Goal: Task Accomplishment & Management: Complete application form

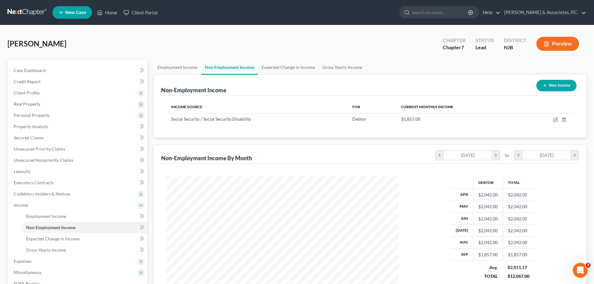
scroll to position [116, 245]
click at [26, 10] on link at bounding box center [27, 12] width 40 height 11
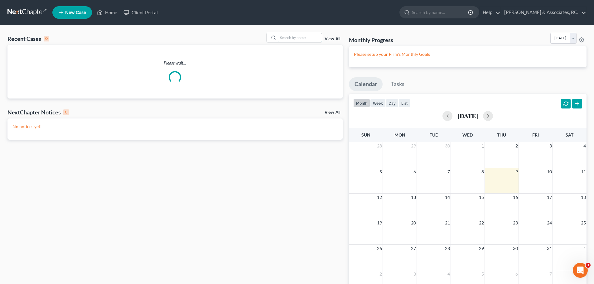
click at [290, 37] on input "search" at bounding box center [300, 37] width 44 height 9
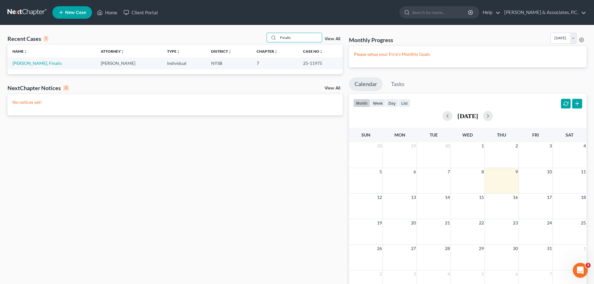
type input "Finalis"
click at [25, 63] on link "[PERSON_NAME], Finalis" at bounding box center [36, 62] width 49 height 5
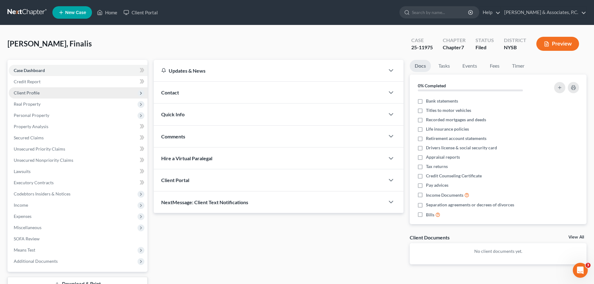
click at [39, 94] on span "Client Profile" at bounding box center [27, 92] width 26 height 5
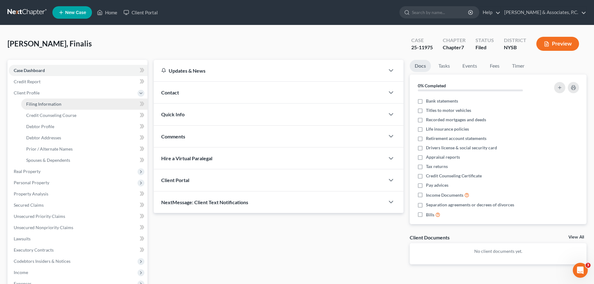
click at [44, 105] on span "Filing Information" at bounding box center [43, 103] width 35 height 5
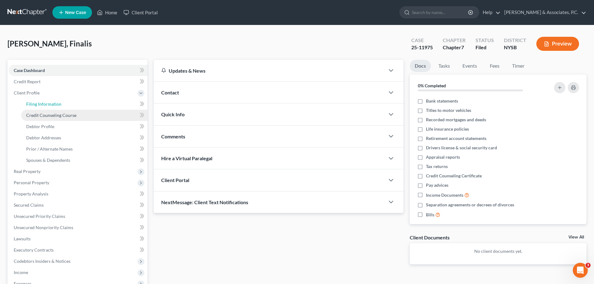
select select "1"
select select "0"
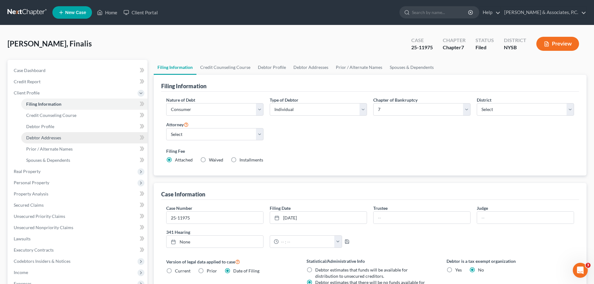
drag, startPoint x: 55, startPoint y: 143, endPoint x: 67, endPoint y: 140, distance: 11.5
click at [55, 142] on link "Debtor Addresses" at bounding box center [84, 137] width 126 height 11
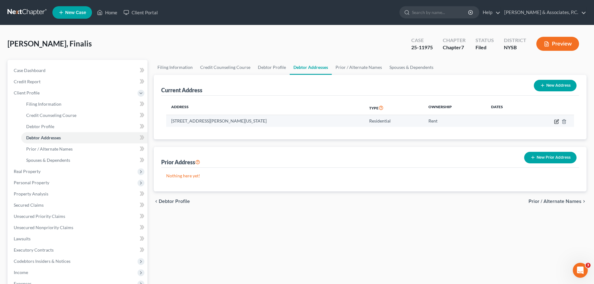
click at [554, 122] on icon "button" at bounding box center [556, 121] width 5 height 5
select select "35"
select select "0"
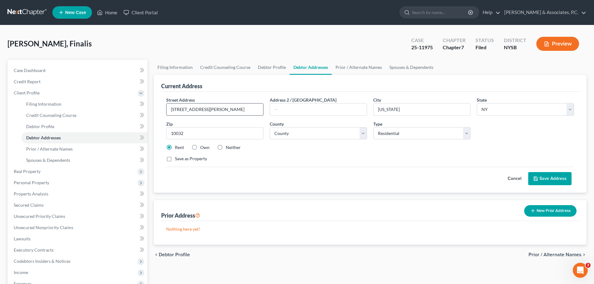
click at [246, 109] on input "[STREET_ADDRESS][PERSON_NAME]" at bounding box center [214, 109] width 97 height 12
click at [189, 110] on input "[STREET_ADDRESS][PERSON_NAME]" at bounding box center [214, 109] width 97 height 12
click at [247, 107] on input "[STREET_ADDRESS][PERSON_NAME]" at bounding box center [214, 109] width 97 height 12
click at [171, 110] on input "[STREET_ADDRESS][PERSON_NAME]" at bounding box center [214, 109] width 97 height 12
click at [244, 109] on input "[STREET_ADDRESS][PERSON_NAME]" at bounding box center [214, 109] width 97 height 12
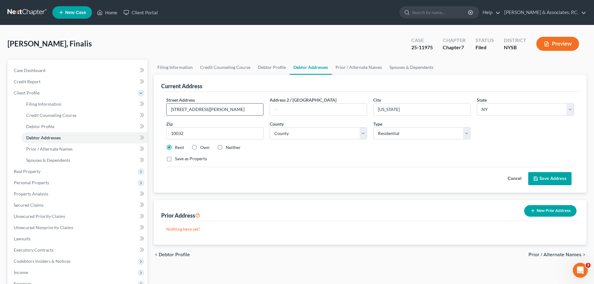
click at [179, 108] on input "[STREET_ADDRESS][PERSON_NAME]" at bounding box center [214, 109] width 97 height 12
click at [244, 107] on input "[STREET_ADDRESS][PERSON_NAME]" at bounding box center [214, 109] width 97 height 12
type input "[STREET_ADDRESS][PERSON_NAME]"
click at [558, 180] on button "Save Address" at bounding box center [549, 178] width 43 height 13
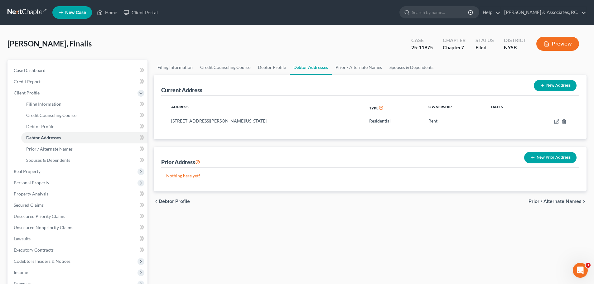
click at [545, 204] on span "Prior / Alternate Names" at bounding box center [554, 201] width 53 height 5
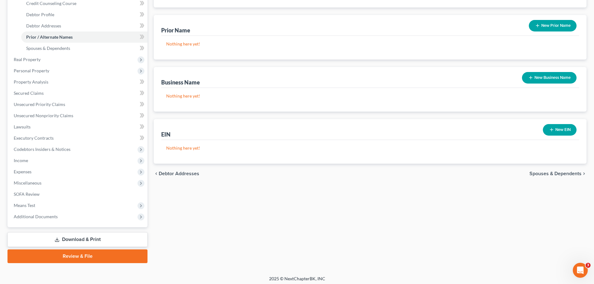
scroll to position [115, 0]
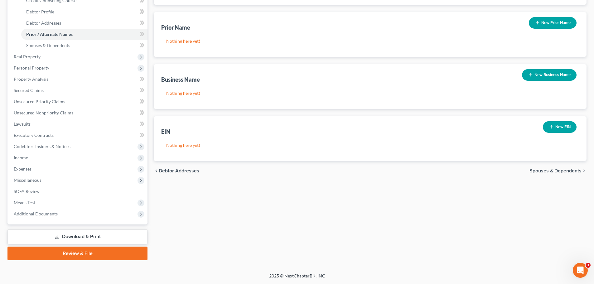
click at [552, 172] on span "Spouses & Dependents" at bounding box center [555, 170] width 52 height 5
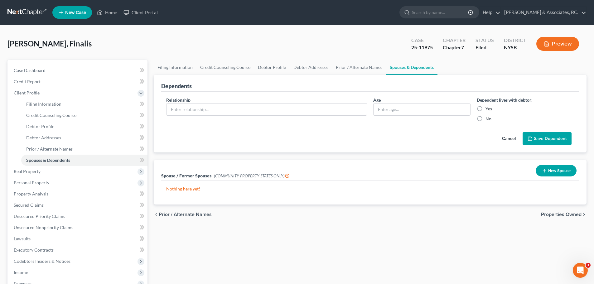
click at [565, 214] on span "Properties Owned" at bounding box center [561, 214] width 41 height 5
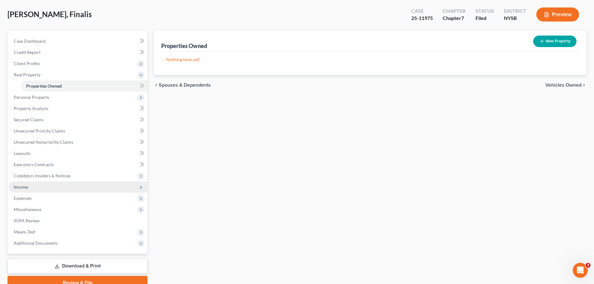
scroll to position [59, 0]
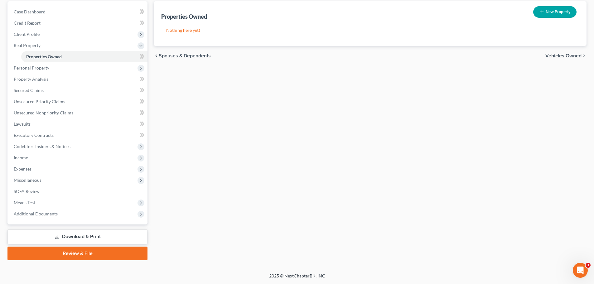
click at [67, 237] on link "Download & Print" at bounding box center [77, 236] width 140 height 15
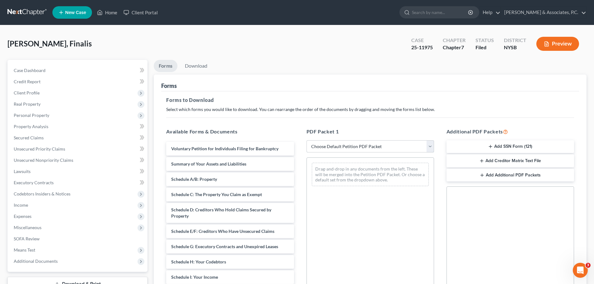
click at [411, 149] on select "Choose Default Petition PDF Packet Complete Bankruptcy Petition (all forms and …" at bounding box center [369, 146] width 127 height 12
select select "2"
click at [306, 140] on select "Choose Default Petition PDF Packet Complete Bankruptcy Petition (all forms and …" at bounding box center [369, 146] width 127 height 12
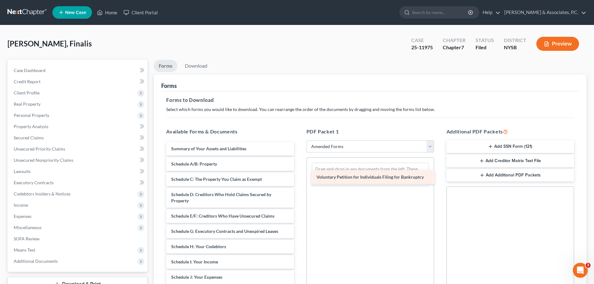
drag, startPoint x: 188, startPoint y: 150, endPoint x: 327, endPoint y: 176, distance: 141.7
click at [298, 176] on div "Voluntary Petition for Individuals Filing for Bankruptcy Voluntary Petition for…" at bounding box center [229, 283] width 137 height 283
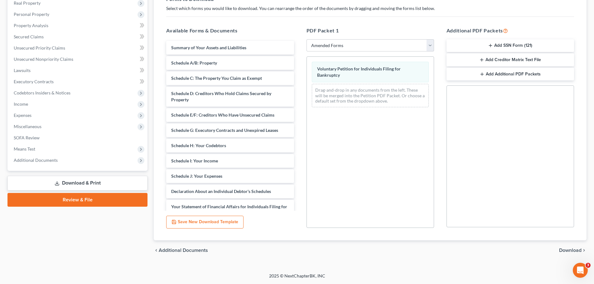
drag, startPoint x: 565, startPoint y: 251, endPoint x: 561, endPoint y: 249, distance: 3.8
click at [564, 250] on span "Download" at bounding box center [570, 250] width 22 height 5
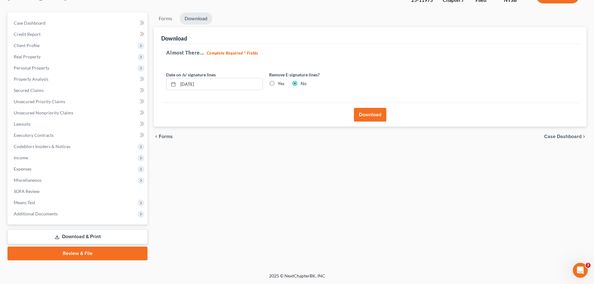
scroll to position [47, 0]
click at [278, 83] on label "Yes" at bounding box center [281, 83] width 7 height 6
click at [280, 83] on input "Yes" at bounding box center [282, 82] width 4 height 4
radio input "true"
radio input "false"
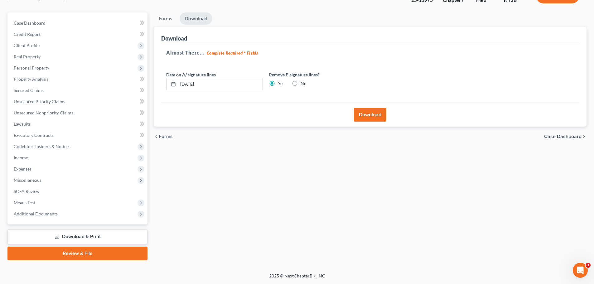
click at [373, 116] on button "Download" at bounding box center [370, 115] width 32 height 14
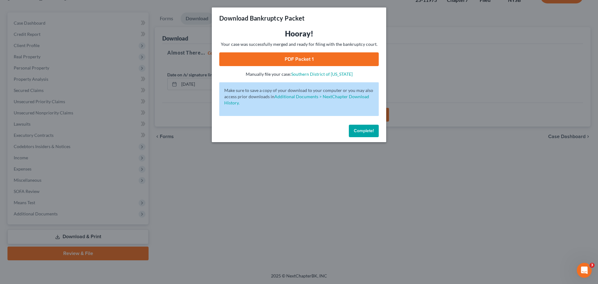
click at [299, 57] on link "PDF Packet 1" at bounding box center [299, 59] width 160 height 14
click at [355, 131] on span "Complete!" at bounding box center [364, 130] width 20 height 5
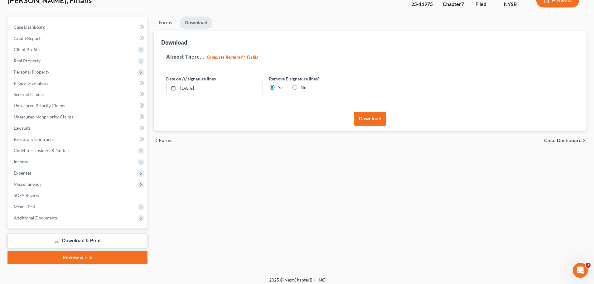
scroll to position [0, 0]
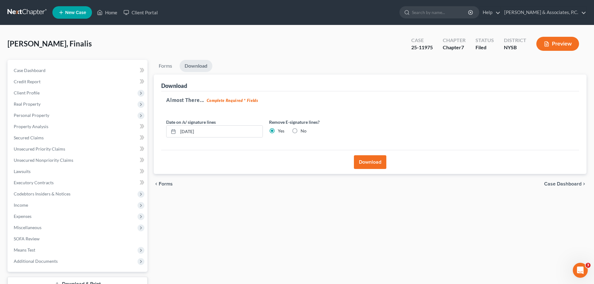
click at [22, 12] on link at bounding box center [27, 12] width 40 height 11
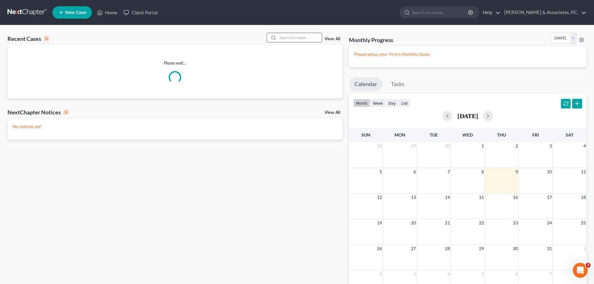
click at [296, 38] on input "search" at bounding box center [300, 37] width 44 height 9
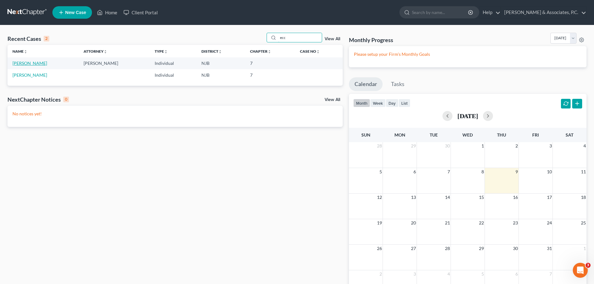
type input "ecc"
click at [15, 62] on link "[PERSON_NAME]" at bounding box center [29, 62] width 35 height 5
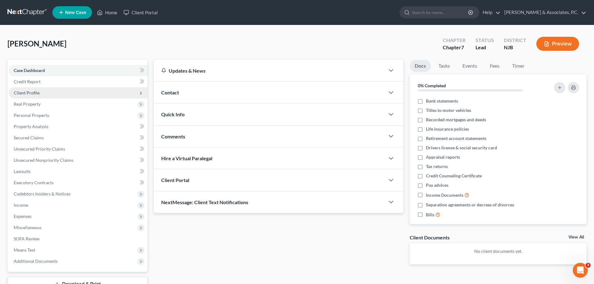
click at [21, 91] on span "Client Profile" at bounding box center [27, 92] width 26 height 5
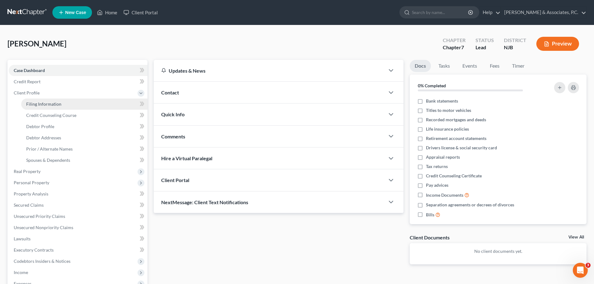
click at [69, 106] on link "Filing Information" at bounding box center [84, 103] width 126 height 11
select select "1"
select select "0"
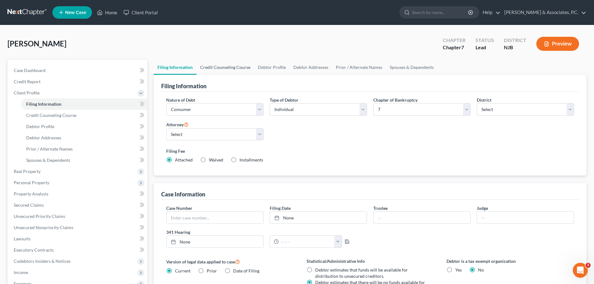
click at [218, 66] on link "Credit Counseling Course" at bounding box center [225, 67] width 58 height 15
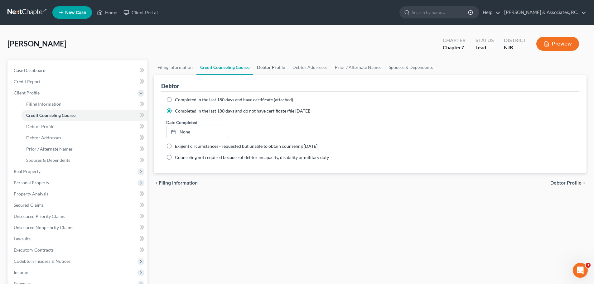
click at [279, 64] on link "Debtor Profile" at bounding box center [271, 67] width 36 height 15
select select "3"
select select "0"
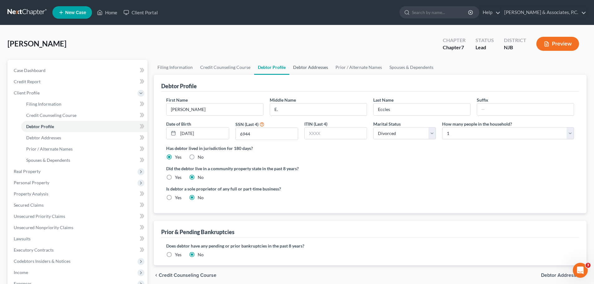
click at [302, 67] on link "Debtor Addresses" at bounding box center [310, 67] width 42 height 15
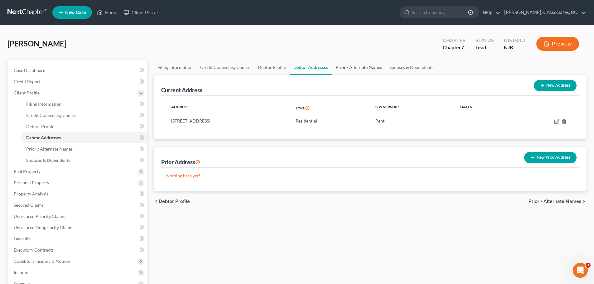
click at [348, 68] on link "Prior / Alternate Names" at bounding box center [358, 67] width 54 height 15
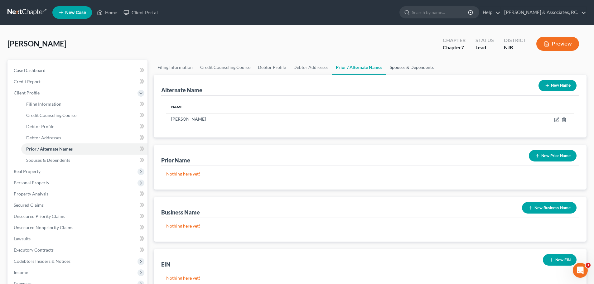
click at [403, 69] on link "Spouses & Dependents" at bounding box center [411, 67] width 51 height 15
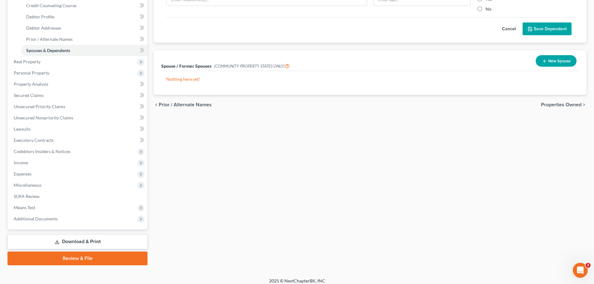
scroll to position [115, 0]
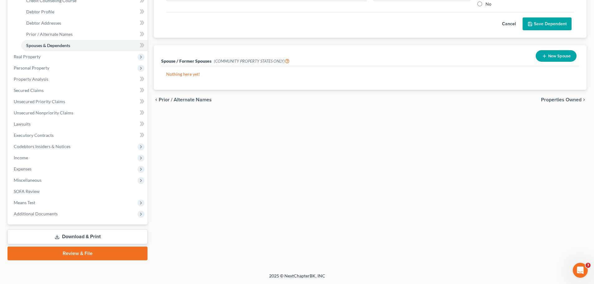
click at [557, 98] on span "Properties Owned" at bounding box center [561, 99] width 41 height 5
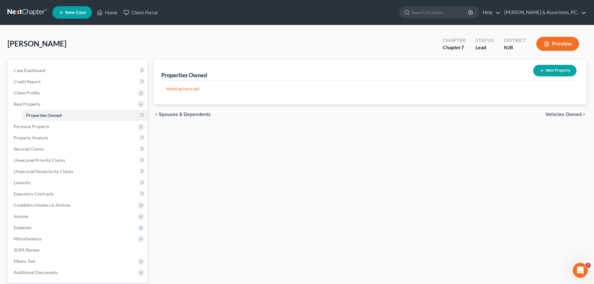
click at [569, 115] on span "Vehicles Owned" at bounding box center [563, 114] width 36 height 5
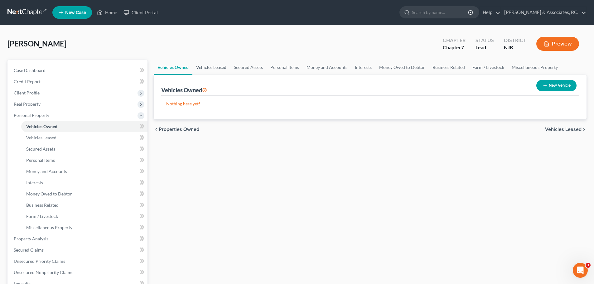
click at [211, 66] on link "Vehicles Leased" at bounding box center [211, 67] width 38 height 15
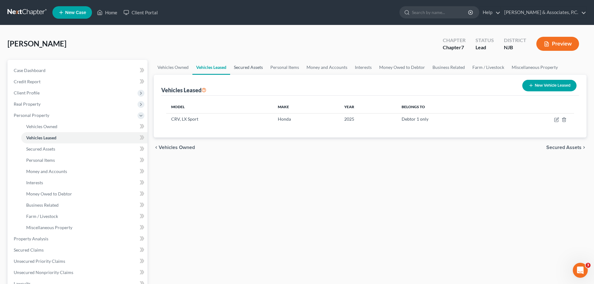
click at [261, 67] on link "Secured Assets" at bounding box center [248, 67] width 36 height 15
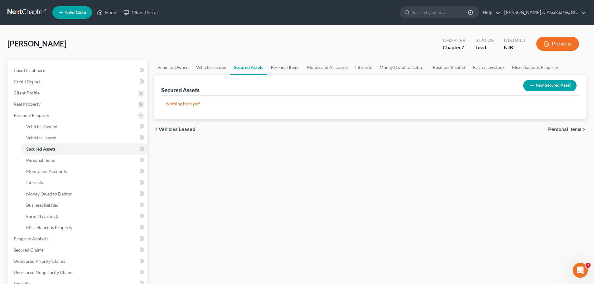
click at [284, 67] on link "Personal Items" at bounding box center [285, 67] width 36 height 15
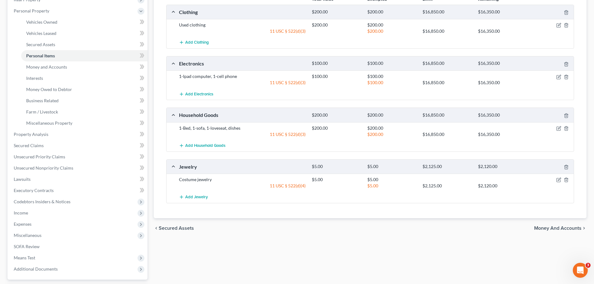
scroll to position [31, 0]
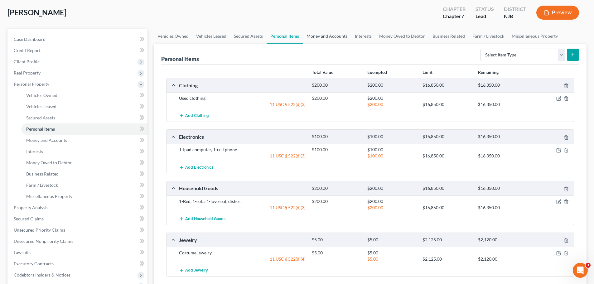
click at [326, 37] on link "Money and Accounts" at bounding box center [327, 36] width 48 height 15
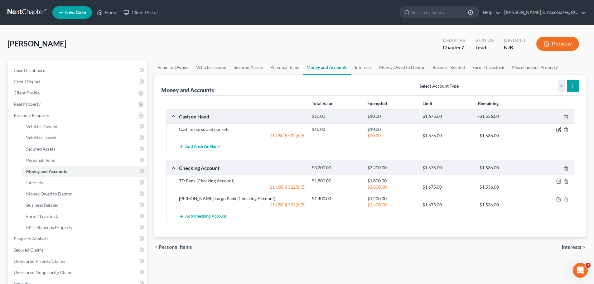
click at [557, 130] on icon "button" at bounding box center [558, 129] width 5 height 5
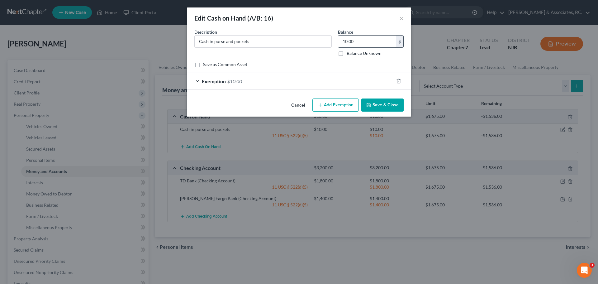
drag, startPoint x: 375, startPoint y: 40, endPoint x: 382, endPoint y: 43, distance: 7.6
click at [374, 41] on input "10.00" at bounding box center [367, 42] width 58 height 12
type input "2.00"
drag, startPoint x: 399, startPoint y: 79, endPoint x: 396, endPoint y: 83, distance: 4.9
click at [399, 80] on icon "button" at bounding box center [398, 81] width 5 height 5
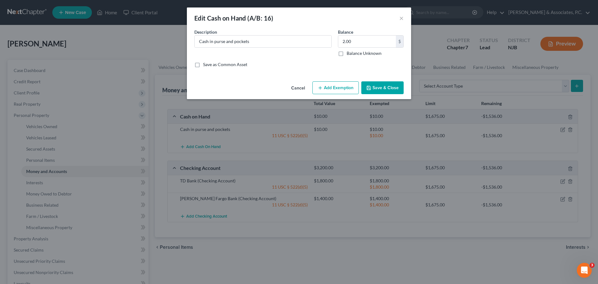
click at [336, 88] on button "Add Exemption" at bounding box center [335, 87] width 46 height 13
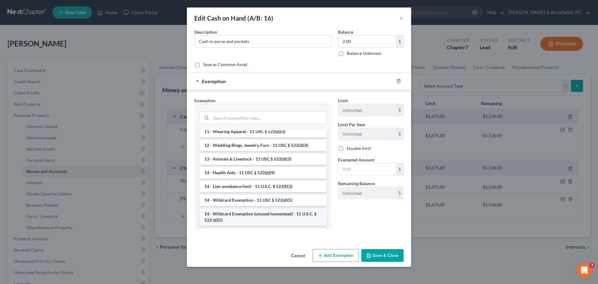
scroll to position [93, 0]
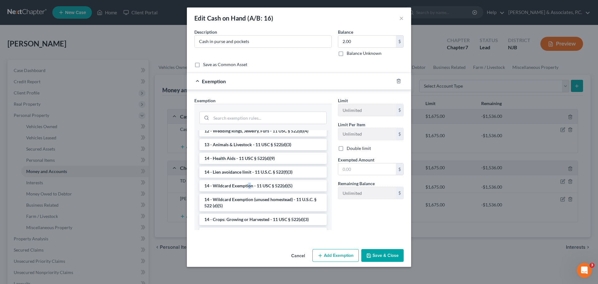
drag, startPoint x: 248, startPoint y: 185, endPoint x: 256, endPoint y: 183, distance: 7.8
click at [249, 184] on li "14 - Wildcard Exemption - 11 USC § 522(d)(5)" at bounding box center [262, 185] width 127 height 11
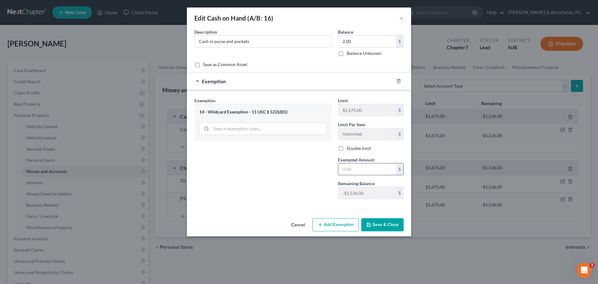
click at [359, 167] on input "text" at bounding box center [367, 169] width 58 height 12
type input "2.00"
click at [382, 227] on button "Save & Close" at bounding box center [382, 224] width 42 height 13
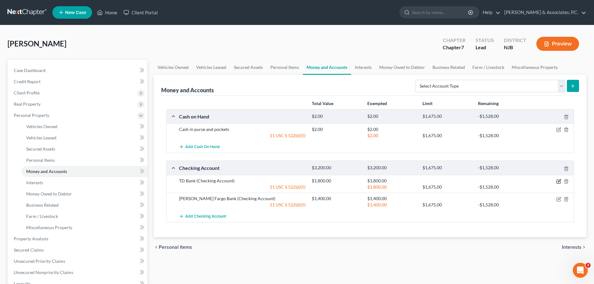
click at [559, 182] on icon "button" at bounding box center [558, 181] width 5 height 5
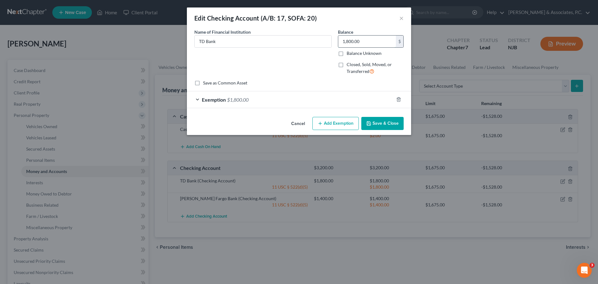
click at [370, 39] on input "1,800.00" at bounding box center [367, 42] width 58 height 12
type input "1,700.00"
drag, startPoint x: 399, startPoint y: 99, endPoint x: 354, endPoint y: 103, distance: 46.0
click at [399, 99] on icon "button" at bounding box center [398, 99] width 5 height 5
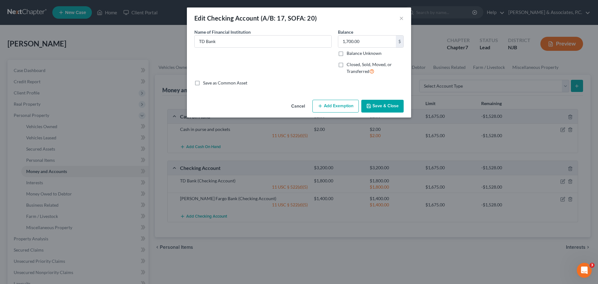
click at [341, 108] on button "Add Exemption" at bounding box center [335, 106] width 46 height 13
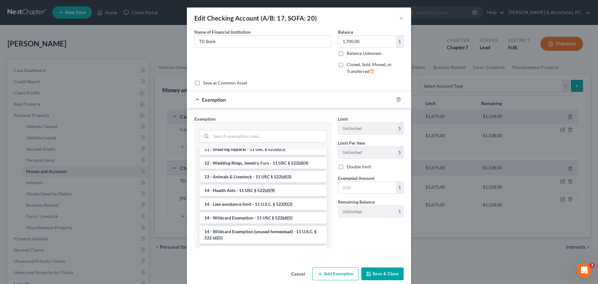
drag, startPoint x: 241, startPoint y: 217, endPoint x: 332, endPoint y: 212, distance: 91.1
click at [243, 216] on li "14 - Wildcard Exemption - 11 USC § 522(d)(5)" at bounding box center [262, 217] width 127 height 11
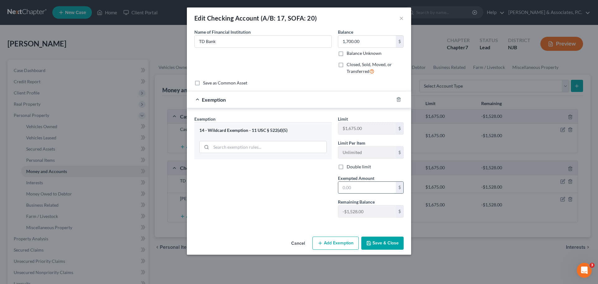
click at [357, 182] on input "text" at bounding box center [367, 188] width 58 height 12
type input "1,700.00"
click at [376, 241] on button "Save & Close" at bounding box center [382, 242] width 42 height 13
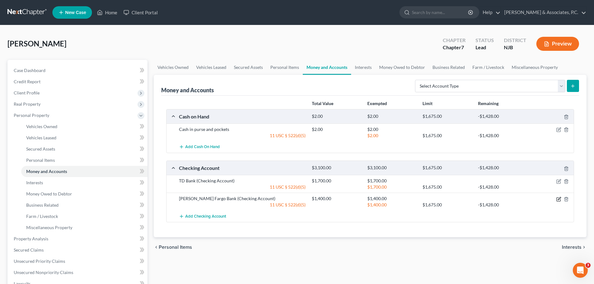
click at [560, 198] on icon "button" at bounding box center [558, 198] width 3 height 3
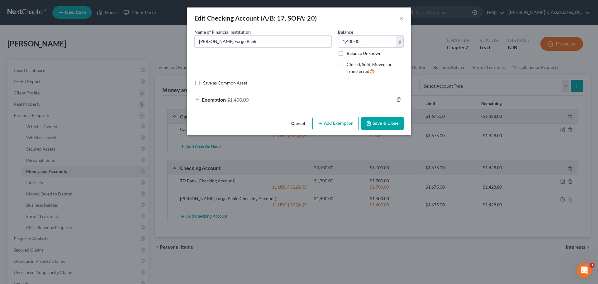
click at [295, 125] on button "Cancel" at bounding box center [298, 123] width 24 height 12
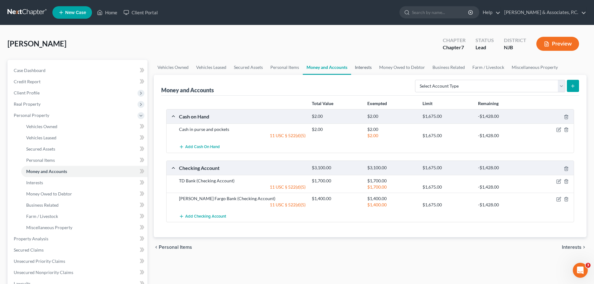
drag, startPoint x: 364, startPoint y: 68, endPoint x: 359, endPoint y: 70, distance: 5.6
click at [364, 68] on link "Interests" at bounding box center [363, 67] width 24 height 15
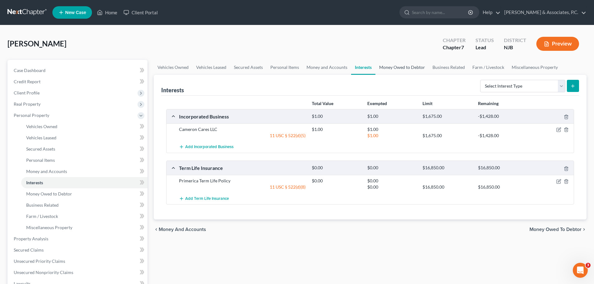
click at [399, 66] on link "Money Owed to Debtor" at bounding box center [401, 67] width 53 height 15
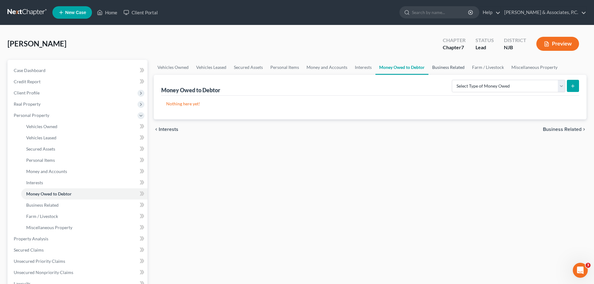
click at [446, 69] on link "Business Related" at bounding box center [448, 67] width 40 height 15
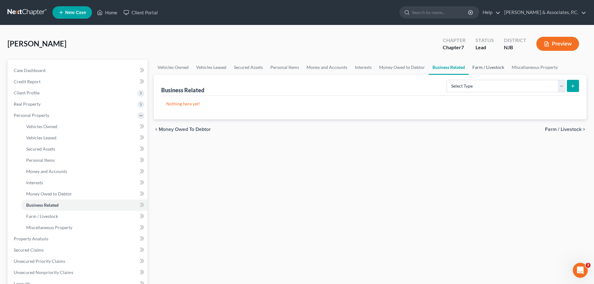
click at [483, 66] on link "Farm / Livestock" at bounding box center [487, 67] width 39 height 15
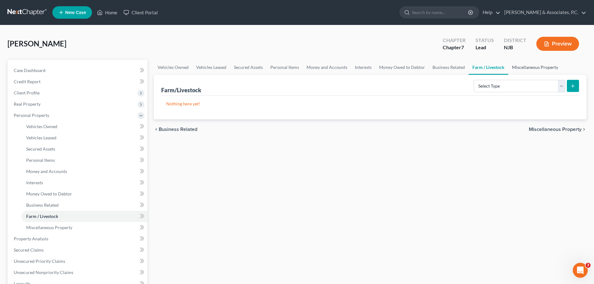
click at [532, 69] on link "Miscellaneous Property" at bounding box center [535, 67] width 54 height 15
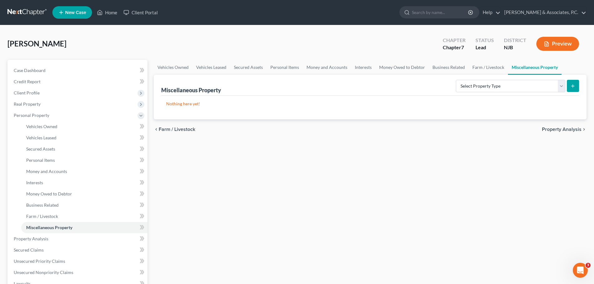
click at [563, 127] on span "Property Analysis" at bounding box center [561, 129] width 40 height 5
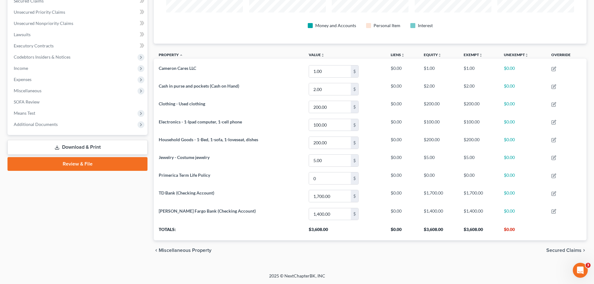
click at [564, 250] on span "Secured Claims" at bounding box center [563, 250] width 35 height 5
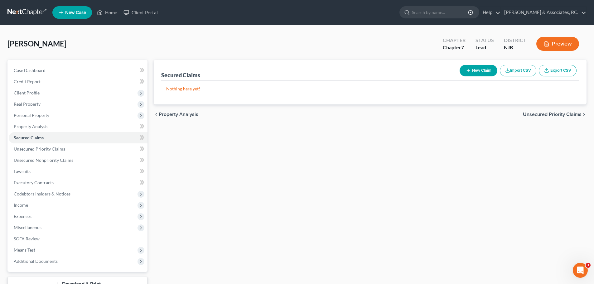
click at [539, 114] on span "Unsecured Priority Claims" at bounding box center [551, 114] width 59 height 5
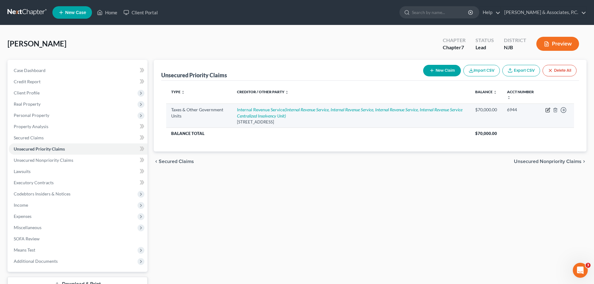
click at [549, 109] on icon "button" at bounding box center [547, 109] width 3 height 3
select select "0"
select select "33"
select select "0"
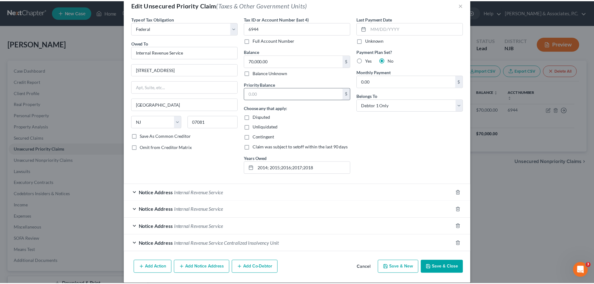
scroll to position [20, 0]
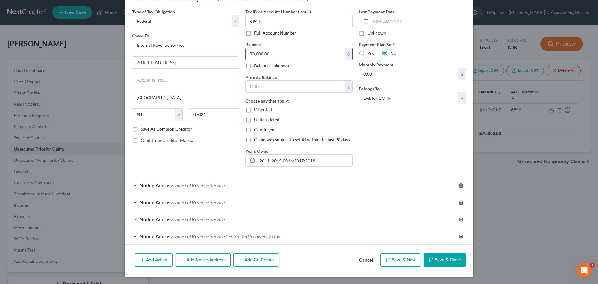
click at [281, 51] on input "70,000.00" at bounding box center [295, 54] width 99 height 12
type input "60,986.51"
click at [337, 159] on input "2014; 2015;2016;2017;2018" at bounding box center [304, 161] width 95 height 12
click at [268, 161] on input "2014; 2015;2016;2017;2018" at bounding box center [304, 161] width 95 height 12
type input "2015;2016;2017;2018"
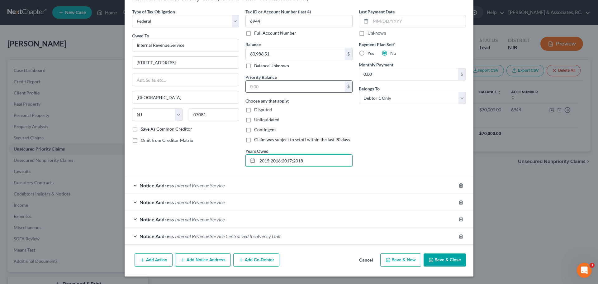
click at [296, 87] on input "text" at bounding box center [295, 87] width 99 height 12
type input "60,986.51"
click at [449, 264] on button "Save & Close" at bounding box center [445, 259] width 42 height 13
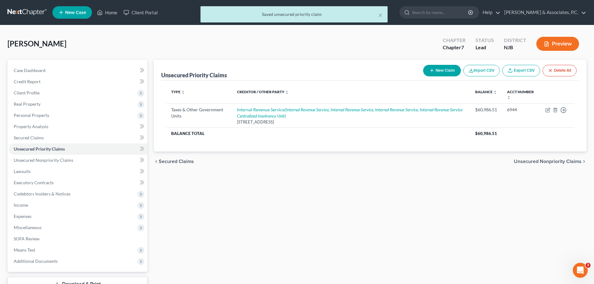
drag, startPoint x: 527, startPoint y: 162, endPoint x: 521, endPoint y: 162, distance: 5.9
click at [527, 162] on span "Unsecured Nonpriority Claims" at bounding box center [547, 161] width 68 height 5
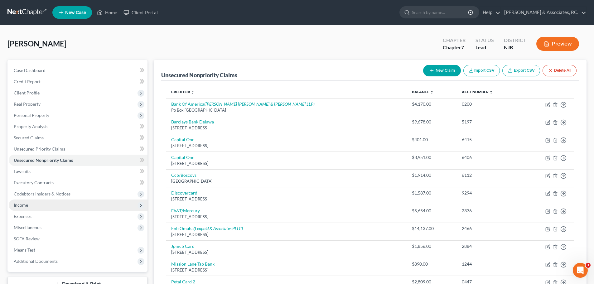
click at [23, 203] on span "Income" at bounding box center [21, 204] width 14 height 5
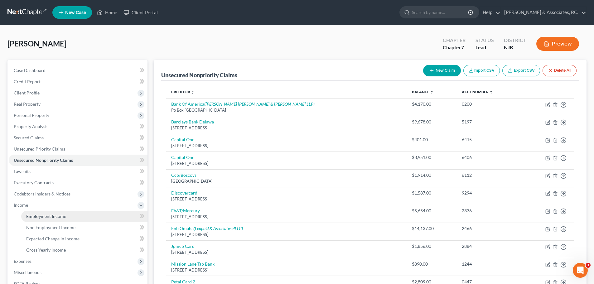
drag, startPoint x: 56, startPoint y: 219, endPoint x: 56, endPoint y: 214, distance: 4.7
click at [56, 219] on link "Employment Income" at bounding box center [84, 216] width 126 height 11
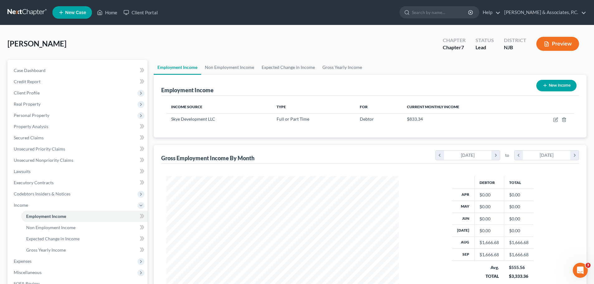
scroll to position [116, 245]
click at [221, 66] on link "Non Employment Income" at bounding box center [229, 67] width 57 height 15
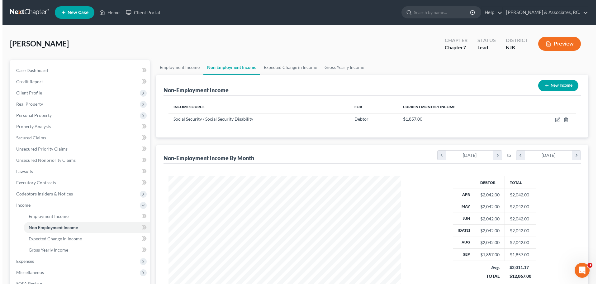
scroll to position [116, 245]
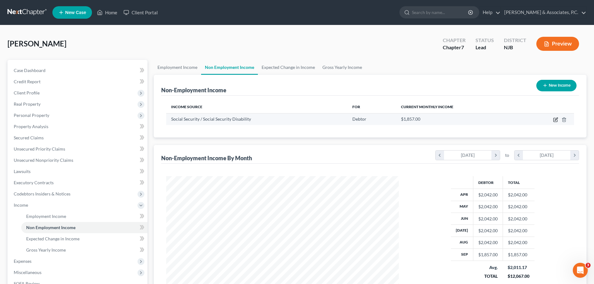
click at [556, 119] on icon "button" at bounding box center [555, 119] width 5 height 5
select select "4"
select select "0"
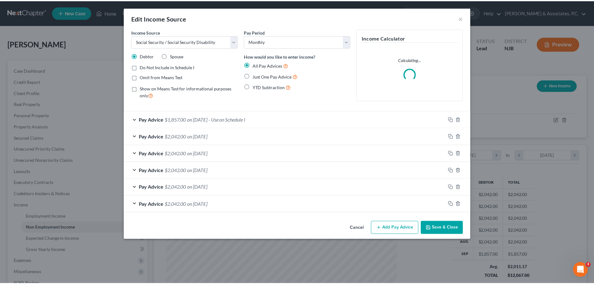
scroll to position [117, 247]
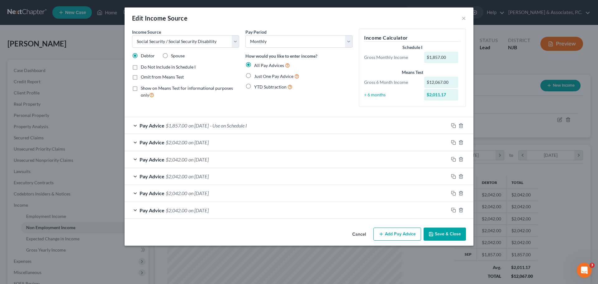
click at [308, 123] on div "Pay Advice $1,857.00 on 09/17/2025 - Use on Schedule I" at bounding box center [287, 125] width 324 height 17
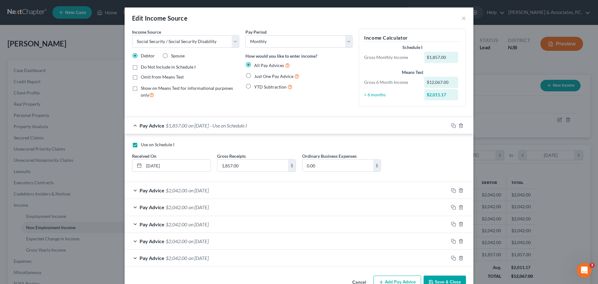
click at [250, 191] on div "Pay Advice $2,042.00 on 08/20/2025" at bounding box center [287, 190] width 324 height 17
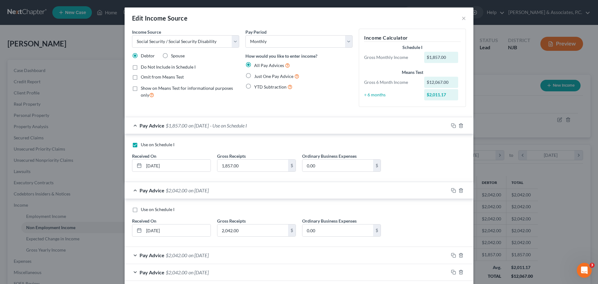
click at [252, 189] on div "Pay Advice $2,042.00 on 08/20/2025" at bounding box center [287, 190] width 324 height 17
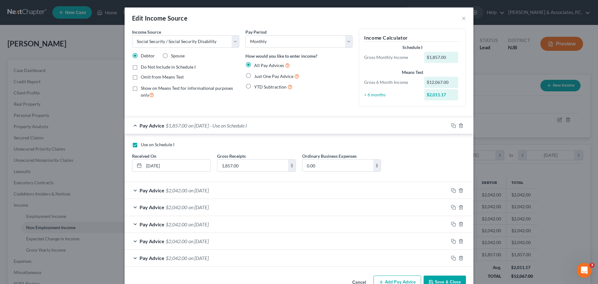
click at [287, 127] on div "Pay Advice $1,857.00 on 09/17/2025 - Use on Schedule I" at bounding box center [287, 125] width 324 height 17
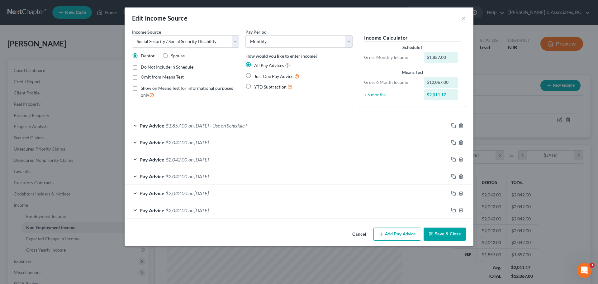
click at [454, 234] on button "Save & Close" at bounding box center [445, 233] width 42 height 13
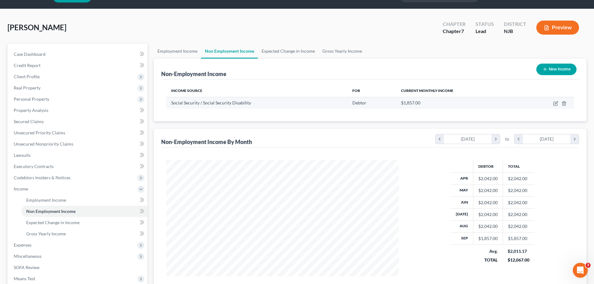
scroll to position [31, 0]
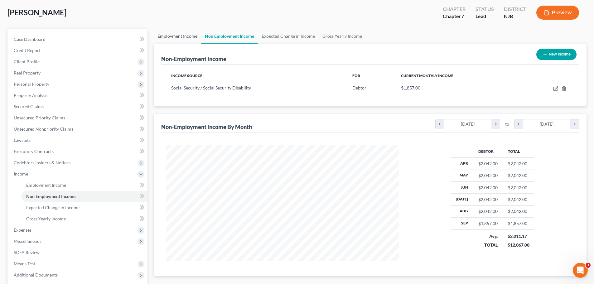
drag, startPoint x: 189, startPoint y: 39, endPoint x: 196, endPoint y: 41, distance: 7.1
click at [189, 39] on link "Employment Income" at bounding box center [177, 36] width 47 height 15
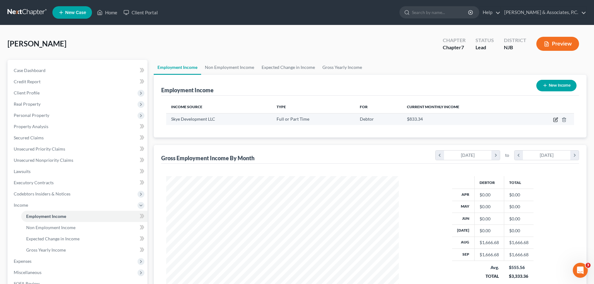
click at [556, 120] on icon "button" at bounding box center [555, 118] width 3 height 3
select select "0"
select select "33"
select select "1"
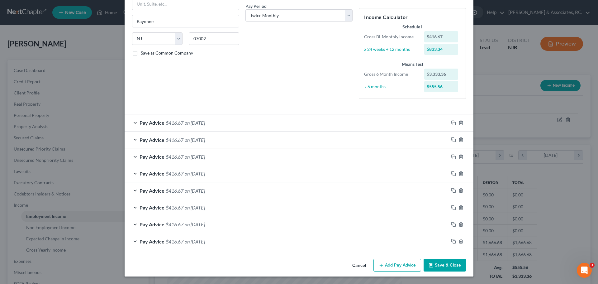
scroll to position [3, 0]
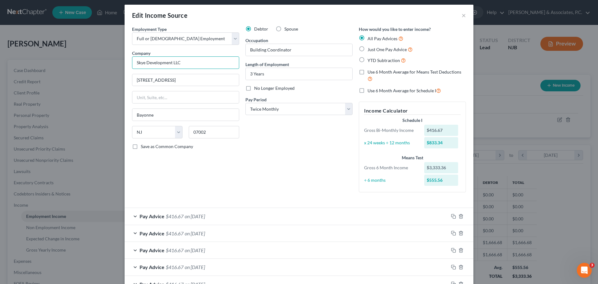
click at [197, 64] on input "Skye Development LLC" at bounding box center [185, 62] width 107 height 12
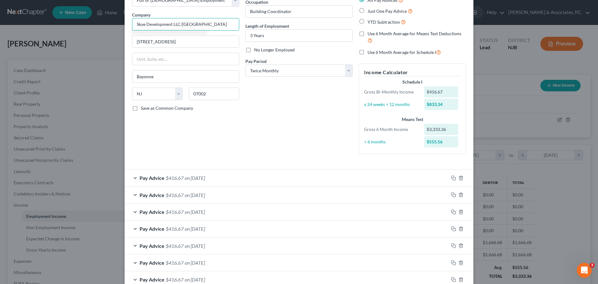
scroll to position [96, 0]
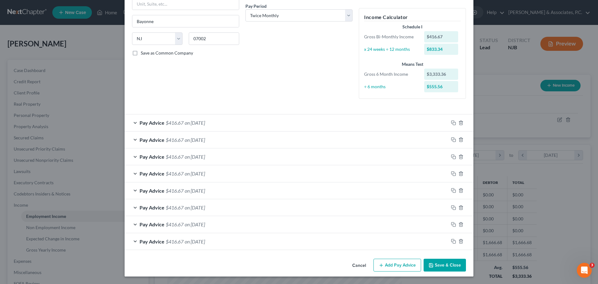
type input "Skye Development LLC/UR Avenue E"
click at [398, 266] on button "Add Pay Advice" at bounding box center [398, 265] width 48 height 13
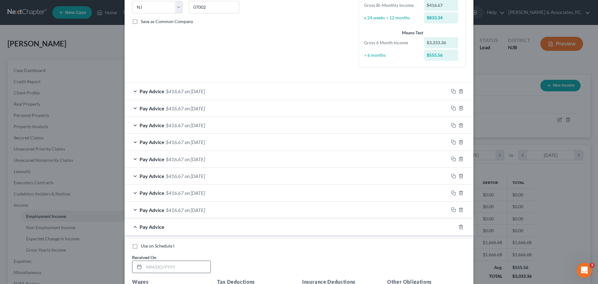
scroll to position [221, 0]
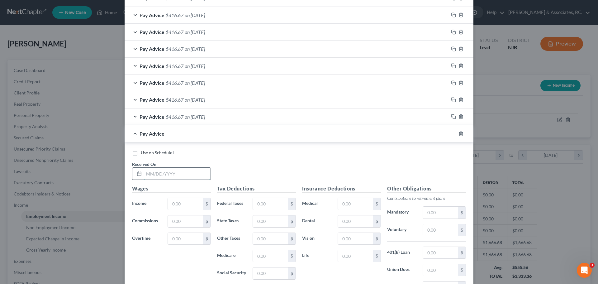
click at [185, 174] on input "text" at bounding box center [177, 174] width 67 height 12
type input "06/30/2024"
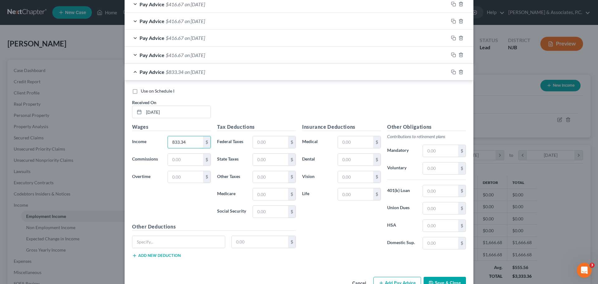
scroll to position [283, 0]
type input "833.34"
click at [451, 71] on icon "button" at bounding box center [452, 70] width 3 height 3
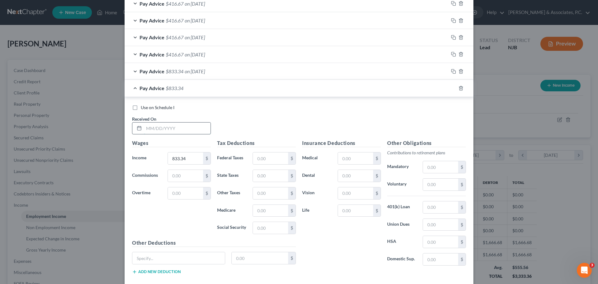
drag, startPoint x: 190, startPoint y: 128, endPoint x: 199, endPoint y: 127, distance: 8.7
click at [190, 128] on input "text" at bounding box center [177, 128] width 67 height 12
type input "06/30/2025"
click at [254, 71] on div "Pay Advice $833.34 on 06/30/2024" at bounding box center [287, 71] width 324 height 17
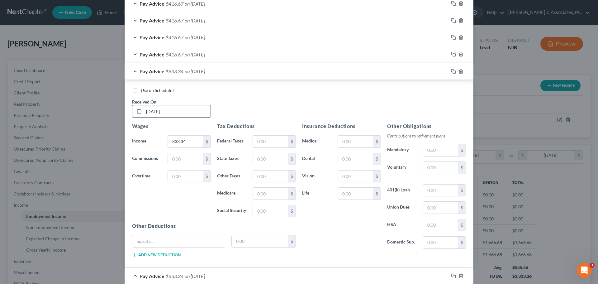
click at [182, 111] on input "06/30/2024" at bounding box center [177, 111] width 67 height 12
type input "06/30/2025"
click at [303, 72] on div "Pay Advice $833.34 on 06/30/2025" at bounding box center [287, 71] width 324 height 17
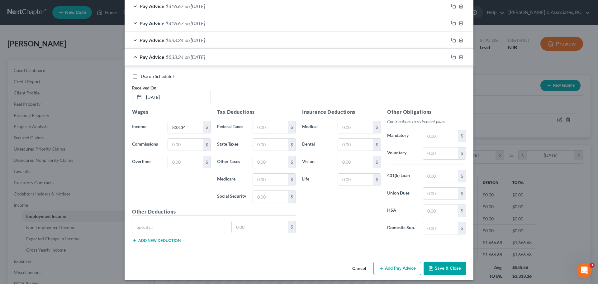
click at [381, 269] on icon "button" at bounding box center [381, 268] width 5 height 5
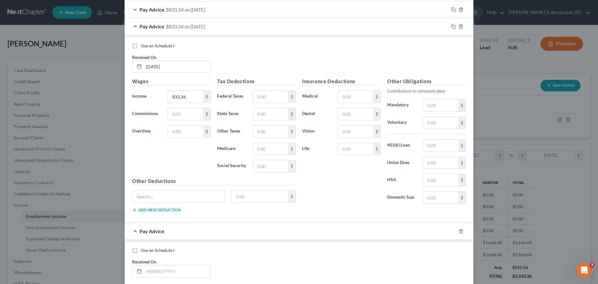
scroll to position [439, 0]
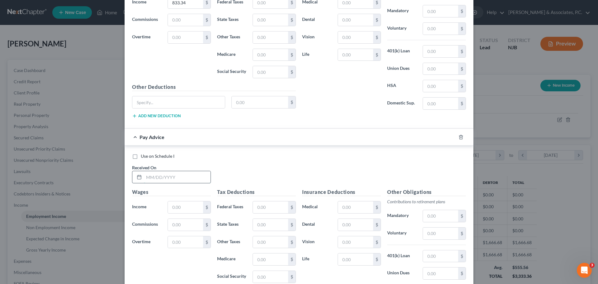
click at [177, 176] on input "text" at bounding box center [177, 177] width 67 height 12
type input "07/14/2025"
type input "416.67"
drag, startPoint x: 451, startPoint y: 136, endPoint x: 332, endPoint y: 136, distance: 118.7
click at [451, 136] on icon "button" at bounding box center [453, 137] width 5 height 5
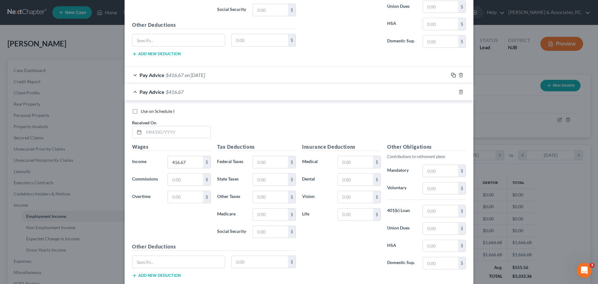
scroll to position [501, 0]
click at [177, 131] on input "text" at bounding box center [177, 132] width 67 height 12
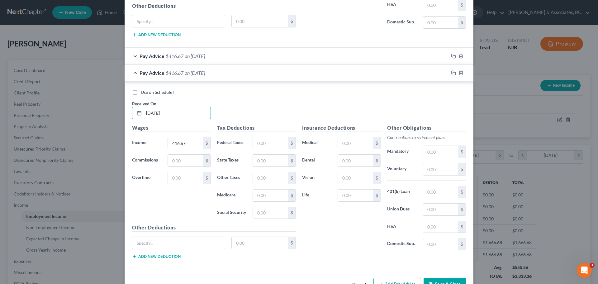
scroll to position [539, 0]
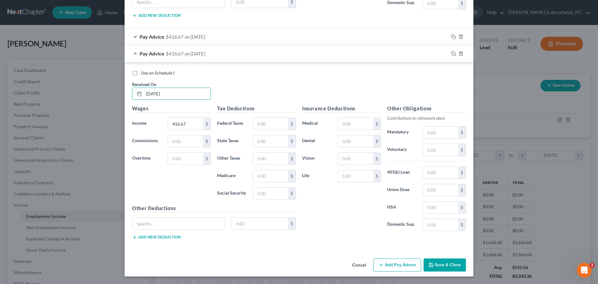
type input "07/14/2025"
click at [399, 266] on button "Add Pay Advice" at bounding box center [398, 264] width 48 height 13
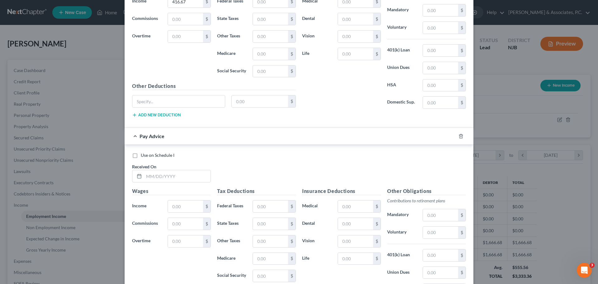
scroll to position [720, 0]
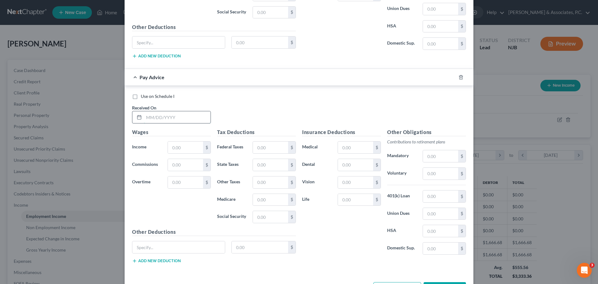
click at [191, 120] on input "text" at bounding box center [177, 117] width 67 height 12
type input "07/30/2025"
type input "416.67"
click at [451, 75] on icon "button" at bounding box center [453, 77] width 5 height 5
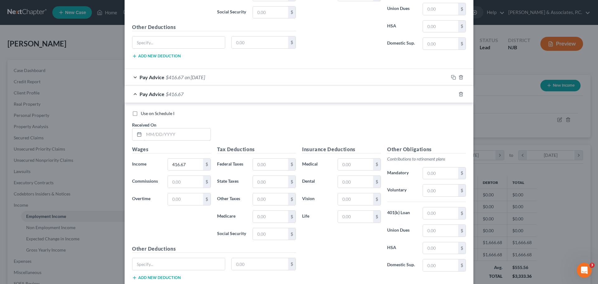
drag, startPoint x: 194, startPoint y: 131, endPoint x: 222, endPoint y: 133, distance: 27.8
click at [194, 131] on input "text" at bounding box center [177, 134] width 67 height 12
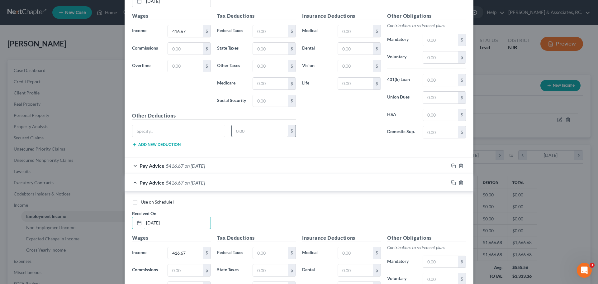
scroll to position [627, 0]
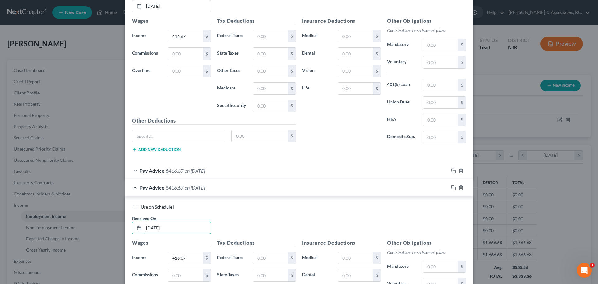
type input "07/30/2025"
click at [253, 188] on div "Pay Advice $416.67 on 07/30/2025" at bounding box center [287, 187] width 324 height 17
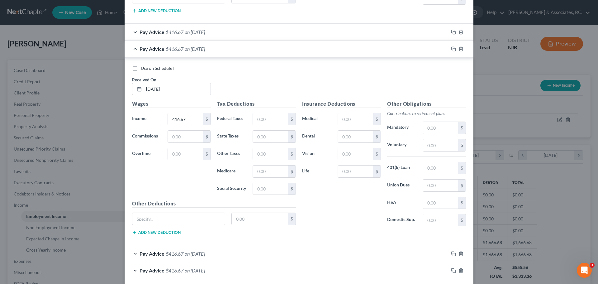
scroll to position [511, 0]
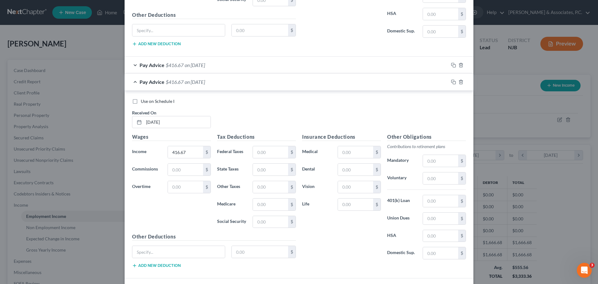
click at [271, 81] on div "Pay Advice $416.67 on 07/14/2025" at bounding box center [287, 82] width 324 height 17
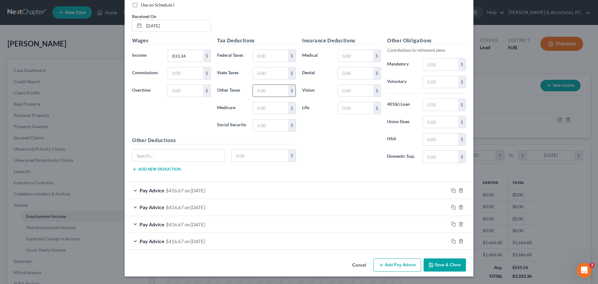
scroll to position [386, 0]
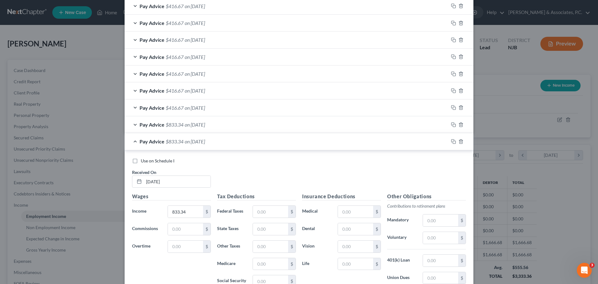
click at [252, 142] on div "Pay Advice $833.34 on 06/30/2025" at bounding box center [287, 141] width 324 height 17
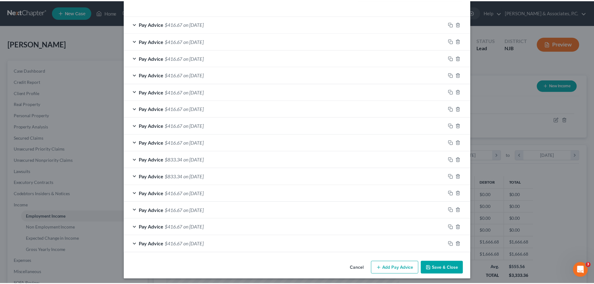
scroll to position [198, 0]
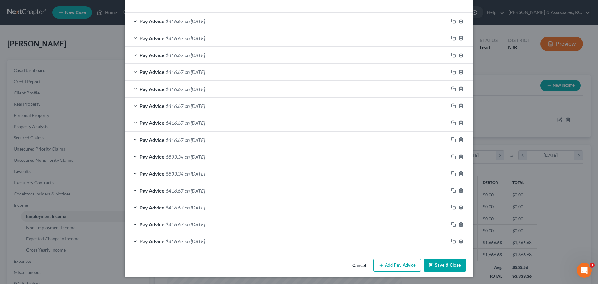
click at [231, 140] on div "Pay Advice $416.67 on 08/18/2025" at bounding box center [287, 139] width 324 height 17
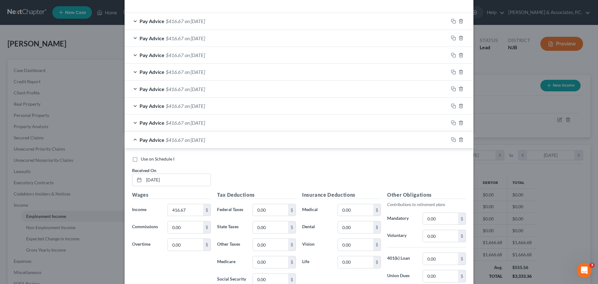
click at [241, 123] on div "Pay Advice $416.67 on 08/18/2025" at bounding box center [287, 122] width 324 height 17
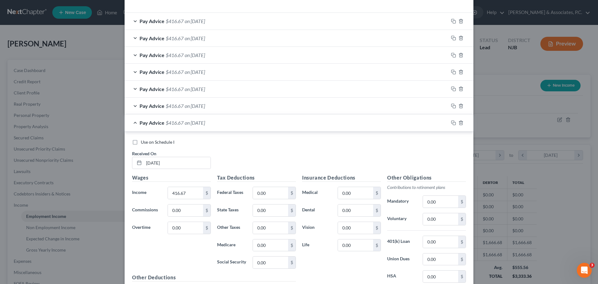
click at [241, 127] on div "Pay Advice $416.67 on 08/18/2025" at bounding box center [287, 122] width 324 height 17
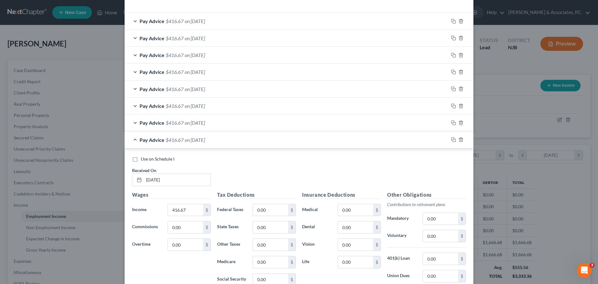
click at [247, 140] on div "Pay Advice $416.67 on 08/18/2025" at bounding box center [287, 139] width 324 height 17
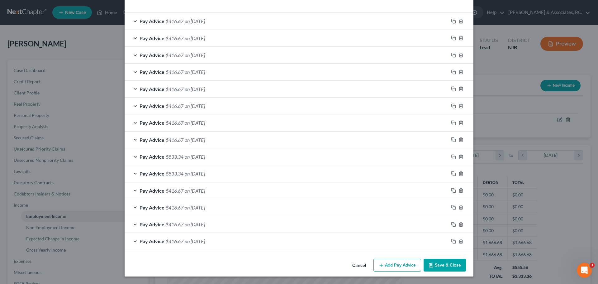
click at [249, 103] on div "Pay Advice $416.67 on 08/27/2025" at bounding box center [287, 106] width 324 height 17
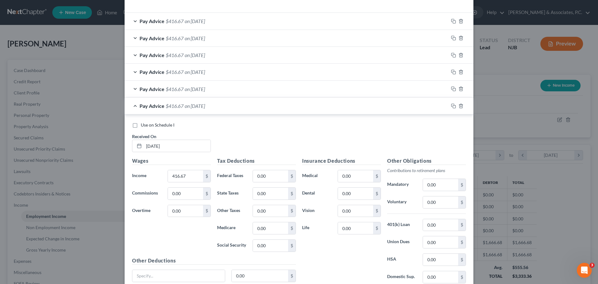
click at [231, 103] on div "Pay Advice $416.67 on 08/27/2025" at bounding box center [287, 106] width 324 height 17
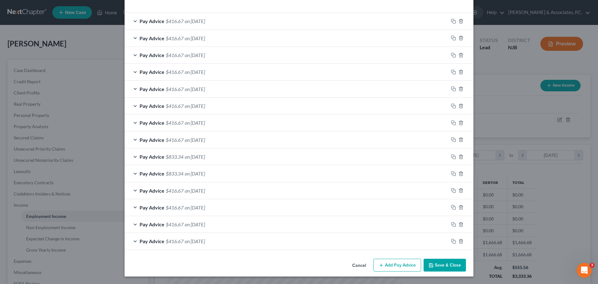
click at [229, 88] on div "Pay Advice $416.67 on 08/27/2025" at bounding box center [287, 89] width 324 height 17
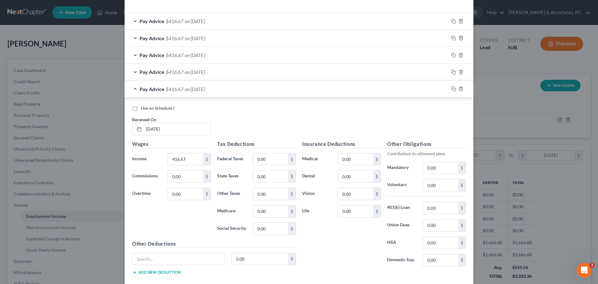
click at [233, 90] on div "Pay Advice $416.67 on 08/27/2025" at bounding box center [287, 89] width 324 height 17
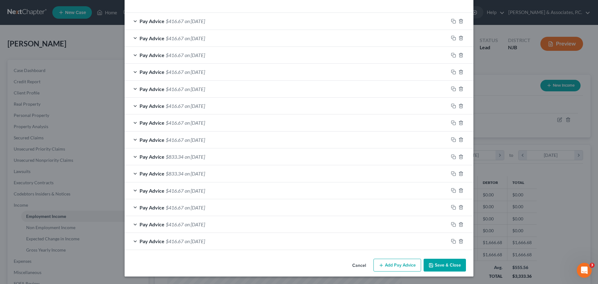
click at [233, 73] on div "Pay Advice $416.67 on 09/11/2025" at bounding box center [287, 72] width 324 height 17
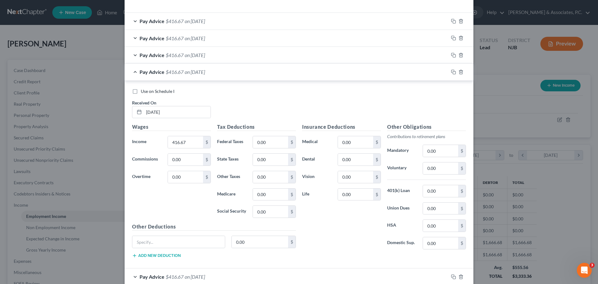
click at [236, 55] on div "Pay Advice $416.67 on 09/11/2025" at bounding box center [287, 55] width 324 height 17
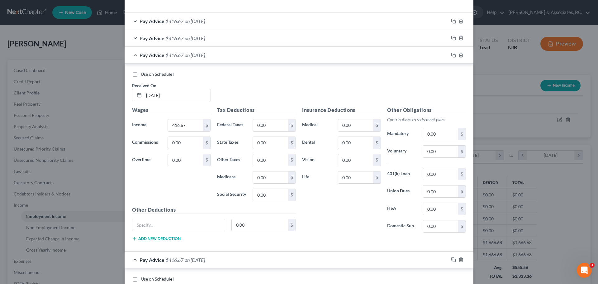
click at [250, 57] on div "Pay Advice $416.67 on 09/11/2025" at bounding box center [287, 55] width 324 height 17
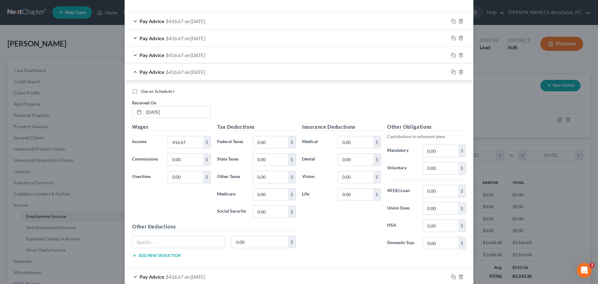
click at [249, 74] on div "Pay Advice $416.67 on 09/11/2025" at bounding box center [287, 72] width 324 height 17
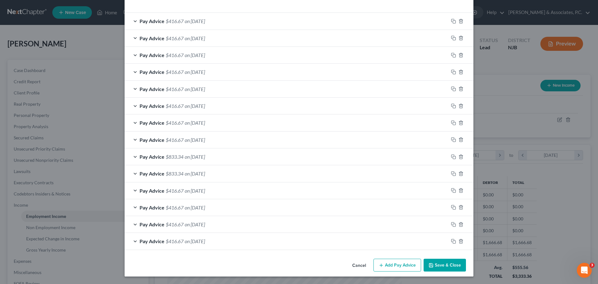
click at [254, 39] on div "Pay Advice $416.67 on 09/26/2025" at bounding box center [287, 38] width 324 height 17
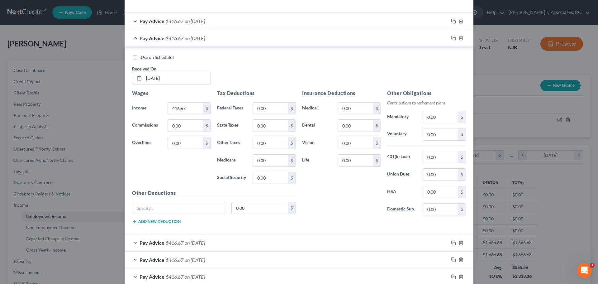
click at [219, 38] on div "Pay Advice $416.67 on 09/26/2025" at bounding box center [287, 38] width 324 height 17
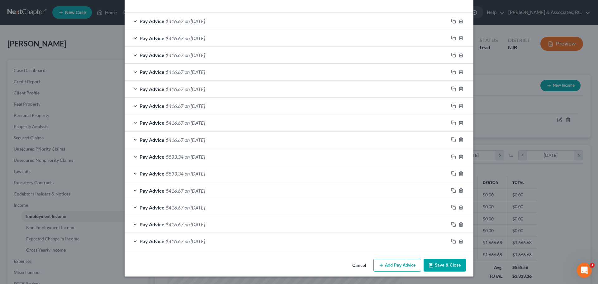
click at [227, 21] on div "Pay Advice $416.67 on 09/26/2025" at bounding box center [287, 21] width 324 height 17
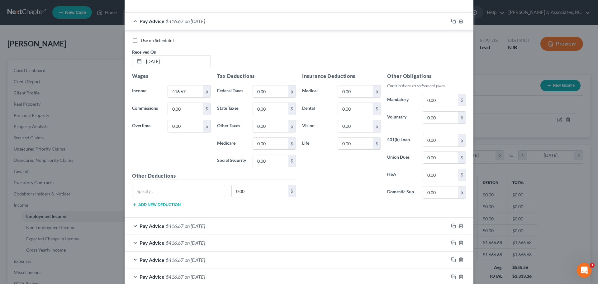
click at [230, 25] on div "Pay Advice $416.67 on 09/26/2025" at bounding box center [287, 21] width 324 height 17
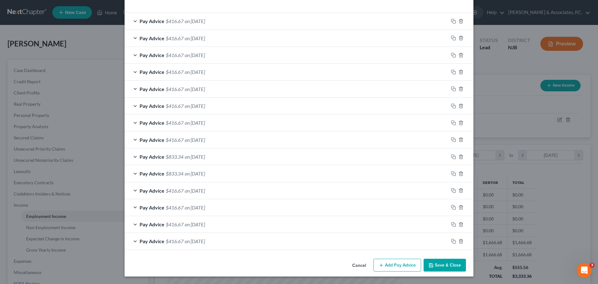
click at [449, 265] on button "Save & Close" at bounding box center [445, 265] width 42 height 13
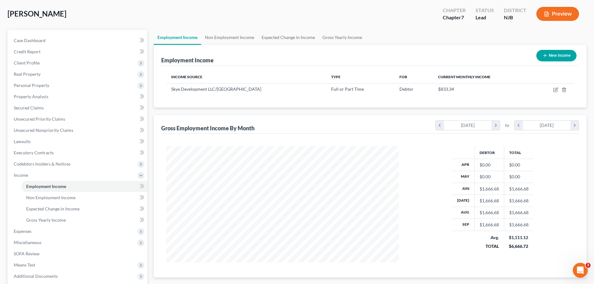
scroll to position [0, 0]
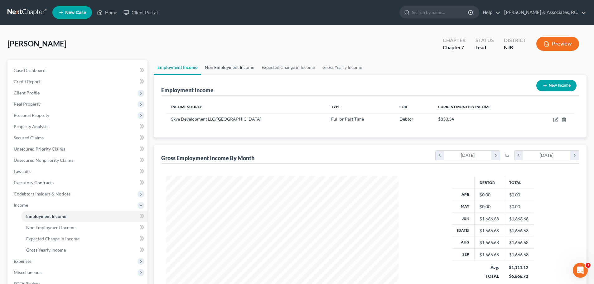
click at [225, 66] on link "Non Employment Income" at bounding box center [229, 67] width 57 height 15
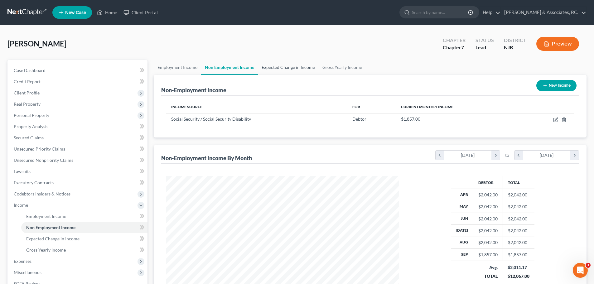
scroll to position [116, 245]
click at [278, 66] on link "Expected Change in Income" at bounding box center [288, 67] width 61 height 15
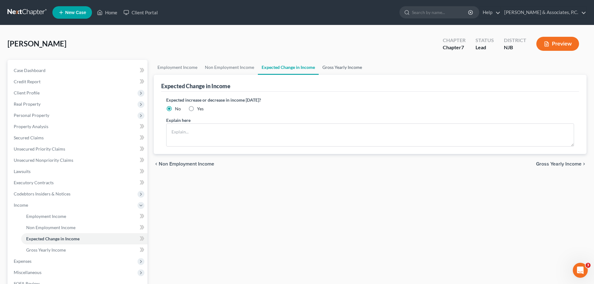
drag, startPoint x: 346, startPoint y: 63, endPoint x: 255, endPoint y: 73, distance: 91.5
click at [346, 64] on link "Gross Yearly Income" at bounding box center [341, 67] width 47 height 15
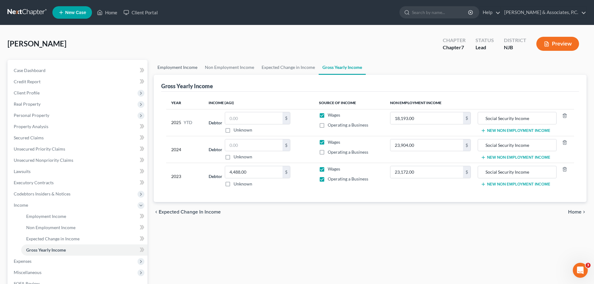
click at [188, 69] on link "Employment Income" at bounding box center [177, 67] width 47 height 15
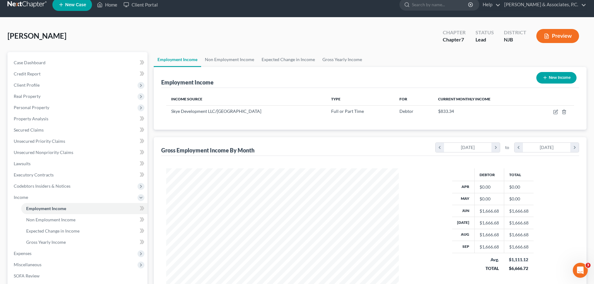
scroll to position [31, 0]
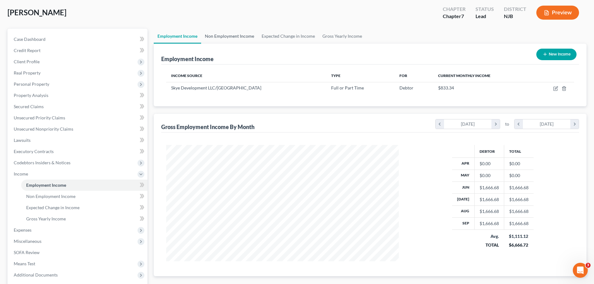
click at [235, 31] on link "Non Employment Income" at bounding box center [229, 36] width 57 height 15
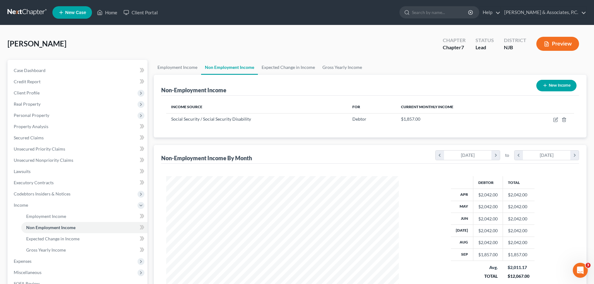
scroll to position [116, 245]
click at [295, 64] on link "Expected Change in Income" at bounding box center [288, 67] width 61 height 15
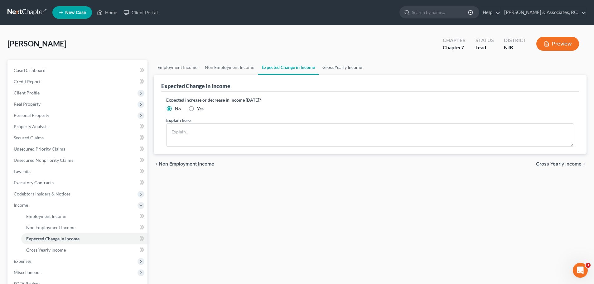
click at [351, 64] on link "Gross Yearly Income" at bounding box center [341, 67] width 47 height 15
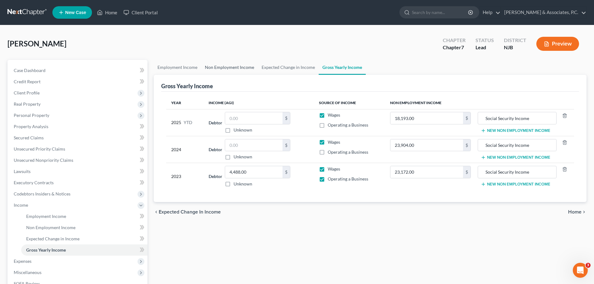
click at [236, 69] on link "Non Employment Income" at bounding box center [229, 67] width 57 height 15
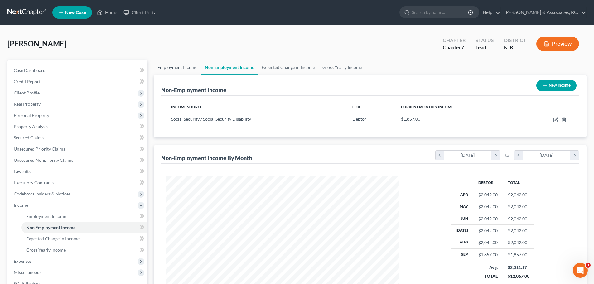
click at [193, 66] on link "Employment Income" at bounding box center [177, 67] width 47 height 15
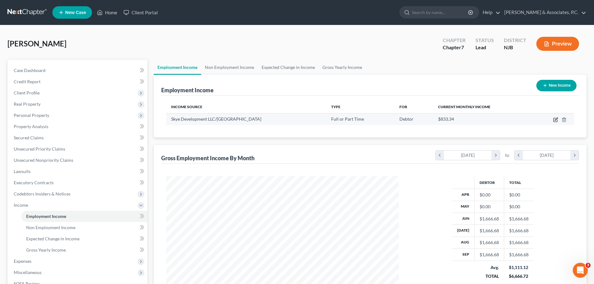
click at [556, 120] on icon "button" at bounding box center [555, 118] width 3 height 3
select select "0"
select select "33"
select select "1"
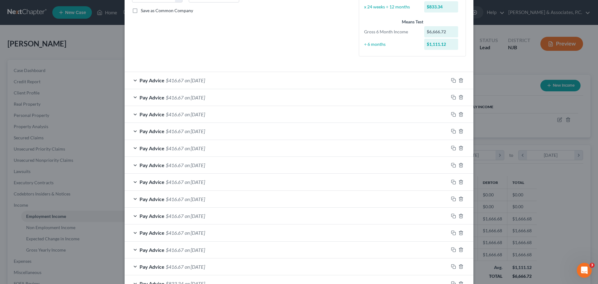
scroll to position [93, 0]
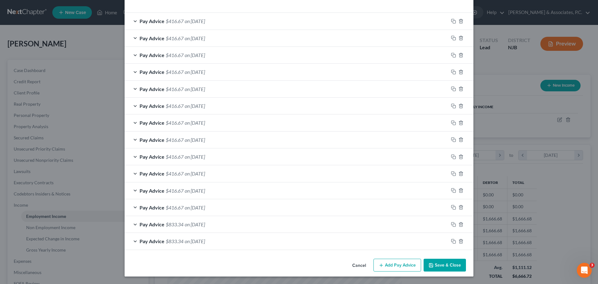
click at [436, 268] on button "Save & Close" at bounding box center [445, 265] width 42 height 13
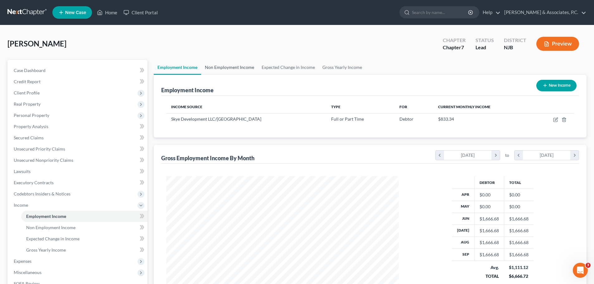
click at [232, 66] on link "Non Employment Income" at bounding box center [229, 67] width 57 height 15
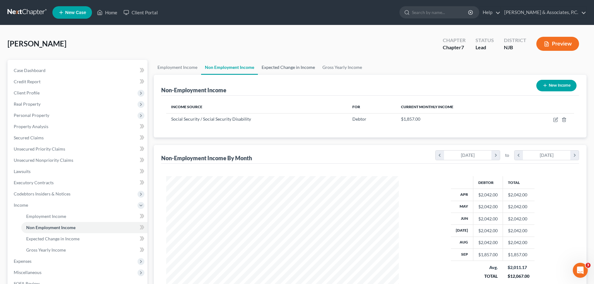
click at [292, 68] on link "Expected Change in Income" at bounding box center [288, 67] width 61 height 15
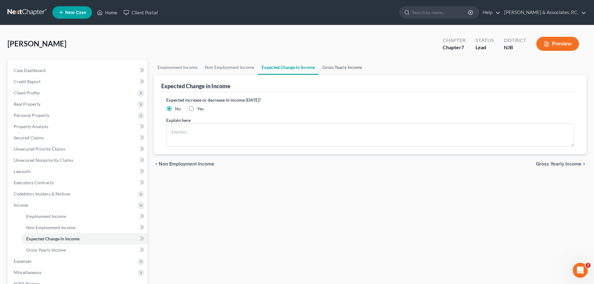
click at [336, 65] on link "Gross Yearly Income" at bounding box center [341, 67] width 47 height 15
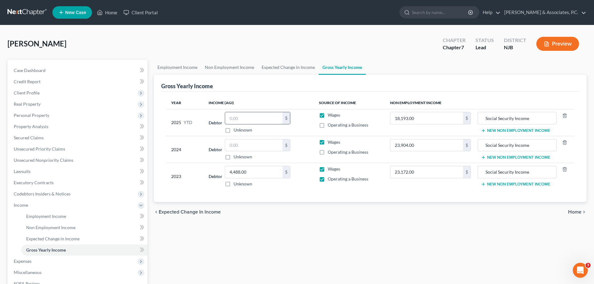
click at [262, 115] on input "text" at bounding box center [253, 118] width 57 height 12
click at [171, 66] on link "Employment Income" at bounding box center [177, 67] width 47 height 15
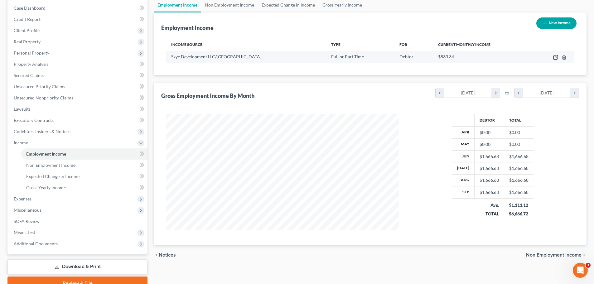
click at [556, 55] on icon "button" at bounding box center [555, 57] width 5 height 5
select select "0"
select select "33"
select select "1"
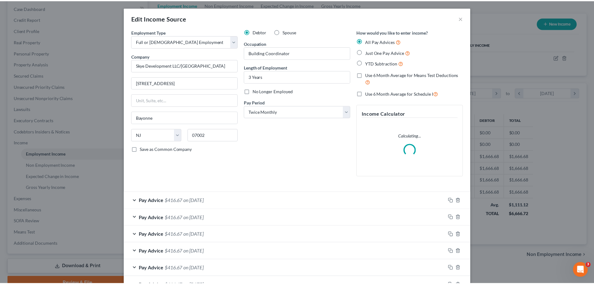
scroll to position [117, 247]
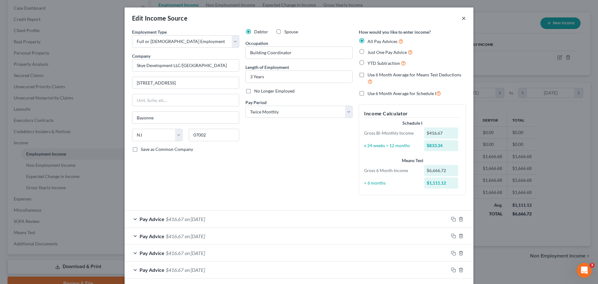
click at [462, 18] on button "×" at bounding box center [464, 17] width 4 height 7
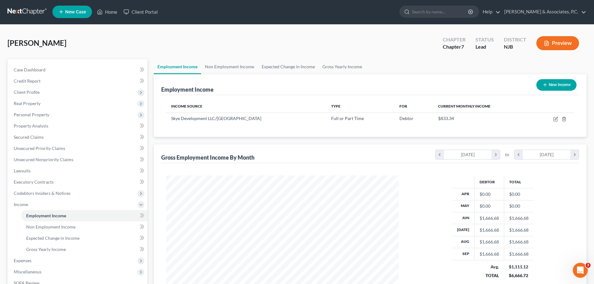
scroll to position [0, 0]
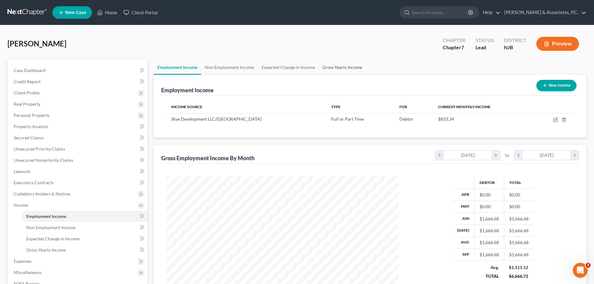
click at [342, 69] on link "Gross Yearly Income" at bounding box center [341, 67] width 47 height 15
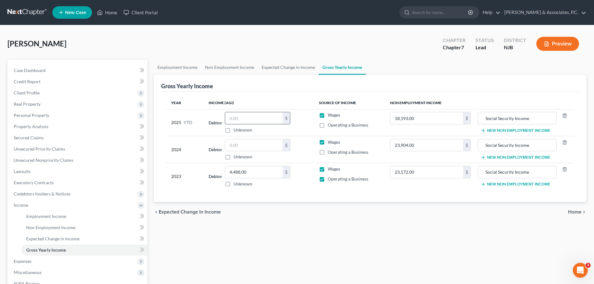
click at [254, 119] on input "text" at bounding box center [253, 118] width 57 height 12
type input "6,666.72"
click at [254, 146] on input "text" at bounding box center [253, 145] width 57 height 12
type input "4,200.00"
click at [571, 211] on span "Home" at bounding box center [574, 211] width 13 height 5
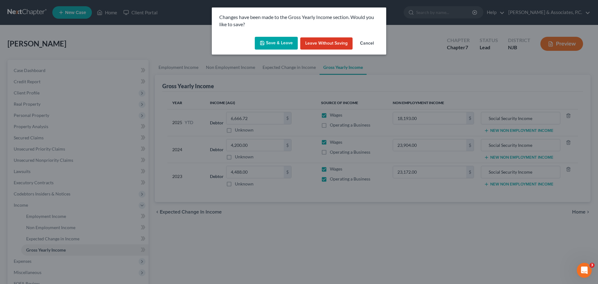
click at [272, 47] on button "Save & Leave" at bounding box center [276, 43] width 43 height 13
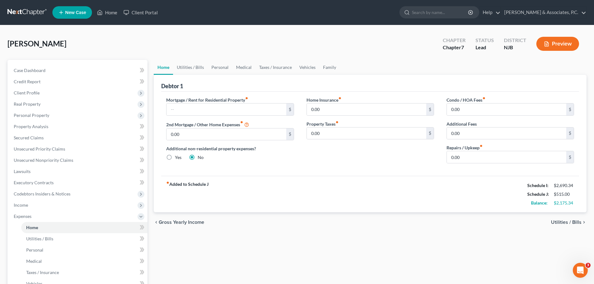
click at [178, 221] on span "Gross Yearly Income" at bounding box center [181, 222] width 45 height 5
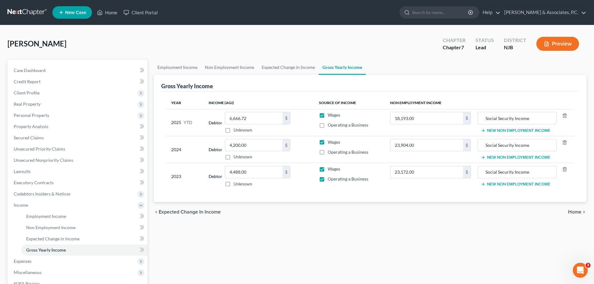
click at [327, 181] on label "Operating a Business" at bounding box center [347, 179] width 41 height 6
click at [330, 180] on input "Operating a Business" at bounding box center [332, 178] width 4 height 4
click at [327, 180] on label "Operating a Business" at bounding box center [347, 179] width 41 height 6
click at [330, 180] on input "Operating a Business" at bounding box center [332, 178] width 4 height 4
click at [327, 179] on label "Operating a Business" at bounding box center [347, 179] width 41 height 6
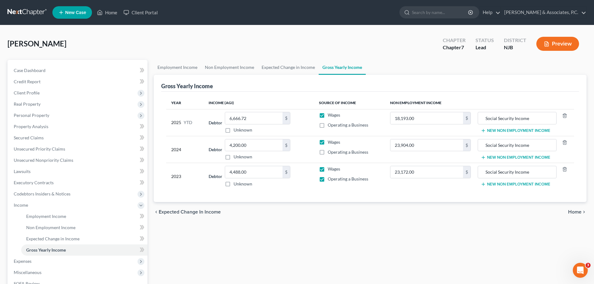
click at [330, 179] on input "Operating a Business" at bounding box center [332, 178] width 4 height 4
checkbox input "false"
click at [569, 211] on span "Home" at bounding box center [574, 211] width 13 height 5
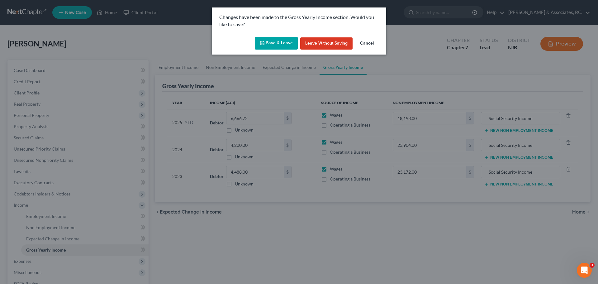
click at [279, 45] on button "Save & Leave" at bounding box center [276, 43] width 43 height 13
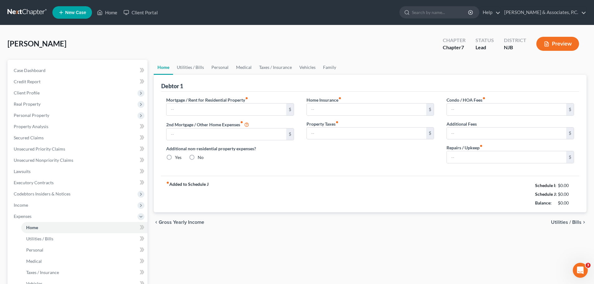
type input "0.00"
radio input "true"
type input "0.00"
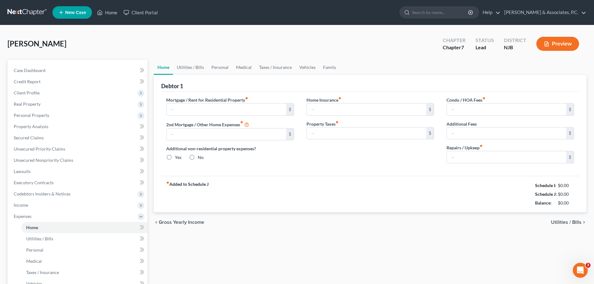
type input "0.00"
click at [577, 213] on div "chevron_left Gross Yearly Income Utilities / Bills chevron_right" at bounding box center [370, 222] width 432 height 20
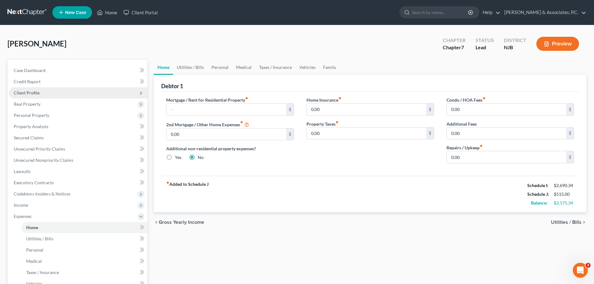
click at [31, 93] on span "Client Profile" at bounding box center [27, 92] width 26 height 5
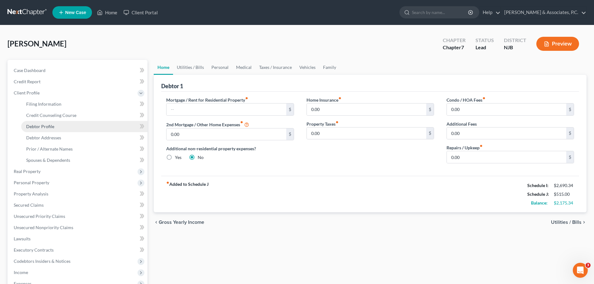
click at [45, 126] on span "Debtor Profile" at bounding box center [40, 126] width 28 height 5
select select "3"
select select "0"
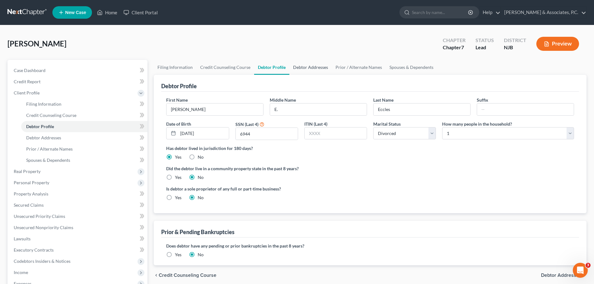
click at [307, 70] on link "Debtor Addresses" at bounding box center [310, 67] width 42 height 15
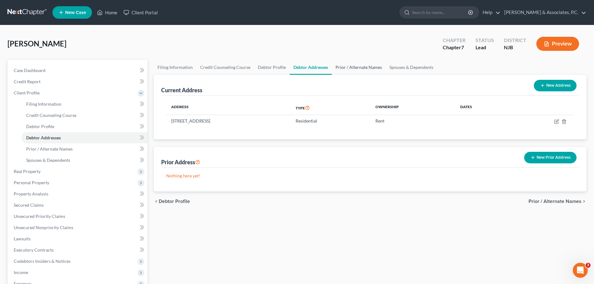
click at [353, 68] on link "Prior / Alternate Names" at bounding box center [358, 67] width 54 height 15
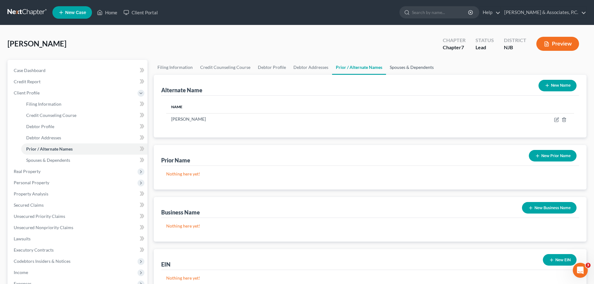
click at [398, 68] on link "Spouses & Dependents" at bounding box center [411, 67] width 51 height 15
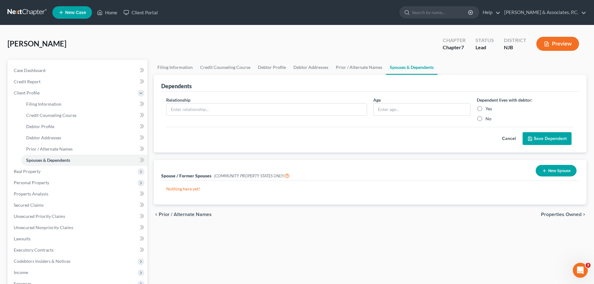
click at [549, 213] on span "Properties Owned" at bounding box center [561, 214] width 41 height 5
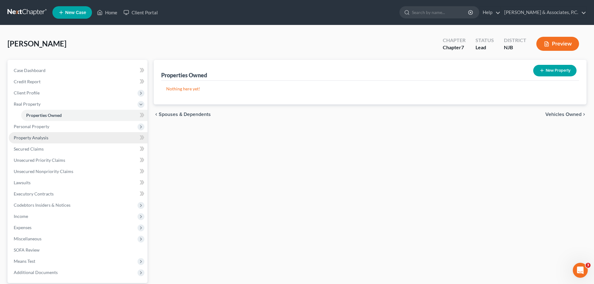
click at [43, 138] on span "Property Analysis" at bounding box center [31, 137] width 35 height 5
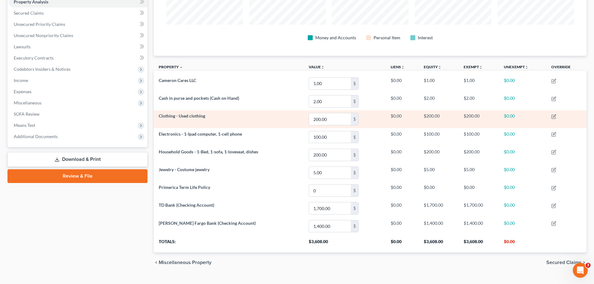
scroll to position [137, 0]
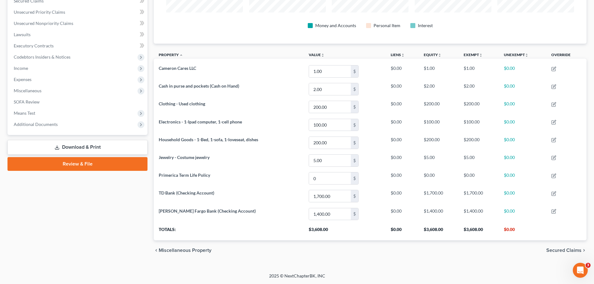
click at [556, 250] on span "Secured Claims" at bounding box center [563, 250] width 35 height 5
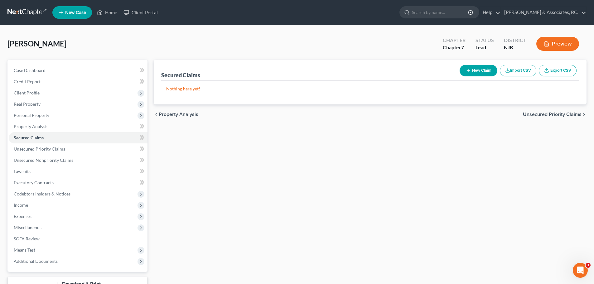
click at [546, 116] on span "Unsecured Priority Claims" at bounding box center [551, 114] width 59 height 5
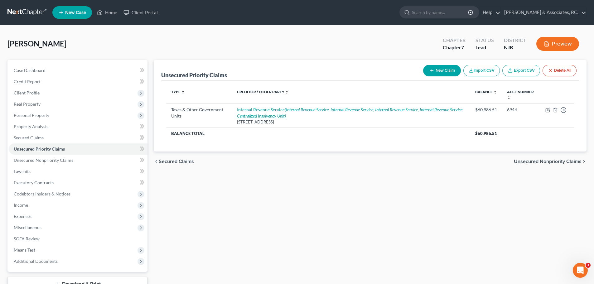
click at [545, 160] on span "Unsecured Nonpriority Claims" at bounding box center [547, 161] width 68 height 5
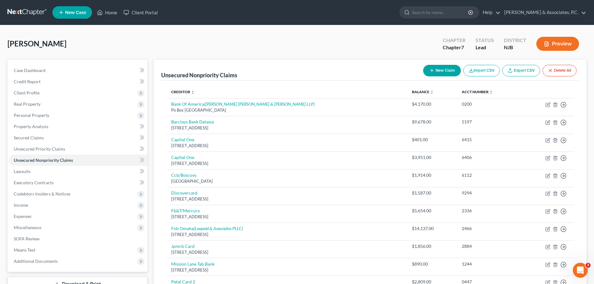
click at [442, 71] on button "New Claim" at bounding box center [442, 71] width 38 height 12
select select "0"
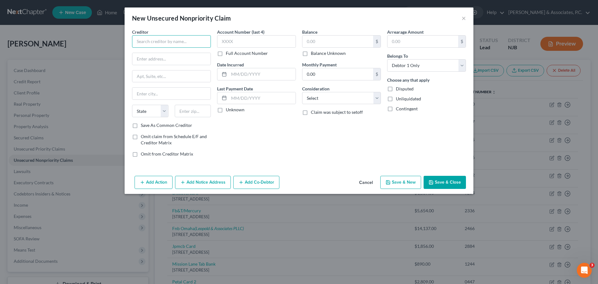
paste input "Morristown Medical Center"
type input "Morristown Medical Center"
paste input "100 Madison Ave,"
type input "100 Madison Ave,"
drag, startPoint x: 196, startPoint y: 115, endPoint x: 199, endPoint y: 117, distance: 3.8
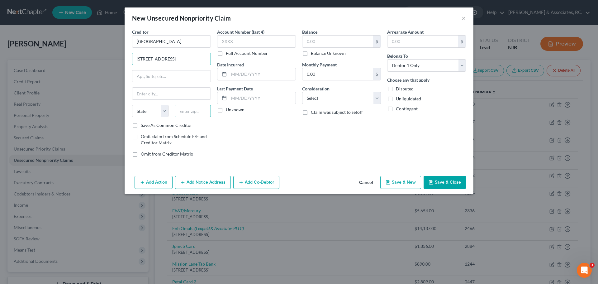
click at [196, 115] on input "text" at bounding box center [193, 111] width 36 height 12
type input "07960"
type input "Morristown"
select select "33"
click at [141, 126] on label "Save As Common Creditor" at bounding box center [166, 125] width 51 height 6
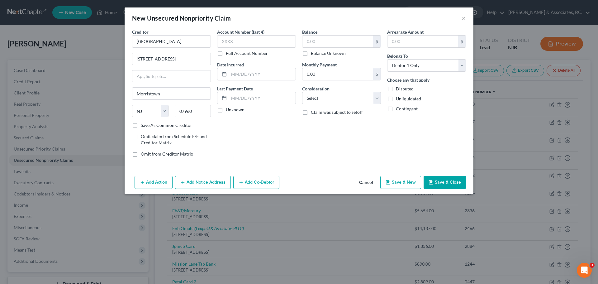
click at [143, 126] on input "Save As Common Creditor" at bounding box center [145, 124] width 4 height 4
checkbox input "true"
click at [255, 76] on input "text" at bounding box center [262, 74] width 67 height 12
drag, startPoint x: 304, startPoint y: 53, endPoint x: 318, endPoint y: 62, distance: 16.5
click at [311, 53] on label "Balance Unknown" at bounding box center [328, 53] width 35 height 6
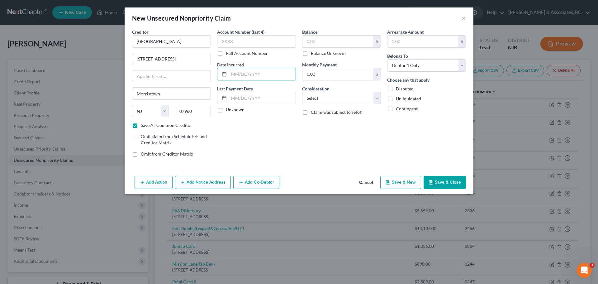
click at [313, 53] on input "Balance Unknown" at bounding box center [315, 52] width 4 height 4
checkbox input "true"
type input "0.00"
click at [329, 101] on select "Select Cable / Satellite Services Collection Agency Credit Card Debt Debt Couns…" at bounding box center [341, 98] width 79 height 12
select select "9"
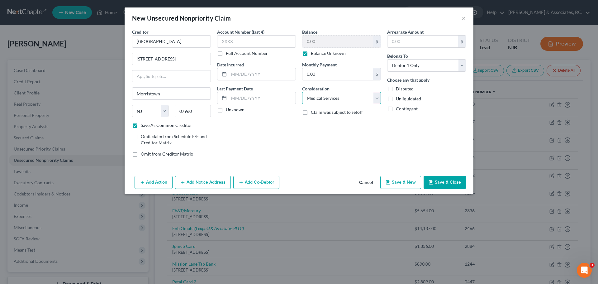
click at [302, 92] on select "Select Cable / Satellite Services Collection Agency Credit Card Debt Debt Couns…" at bounding box center [341, 98] width 79 height 12
click at [237, 127] on div "Account Number (last 4) Full Account Number Date Incurred Last Payment Date Unk…" at bounding box center [256, 95] width 85 height 133
click at [454, 184] on button "Save & Close" at bounding box center [445, 182] width 42 height 13
checkbox input "false"
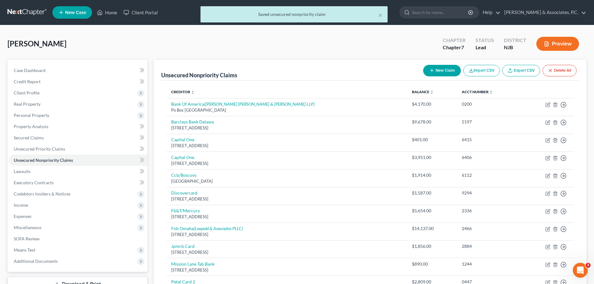
click at [444, 71] on button "New Claim" at bounding box center [442, 71] width 38 height 12
select select "0"
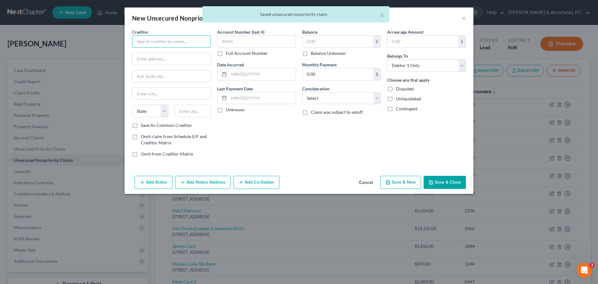
click at [193, 41] on input "text" at bounding box center [171, 41] width 79 height 12
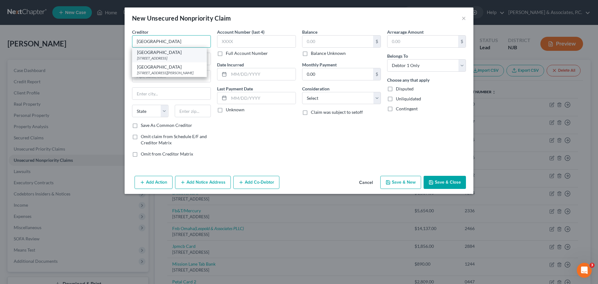
type input "Overlook Hospital"
click at [181, 57] on div "99 Beauvoir Avenue, Summit, NJ 07901" at bounding box center [169, 57] width 65 height 5
type input "99 Beauvoir Avenue"
type input "Summit"
select select "33"
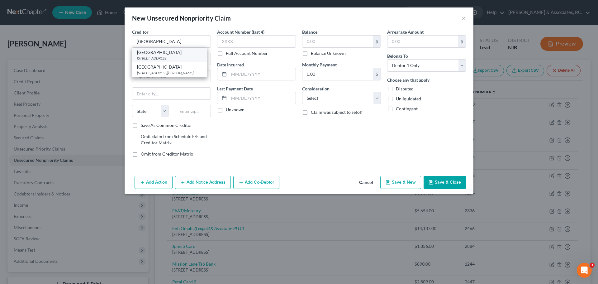
type input "07901"
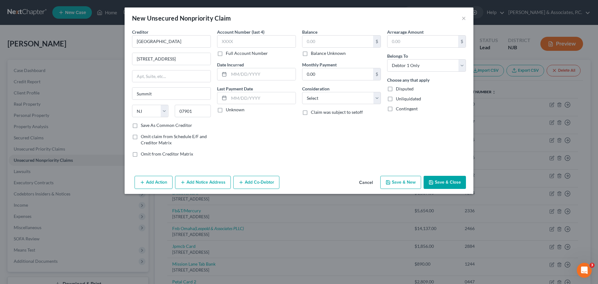
click at [311, 54] on label "Balance Unknown" at bounding box center [328, 53] width 35 height 6
click at [313, 54] on input "Balance Unknown" at bounding box center [315, 52] width 4 height 4
checkbox input "true"
type input "0.00"
drag, startPoint x: 341, startPoint y: 98, endPoint x: 340, endPoint y: 101, distance: 3.3
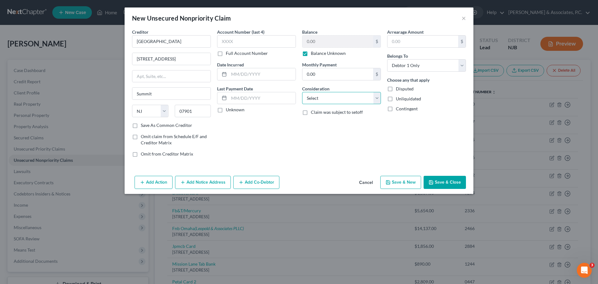
click at [341, 100] on select "Select Cable / Satellite Services Collection Agency Credit Card Debt Debt Couns…" at bounding box center [341, 98] width 79 height 12
select select "9"
click at [302, 92] on select "Select Cable / Satellite Services Collection Agency Credit Card Debt Debt Couns…" at bounding box center [341, 98] width 79 height 12
click at [403, 183] on button "Save & New" at bounding box center [400, 182] width 41 height 13
select select "0"
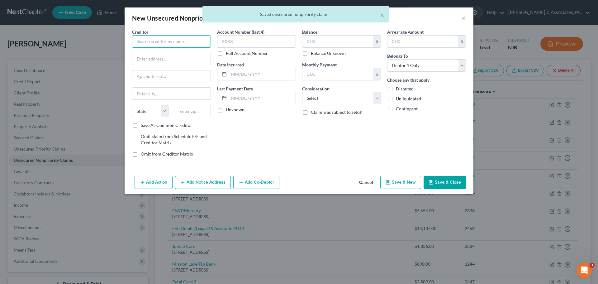
click at [177, 40] on input "text" at bounding box center [171, 41] width 79 height 12
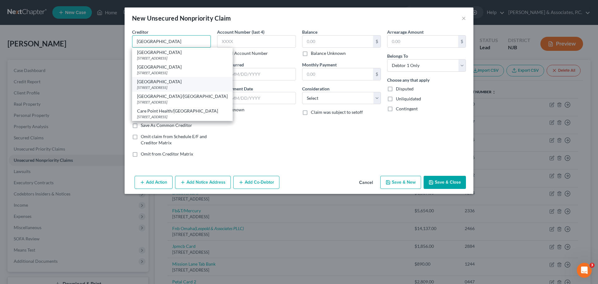
scroll to position [11, 0]
click at [184, 110] on div "Care Point Health/Bayonne Hospital" at bounding box center [182, 111] width 91 height 6
type input "Care Point Health/Bayonne Hospital"
type input "29 East 29th Street"
type input "Bayonne"
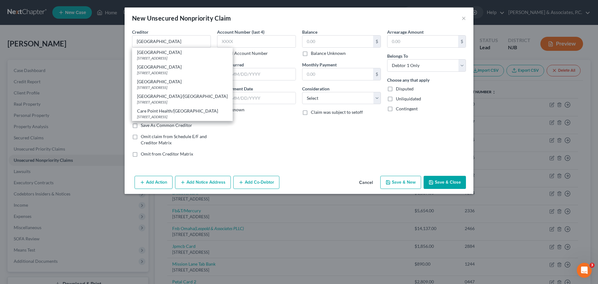
select select "33"
type input "07002"
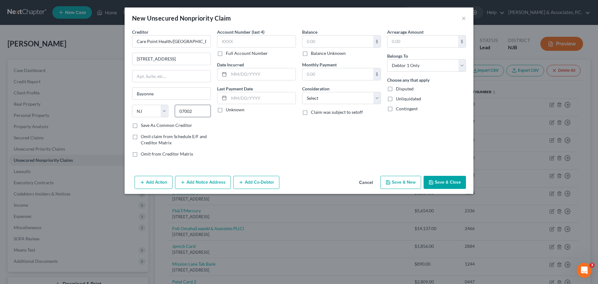
scroll to position [0, 0]
click at [165, 44] on input "Care Point Health/Bayonne Hospital" at bounding box center [171, 41] width 79 height 12
type input "Bayonne Hospital/Care Point Health"
click at [141, 126] on label "Save As Common Creditor" at bounding box center [166, 125] width 51 height 6
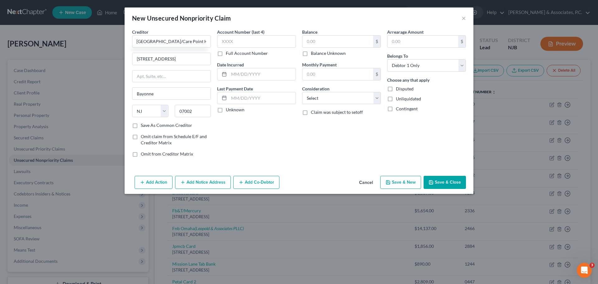
click at [143, 126] on input "Save As Common Creditor" at bounding box center [145, 124] width 4 height 4
checkbox input "true"
type input "Bayonne Hospital/Care Point Health"
click at [391, 185] on button "Save & New" at bounding box center [400, 182] width 41 height 13
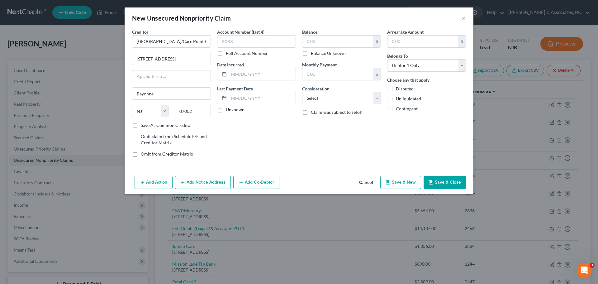
checkbox input "false"
select select "0"
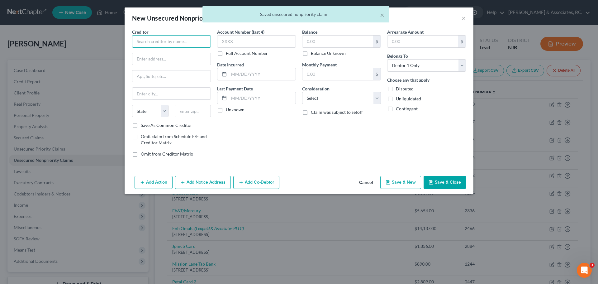
click at [170, 42] on input "text" at bounding box center [171, 41] width 79 height 12
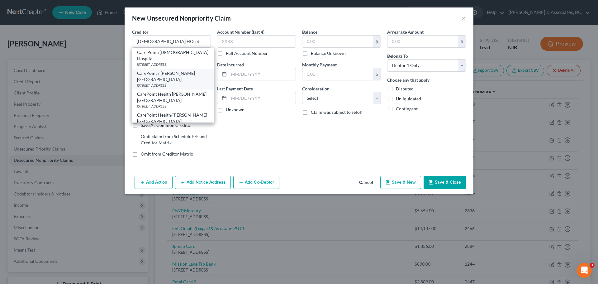
click at [169, 83] on div "176 Palisade Avenue, Jersey City, NJ 07306" at bounding box center [173, 85] width 72 height 5
type input "CarePoint / Christ Hospital"
type input "176 Palisade Avenue"
type input "Jersey City"
select select "33"
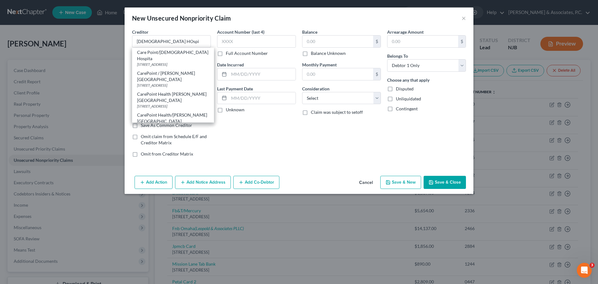
type input "07306"
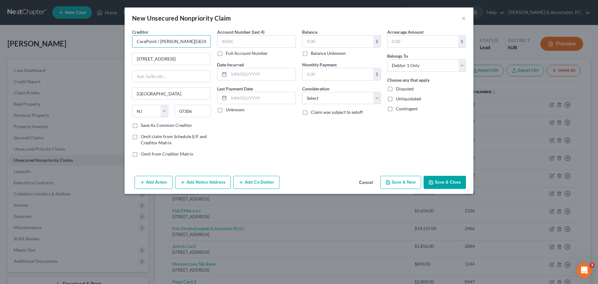
click at [160, 42] on input "CarePoint / Christ Hospital" at bounding box center [171, 41] width 79 height 12
type input "Christ Hospital/Care Point Health"
drag, startPoint x: 305, startPoint y: 55, endPoint x: 342, endPoint y: 120, distance: 74.8
click at [311, 56] on label "Balance Unknown" at bounding box center [328, 53] width 35 height 6
click at [313, 54] on input "Balance Unknown" at bounding box center [315, 52] width 4 height 4
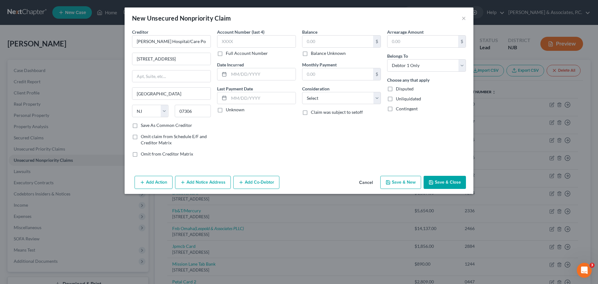
checkbox input "true"
type input "0.00"
type input "Christ Hospital/Care Point Health"
click at [341, 103] on select "Select Cable / Satellite Services Collection Agency Credit Card Debt Debt Couns…" at bounding box center [341, 98] width 79 height 12
select select "9"
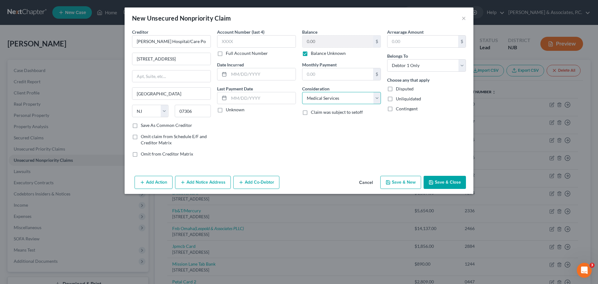
click at [302, 92] on select "Select Cable / Satellite Services Collection Agency Credit Card Debt Debt Couns…" at bounding box center [341, 98] width 79 height 12
click at [447, 190] on div "Add Action Add Notice Address Add Co-Debtor Cancel Save & New Save & Close" at bounding box center [299, 183] width 349 height 21
click at [446, 182] on button "Save & Close" at bounding box center [445, 182] width 42 height 13
type input "0.00"
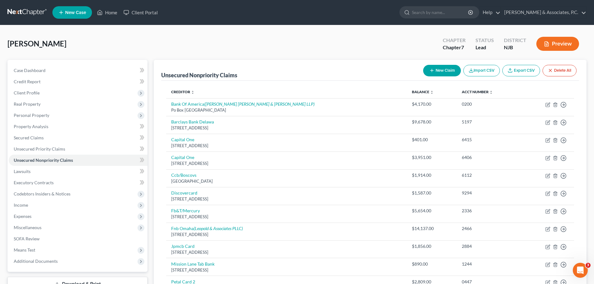
click at [429, 71] on icon "button" at bounding box center [431, 70] width 5 height 5
select select "0"
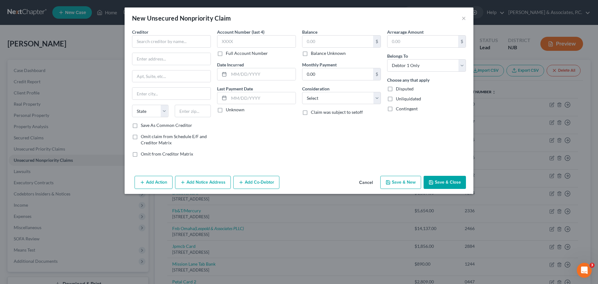
click at [168, 35] on div "Creditor *" at bounding box center [171, 38] width 79 height 19
paste input "Jeevan Vinod, MD"
type input "Jeevan Vinod, MD"
paste input "22-02 Broadway #301,"
type input "22-02 Broadway #301"
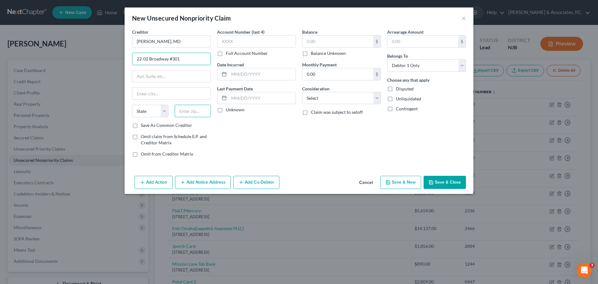
drag, startPoint x: 185, startPoint y: 112, endPoint x: 197, endPoint y: 115, distance: 12.5
click at [185, 112] on input "text" at bounding box center [193, 111] width 36 height 12
type input "07410"
click at [271, 150] on div "Account Number (last 4) Full Account Number Date Incurred Last Payment Date Unk…" at bounding box center [256, 95] width 85 height 133
type input "Fair Lawn"
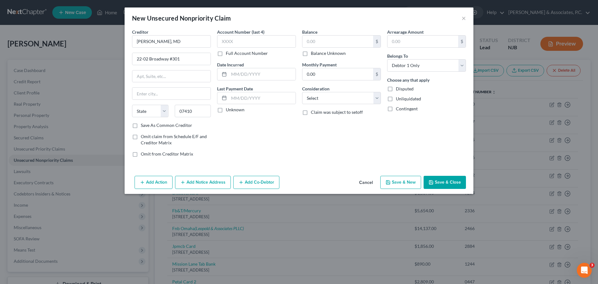
select select "33"
click at [141, 125] on label "Save As Common Creditor" at bounding box center [166, 125] width 51 height 6
click at [143, 125] on input "Save As Common Creditor" at bounding box center [145, 124] width 4 height 4
checkbox input "true"
click at [311, 54] on label "Balance Unknown" at bounding box center [328, 53] width 35 height 6
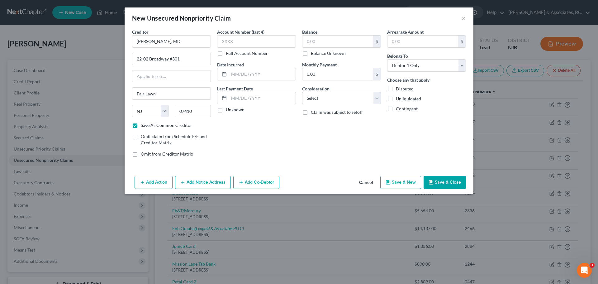
click at [313, 54] on input "Balance Unknown" at bounding box center [315, 52] width 4 height 4
checkbox input "true"
type input "0.00"
click at [326, 102] on select "Select Cable / Satellite Services Collection Agency Credit Card Debt Debt Couns…" at bounding box center [341, 98] width 79 height 12
select select "9"
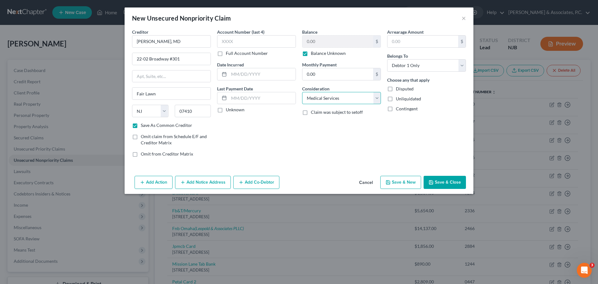
click at [302, 92] on select "Select Cable / Satellite Services Collection Agency Credit Card Debt Debt Couns…" at bounding box center [341, 98] width 79 height 12
click at [318, 130] on div "Balance 0.00 $ Balance Unknown Balance Undetermined 0.00 $ Balance Unknown Mont…" at bounding box center [341, 95] width 85 height 133
click at [446, 178] on button "Save & Close" at bounding box center [445, 182] width 42 height 13
checkbox input "false"
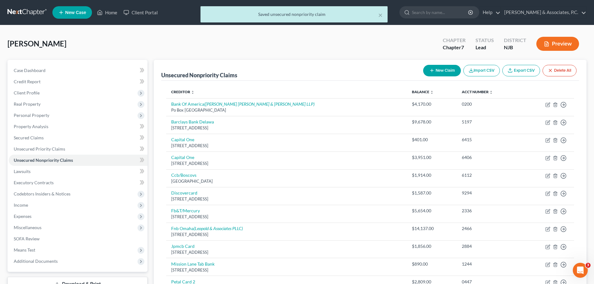
click at [443, 72] on button "New Claim" at bounding box center [442, 71] width 38 height 12
select select "0"
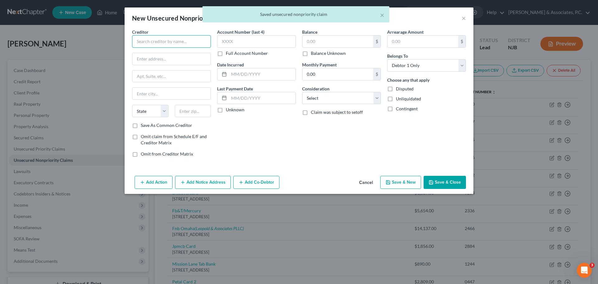
click at [168, 41] on input "text" at bounding box center [171, 41] width 79 height 12
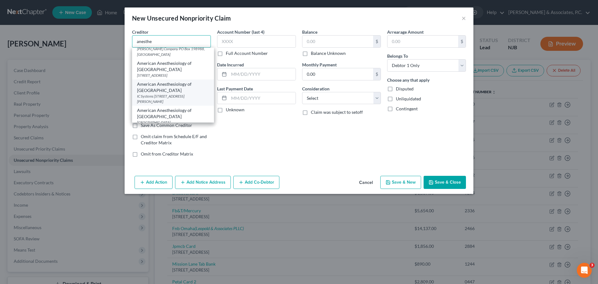
scroll to position [125, 0]
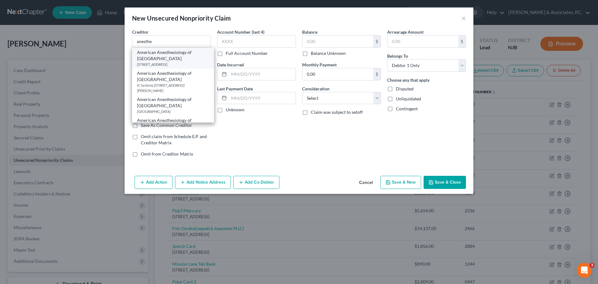
click at [175, 67] on div "22 Old Short Hills Rd STE 112, Livingston, NJ 07039" at bounding box center [173, 64] width 72 height 5
type input "American Anesthesiology of NJ"
type input "22 Old Short Hills Rd STE 112"
type input "Livingston"
select select "33"
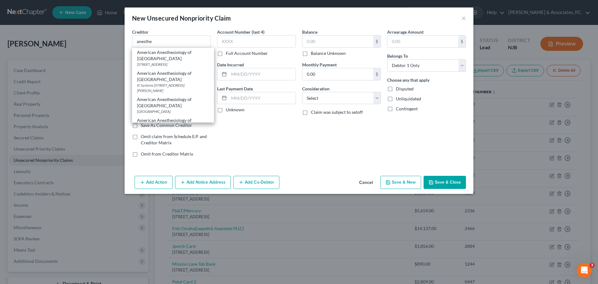
type input "07039"
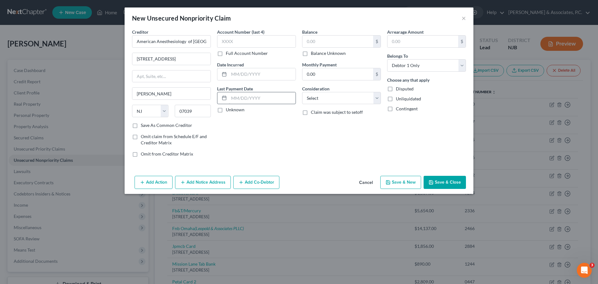
scroll to position [0, 0]
click at [211, 184] on button "Add Notice Address" at bounding box center [203, 182] width 56 height 13
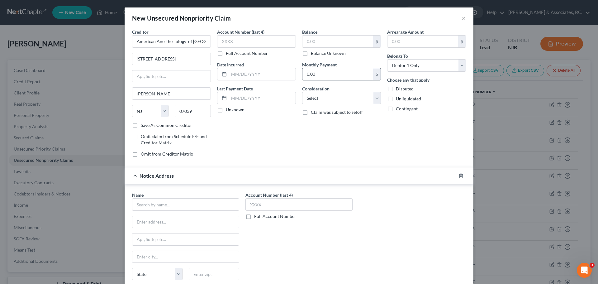
drag, startPoint x: 305, startPoint y: 55, endPoint x: 320, endPoint y: 74, distance: 24.2
click at [311, 55] on label "Balance Unknown" at bounding box center [328, 53] width 35 height 6
click at [313, 54] on input "Balance Unknown" at bounding box center [315, 52] width 4 height 4
checkbox input "true"
type input "0.00"
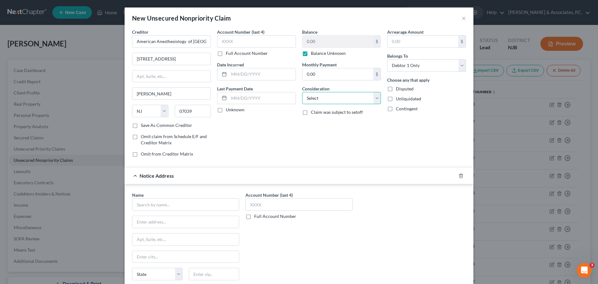
click at [325, 98] on select "Select Cable / Satellite Services Collection Agency Credit Card Debt Debt Couns…" at bounding box center [341, 98] width 79 height 12
select select "9"
click at [302, 92] on select "Select Cable / Satellite Services Collection Agency Credit Card Debt Debt Couns…" at bounding box center [341, 98] width 79 height 12
click at [459, 175] on icon "button" at bounding box center [461, 175] width 5 height 5
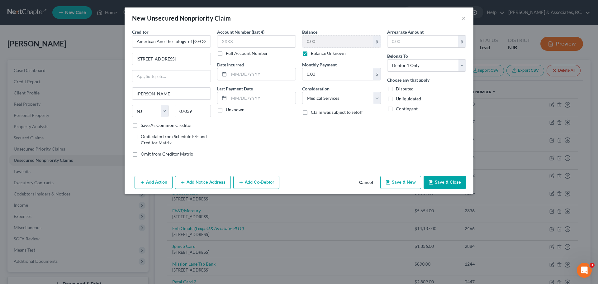
click at [403, 181] on button "Save & New" at bounding box center [400, 182] width 41 height 13
select select "0"
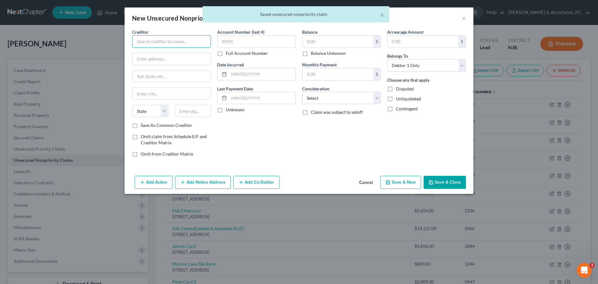
click at [155, 40] on input "text" at bounding box center [171, 41] width 79 height 12
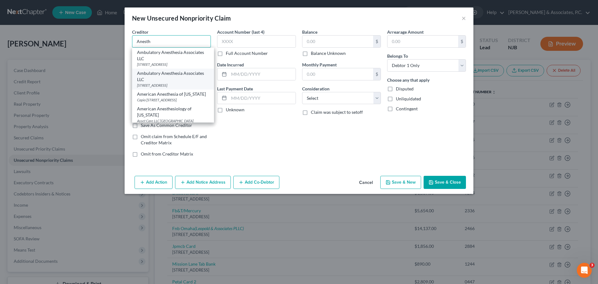
scroll to position [31, 0]
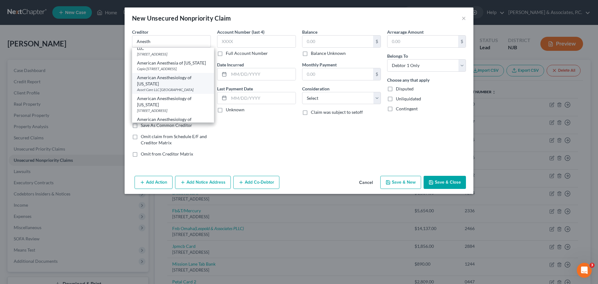
click at [179, 92] on div "Asset Care LLC PO Box 120540, Dallas, TX 75312" at bounding box center [173, 89] width 72 height 5
type input "American Anesthesiology of New Jersey"
type input "Asset Care LLC"
type input "PO Box 120540"
type input "Dallas"
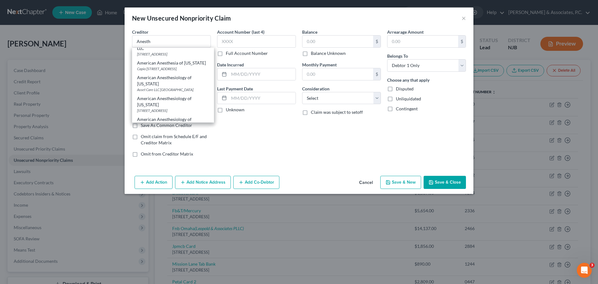
select select "45"
type input "75312"
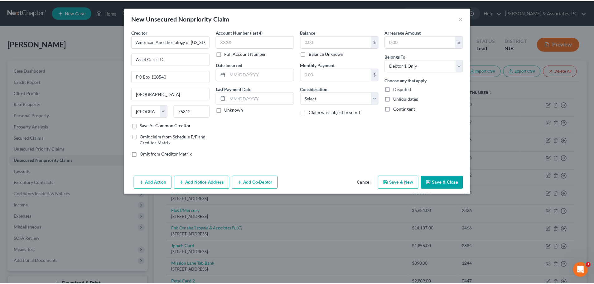
scroll to position [0, 0]
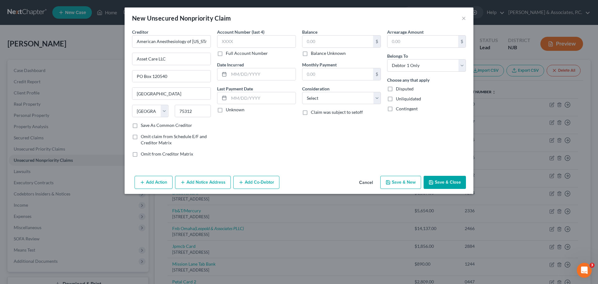
drag, startPoint x: 305, startPoint y: 52, endPoint x: 322, endPoint y: 105, distance: 55.7
click at [311, 52] on label "Balance Unknown" at bounding box center [328, 53] width 35 height 6
click at [313, 52] on input "Balance Unknown" at bounding box center [315, 52] width 4 height 4
checkbox input "true"
type input "0.00"
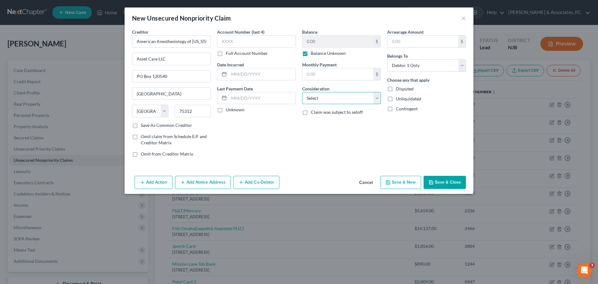
click at [325, 101] on select "Select Cable / Satellite Services Collection Agency Credit Card Debt Debt Couns…" at bounding box center [341, 98] width 79 height 12
select select "9"
click at [302, 92] on select "Select Cable / Satellite Services Collection Agency Credit Card Debt Debt Couns…" at bounding box center [341, 98] width 79 height 12
click at [448, 183] on button "Save & Close" at bounding box center [445, 182] width 42 height 13
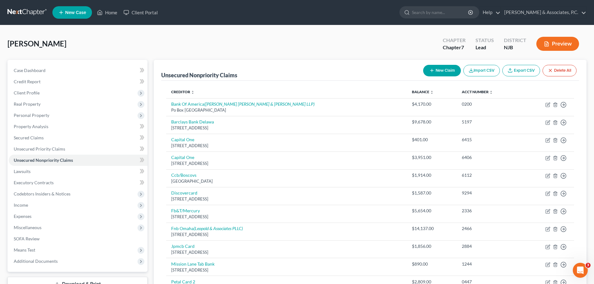
drag, startPoint x: 446, startPoint y: 67, endPoint x: 442, endPoint y: 69, distance: 4.5
click at [442, 69] on button "New Claim" at bounding box center [442, 71] width 38 height 12
select select "0"
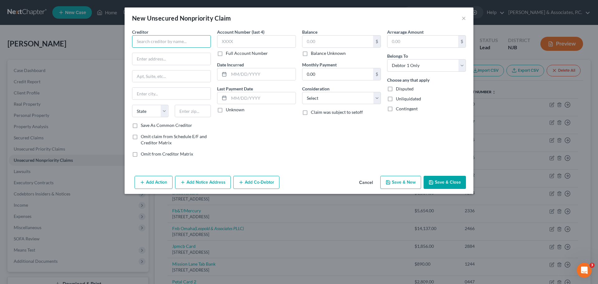
click at [183, 41] on input "text" at bounding box center [171, 41] width 79 height 12
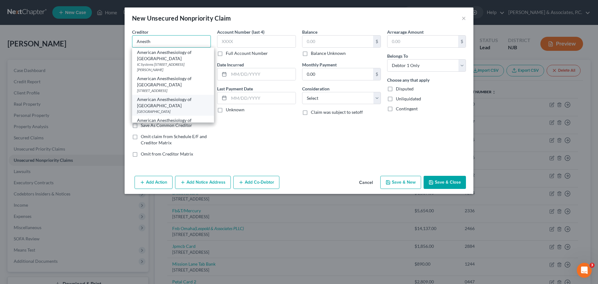
scroll to position [156, 0]
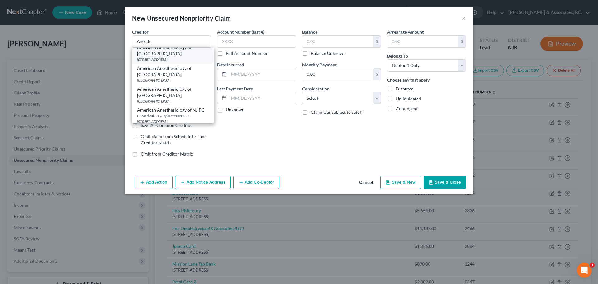
click at [178, 62] on div "22 Old Short Hills Rd STE 112, Livingston, NJ 07039" at bounding box center [173, 59] width 72 height 5
type input "American Anesthesiology of NJ"
type input "22 Old Short Hills Rd STE 112"
type input "Livingston"
select select "33"
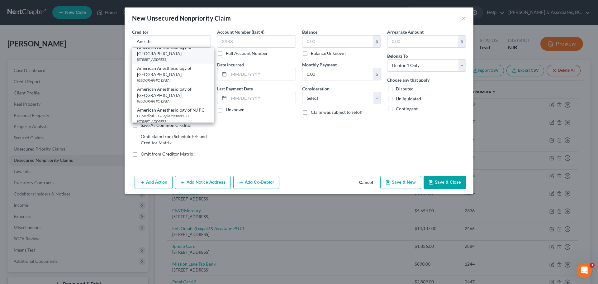
type input "07039"
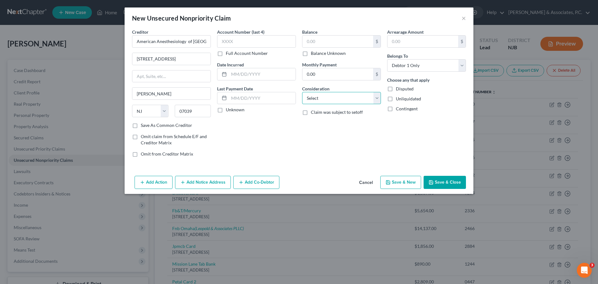
drag, startPoint x: 310, startPoint y: 98, endPoint x: 324, endPoint y: 103, distance: 14.3
click at [312, 100] on select "Select Cable / Satellite Services Collection Agency Credit Card Debt Debt Couns…" at bounding box center [341, 98] width 79 height 12
select select "9"
click at [302, 92] on select "Select Cable / Satellite Services Collection Agency Credit Card Debt Debt Couns…" at bounding box center [341, 98] width 79 height 12
click at [311, 53] on label "Balance Unknown" at bounding box center [328, 53] width 35 height 6
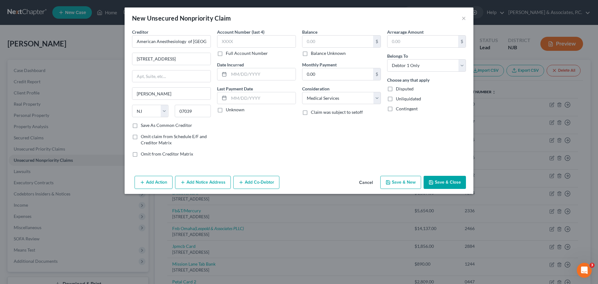
click at [313, 53] on input "Balance Unknown" at bounding box center [315, 52] width 4 height 4
checkbox input "true"
type input "0.00"
click at [406, 181] on button "Save & New" at bounding box center [400, 182] width 41 height 13
select select "0"
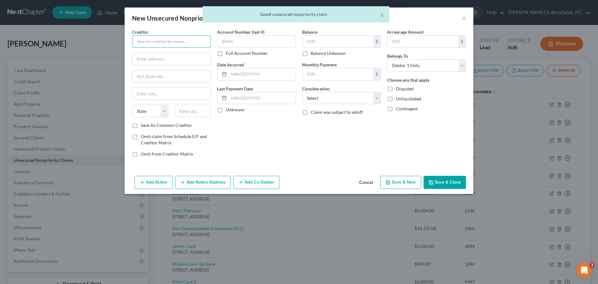
click at [184, 39] on input "text" at bounding box center [171, 41] width 79 height 12
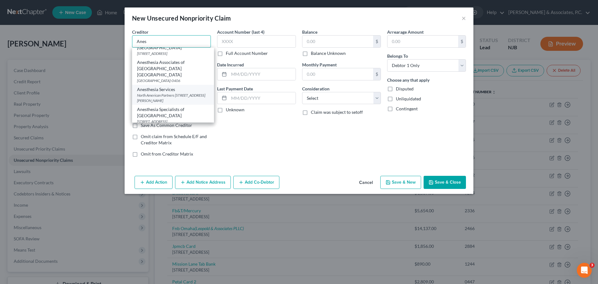
scroll to position [249, 0]
click at [168, 88] on div "North American Partners PO Box 49, Glen Head, NY 11545" at bounding box center [173, 93] width 72 height 11
type input "Anesthesia Services"
type input "North American Partners"
type input "PO Box 49"
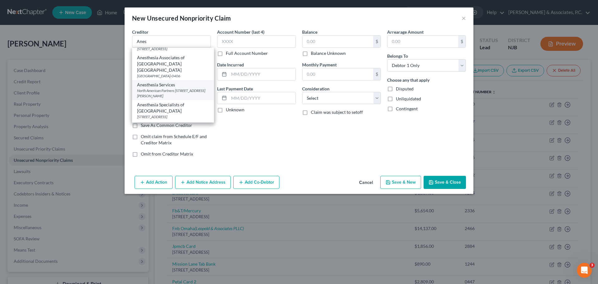
type input "Glen Head"
select select "35"
type input "11545"
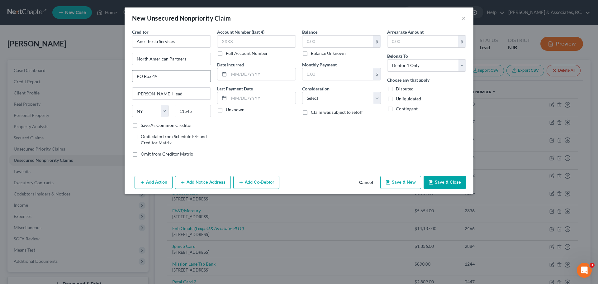
scroll to position [0, 0]
click at [311, 55] on label "Balance Unknown" at bounding box center [328, 53] width 35 height 6
click at [313, 54] on input "Balance Unknown" at bounding box center [315, 52] width 4 height 4
checkbox input "true"
type input "0.00"
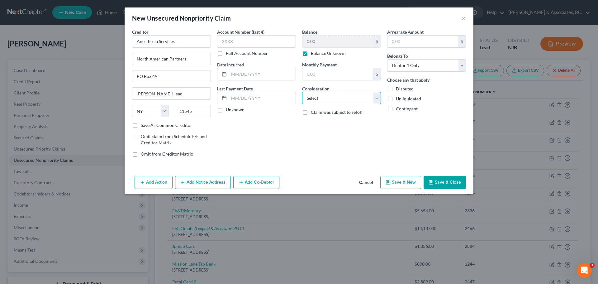
drag, startPoint x: 320, startPoint y: 98, endPoint x: 320, endPoint y: 104, distance: 5.3
click at [320, 99] on select "Select Cable / Satellite Services Collection Agency Credit Card Debt Debt Couns…" at bounding box center [341, 98] width 79 height 12
select select "9"
click at [302, 92] on select "Select Cable / Satellite Services Collection Agency Credit Card Debt Debt Couns…" at bounding box center [341, 98] width 79 height 12
click at [402, 182] on button "Save & New" at bounding box center [400, 182] width 41 height 13
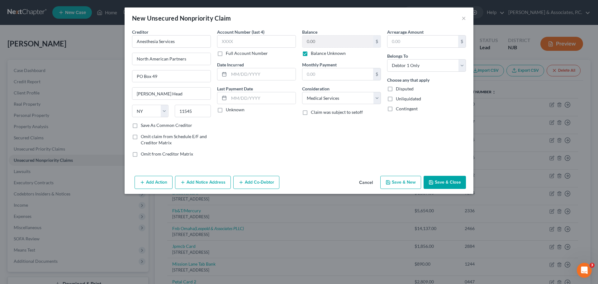
select select "0"
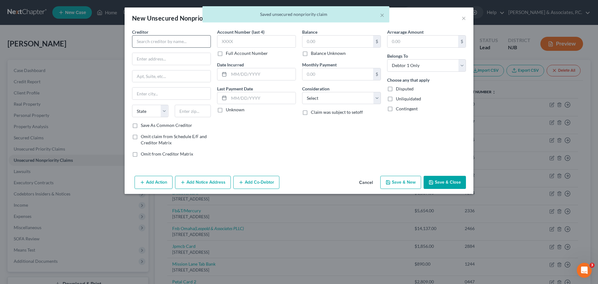
drag, startPoint x: 156, startPoint y: 30, endPoint x: 156, endPoint y: 37, distance: 7.2
click at [156, 35] on div "Creditor *" at bounding box center [171, 38] width 79 height 19
click at [157, 37] on input "text" at bounding box center [171, 41] width 79 height 12
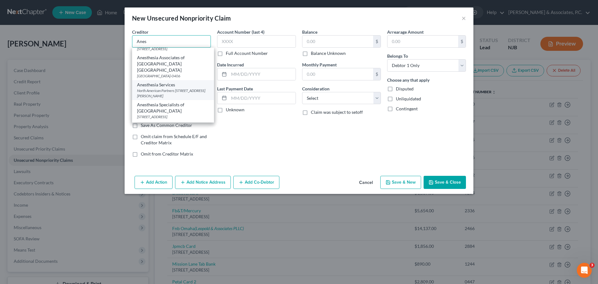
scroll to position [280, 0]
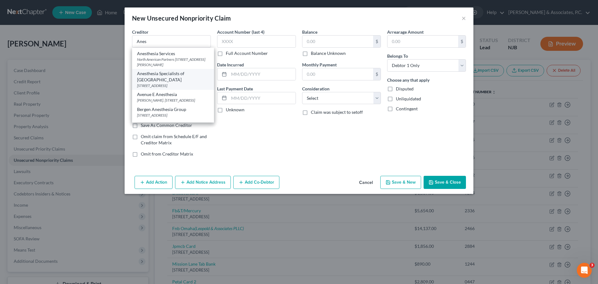
click at [189, 70] on div "Anesthesia Specialists of NJ" at bounding box center [173, 76] width 72 height 12
type input "Anesthesia Specialists of NJ"
type input "PO Box 4640"
type input "Rutherford"
select select "33"
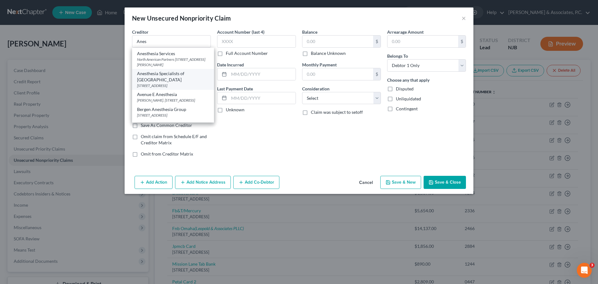
type input "07070"
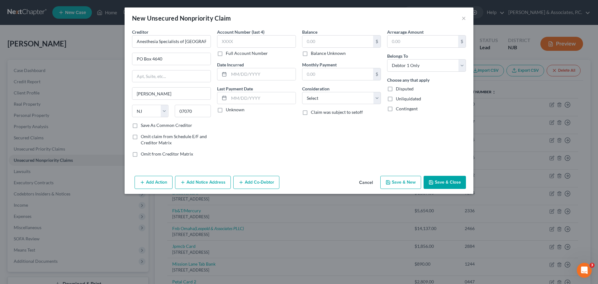
scroll to position [0, 0]
click at [307, 98] on select "Select Cable / Satellite Services Collection Agency Credit Card Debt Debt Couns…" at bounding box center [341, 98] width 79 height 12
select select "9"
click at [302, 92] on select "Select Cable / Satellite Services Collection Agency Credit Card Debt Debt Couns…" at bounding box center [341, 98] width 79 height 12
click at [311, 55] on label "Balance Unknown" at bounding box center [328, 53] width 35 height 6
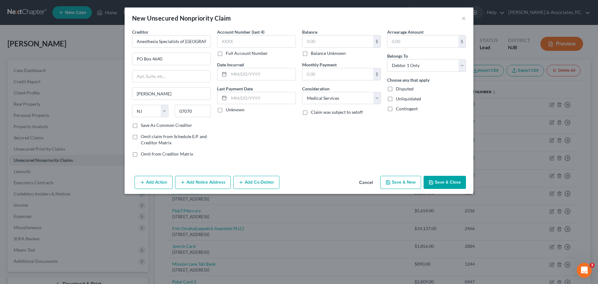
click at [313, 54] on input "Balance Unknown" at bounding box center [315, 52] width 4 height 4
checkbox input "true"
type input "0.00"
click at [398, 184] on button "Save & New" at bounding box center [400, 182] width 41 height 13
select select "0"
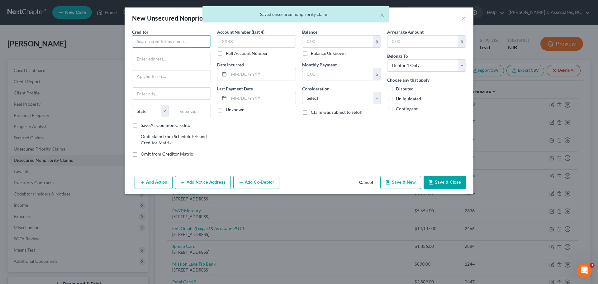
click at [175, 43] on input "text" at bounding box center [171, 41] width 79 height 12
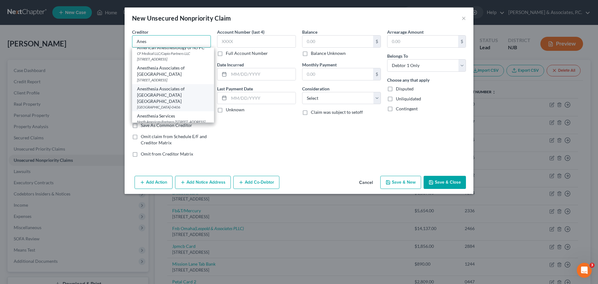
scroll to position [280, 0]
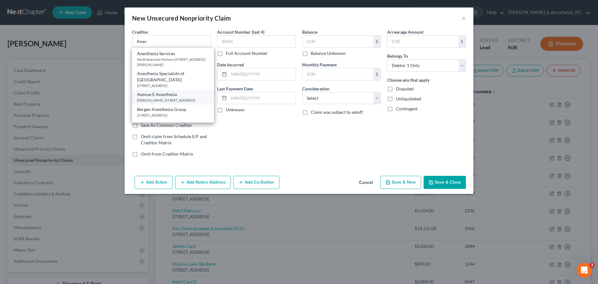
click at [189, 98] on div "Michael S. Harrison, Esq. 3155 Route 10 East, Denville, NJ 07834" at bounding box center [173, 100] width 72 height 5
type input "Avenue E Anesthesia"
type input "Michael S. Harrison, Esq."
type input "3155 Route 10 East"
type input "Denville"
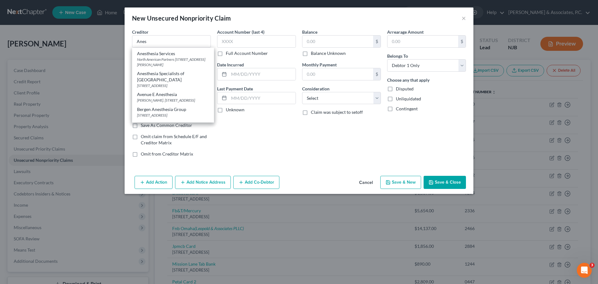
select select "33"
type input "07834"
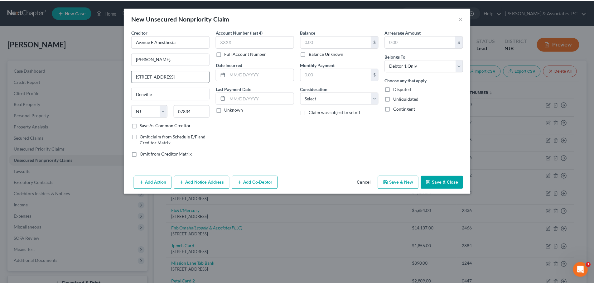
scroll to position [0, 0]
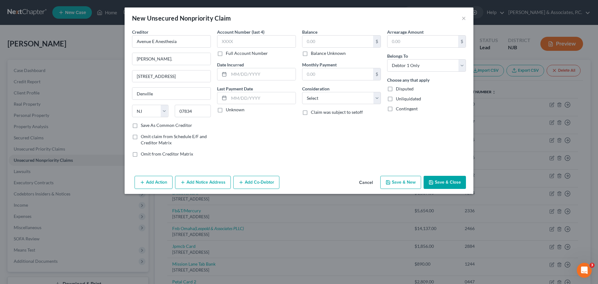
click at [311, 54] on label "Balance Unknown" at bounding box center [328, 53] width 35 height 6
click at [313, 54] on input "Balance Unknown" at bounding box center [315, 52] width 4 height 4
checkbox input "true"
type input "0.00"
click at [320, 99] on select "Select Cable / Satellite Services Collection Agency Credit Card Debt Debt Couns…" at bounding box center [341, 98] width 79 height 12
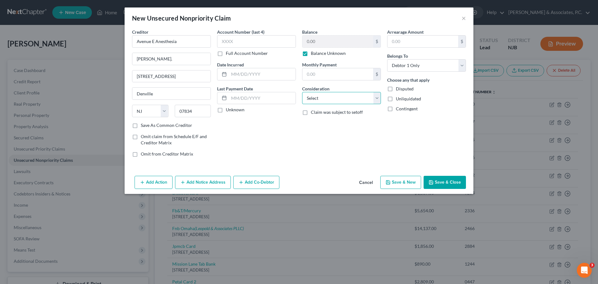
select select "9"
click at [302, 92] on select "Select Cable / Satellite Services Collection Agency Credit Card Debt Debt Couns…" at bounding box center [341, 98] width 79 height 12
click at [443, 182] on button "Save & Close" at bounding box center [445, 182] width 42 height 13
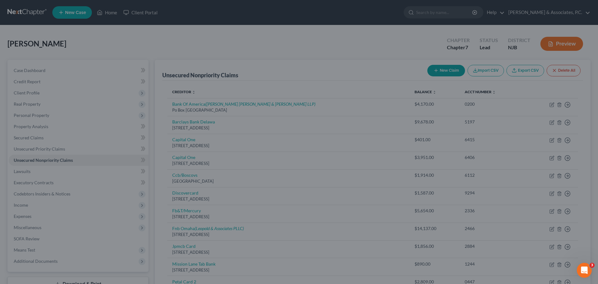
type input "0.00"
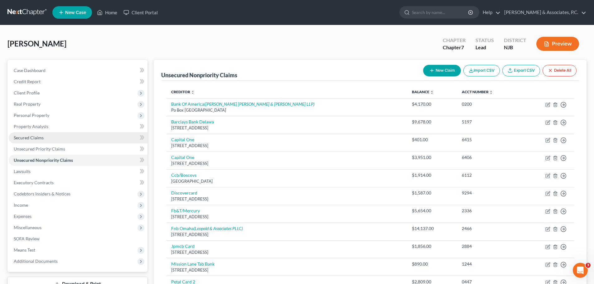
drag, startPoint x: 32, startPoint y: 138, endPoint x: 45, endPoint y: 140, distance: 12.6
click at [32, 138] on span "Secured Claims" at bounding box center [29, 137] width 30 height 5
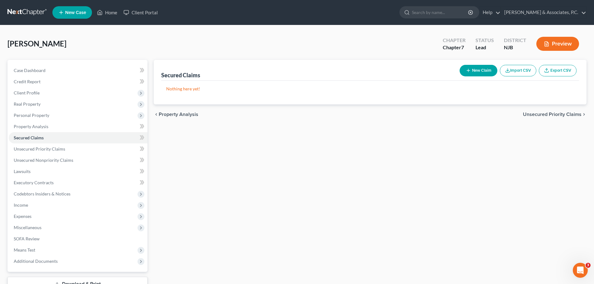
click at [545, 115] on span "Unsecured Priority Claims" at bounding box center [551, 114] width 59 height 5
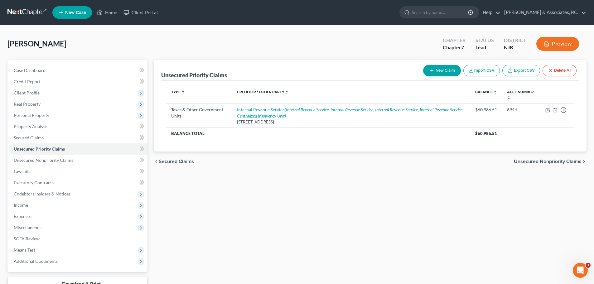
click at [524, 160] on span "Unsecured Nonpriority Claims" at bounding box center [547, 161] width 68 height 5
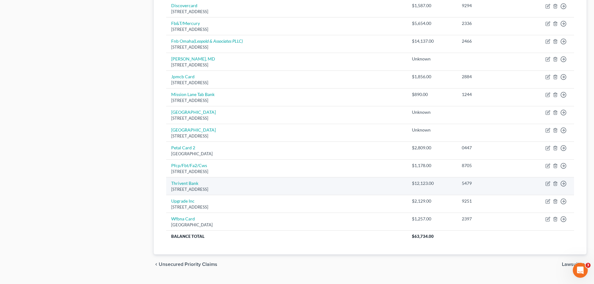
scroll to position [343, 0]
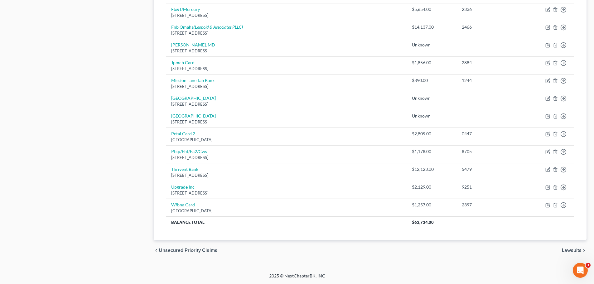
click at [568, 250] on span "Lawsuits" at bounding box center [571, 250] width 20 height 5
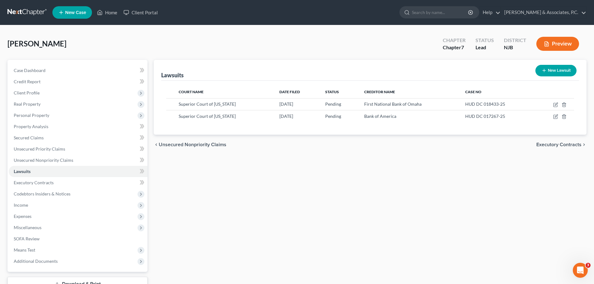
click at [208, 146] on span "Unsecured Nonpriority Claims" at bounding box center [193, 144] width 68 height 5
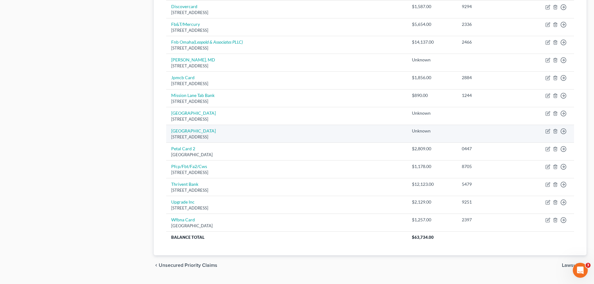
scroll to position [343, 0]
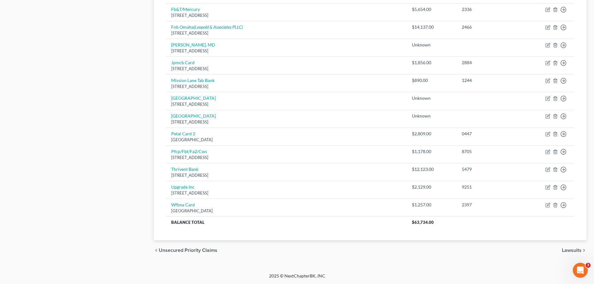
click at [564, 251] on span "Lawsuits" at bounding box center [571, 250] width 20 height 5
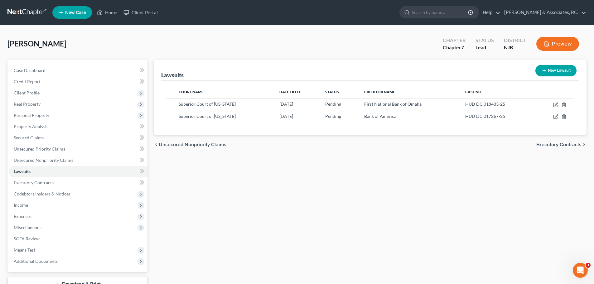
click at [187, 143] on span "Unsecured Nonpriority Claims" at bounding box center [193, 144] width 68 height 5
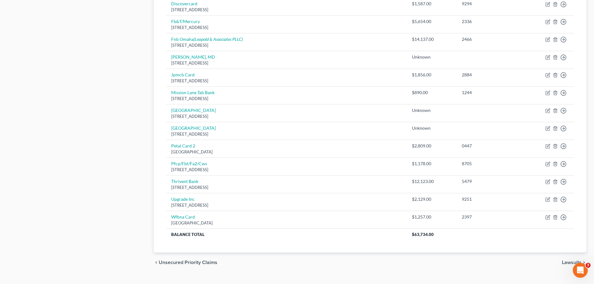
scroll to position [343, 0]
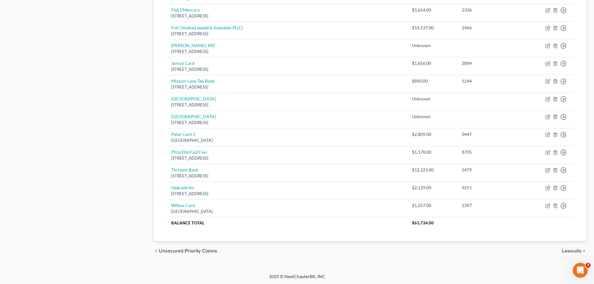
click at [568, 254] on div "chevron_left Unsecured Priority Claims Lawsuits chevron_right" at bounding box center [370, 251] width 432 height 20
click at [567, 252] on span "Lawsuits" at bounding box center [571, 250] width 20 height 5
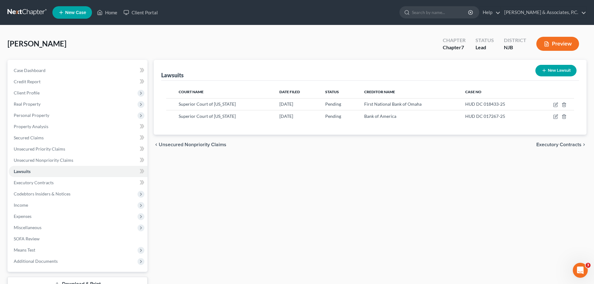
click at [559, 145] on span "Executory Contracts" at bounding box center [558, 144] width 45 height 5
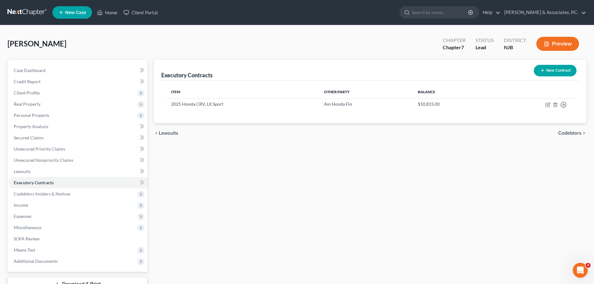
click at [565, 135] on span "Codebtors" at bounding box center [569, 133] width 23 height 5
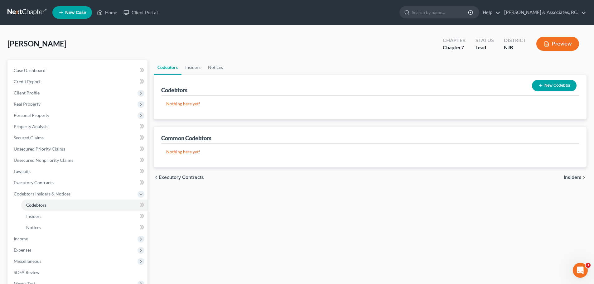
click at [180, 177] on span "Executory Contracts" at bounding box center [181, 177] width 45 height 5
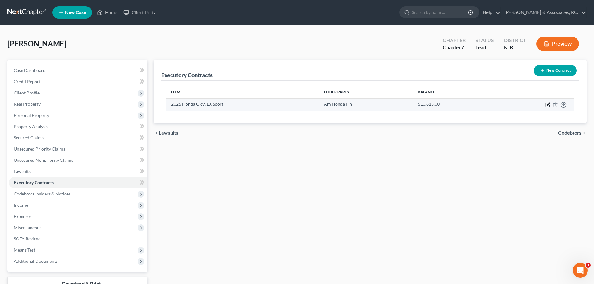
click at [547, 105] on icon "button" at bounding box center [547, 104] width 3 height 3
select select "3"
select select "45"
select select "0"
select select "1"
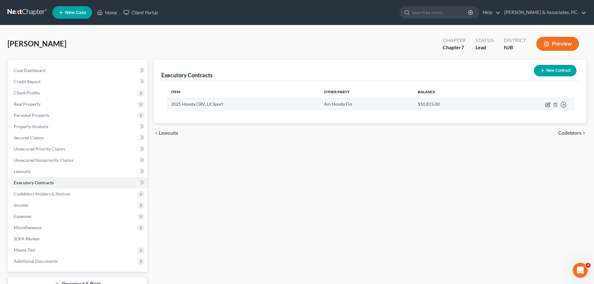
select select "0"
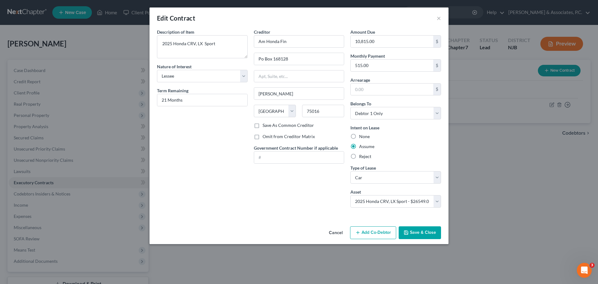
click at [415, 236] on button "Save & Close" at bounding box center [420, 232] width 42 height 13
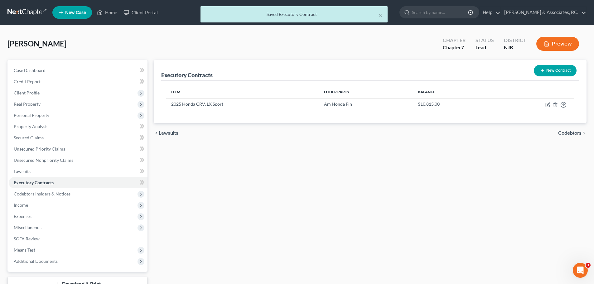
click at [563, 136] on span "Codebtors" at bounding box center [569, 133] width 23 height 5
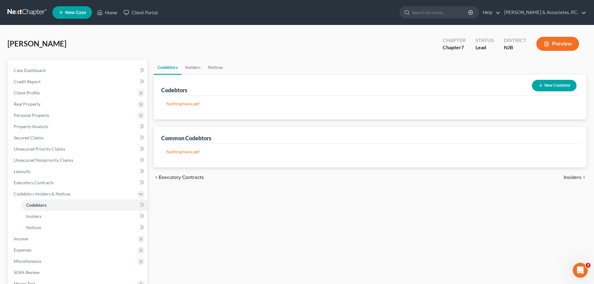
click at [187, 175] on span "Executory Contracts" at bounding box center [181, 177] width 45 height 5
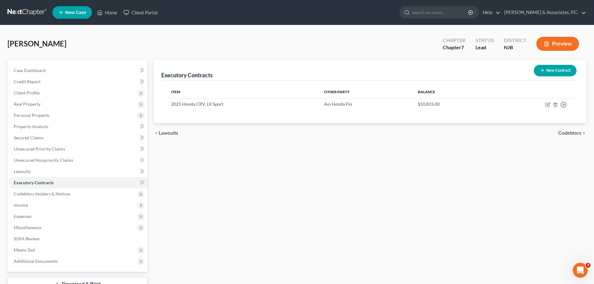
click at [564, 134] on span "Codebtors" at bounding box center [569, 133] width 23 height 5
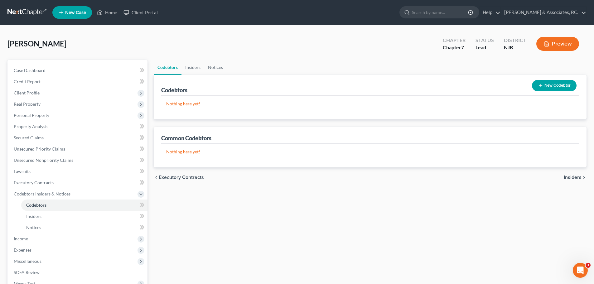
click at [571, 177] on span "Insiders" at bounding box center [572, 177] width 18 height 5
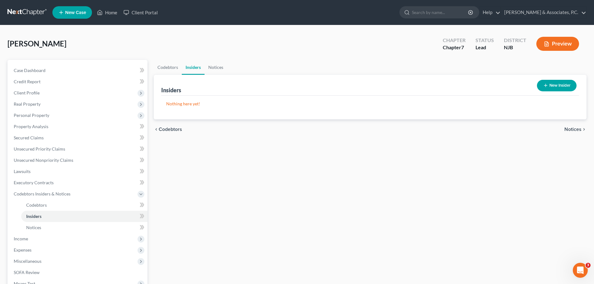
click at [572, 128] on span "Notices" at bounding box center [572, 129] width 17 height 5
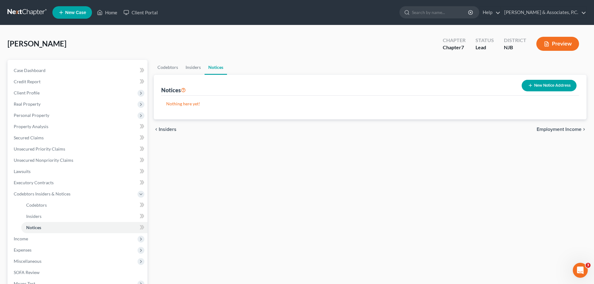
click at [551, 129] on span "Employment Income" at bounding box center [558, 129] width 45 height 5
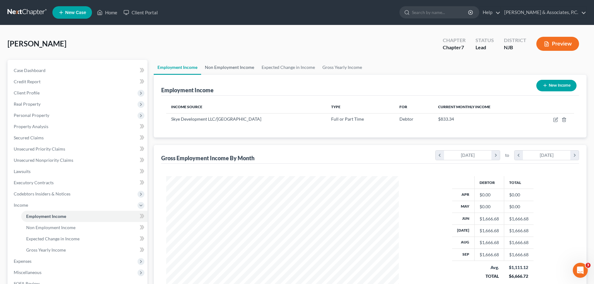
click at [240, 66] on link "Non Employment Income" at bounding box center [229, 67] width 57 height 15
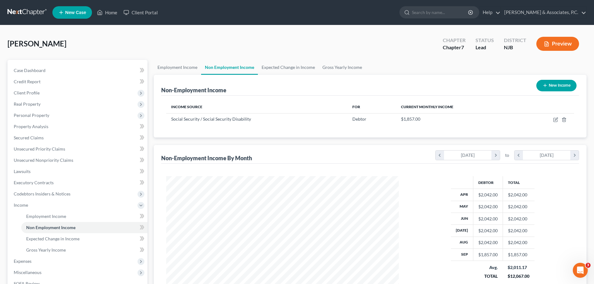
scroll to position [116, 245]
click at [284, 67] on link "Expected Change in Income" at bounding box center [288, 67] width 61 height 15
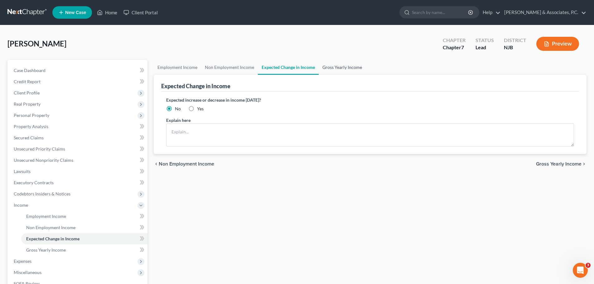
click at [337, 67] on link "Gross Yearly Income" at bounding box center [341, 67] width 47 height 15
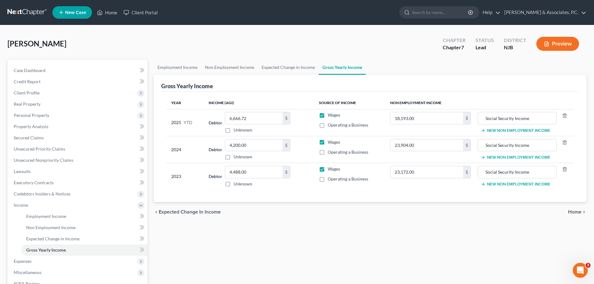
click at [574, 213] on span "Home" at bounding box center [574, 211] width 13 height 5
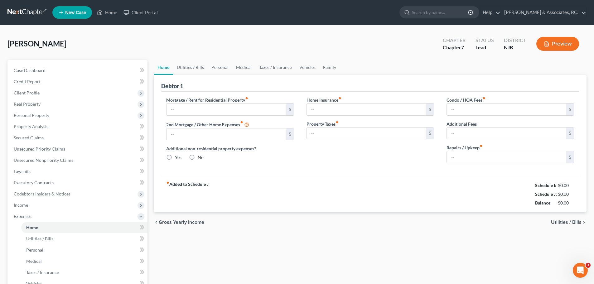
type input "0.00"
radio input "true"
type input "0.00"
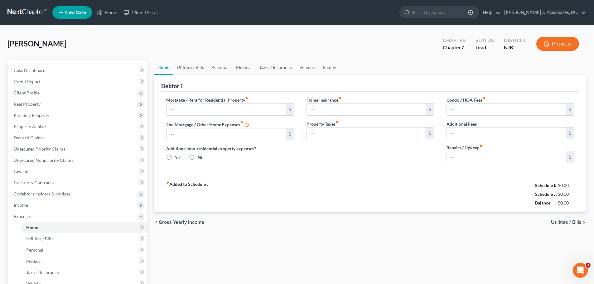
type input "0.00"
click at [210, 108] on input "text" at bounding box center [225, 109] width 119 height 12
click at [334, 180] on div "fiber_manual_record Added to Schedule J Schedule I: $2,690.34 Schedule J: $515.…" at bounding box center [369, 194] width 417 height 36
click at [343, 111] on input "0.00" at bounding box center [366, 109] width 119 height 12
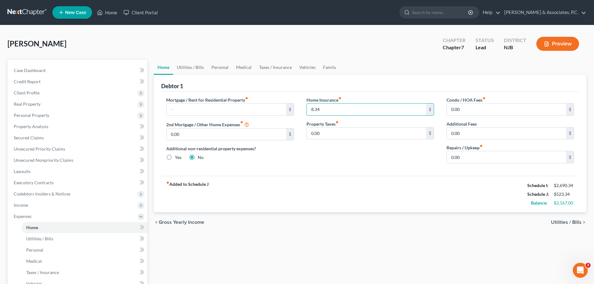
type input "8.34"
click at [189, 68] on link "Utilities / Bills" at bounding box center [190, 67] width 35 height 15
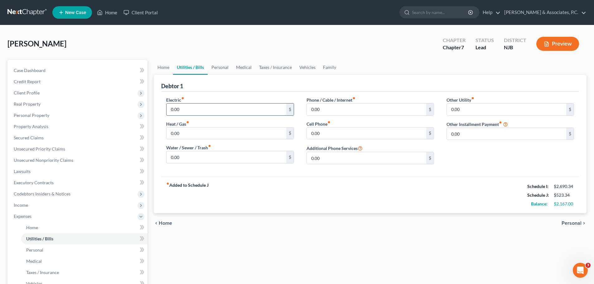
click at [207, 108] on input "0.00" at bounding box center [225, 109] width 119 height 12
type input "350.00"
click at [213, 137] on input "0.00" at bounding box center [225, 133] width 119 height 12
click at [342, 132] on input "0.00" at bounding box center [366, 133] width 119 height 12
type input "75.00"
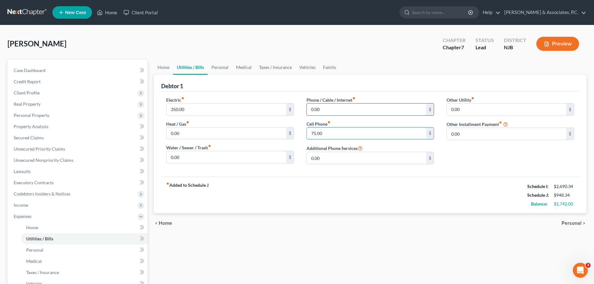
click at [333, 111] on input "0.00" at bounding box center [366, 109] width 119 height 12
type input "150.00"
click at [564, 221] on span "Personal" at bounding box center [571, 223] width 20 height 5
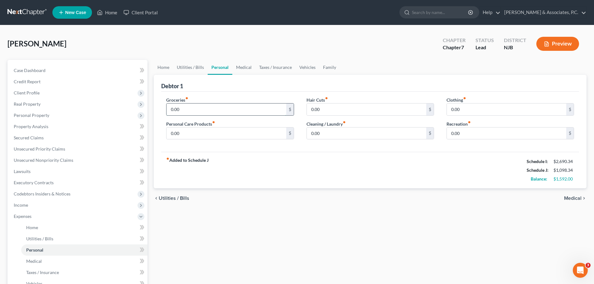
click at [196, 111] on input "0.00" at bounding box center [225, 109] width 119 height 12
type input "500.00"
click at [220, 135] on input "0.00" at bounding box center [225, 133] width 119 height 12
click at [333, 135] on input "0.00" at bounding box center [366, 133] width 119 height 12
type input "50.00"
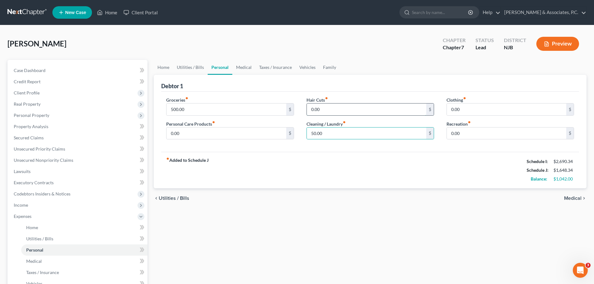
click at [343, 108] on input "0.00" at bounding box center [366, 109] width 119 height 12
type input "40.00"
click at [251, 136] on input "0.00" at bounding box center [225, 133] width 119 height 12
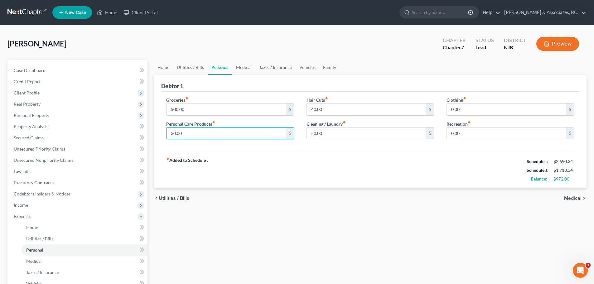
type input "30.00"
click at [322, 163] on div "fiber_manual_record Added to Schedule J Schedule I: $2,690.34 Schedule J: $1,71…" at bounding box center [369, 170] width 417 height 36
click at [470, 105] on input "0.00" at bounding box center [505, 109] width 119 height 12
type input "100.00"
drag, startPoint x: 243, startPoint y: 67, endPoint x: 243, endPoint y: 77, distance: 9.7
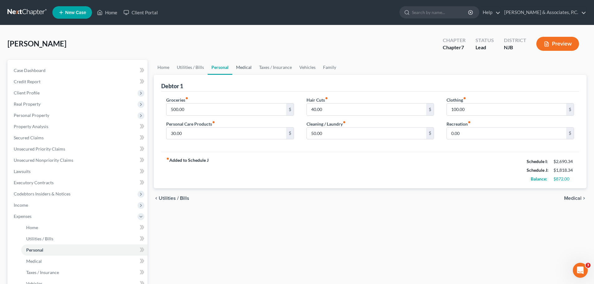
click at [243, 67] on link "Medical" at bounding box center [243, 67] width 23 height 15
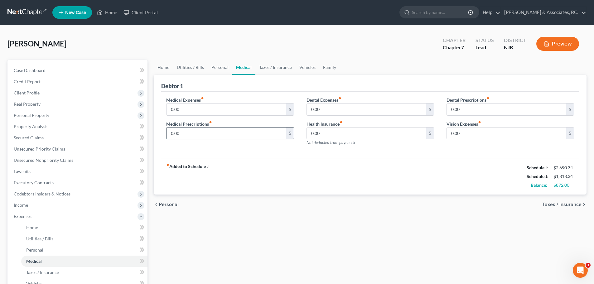
click at [210, 131] on input "0.00" at bounding box center [225, 133] width 119 height 12
click at [190, 131] on input "0.00" at bounding box center [225, 133] width 119 height 12
type input "0"
type input "100.00"
click at [235, 108] on input "0.00" at bounding box center [225, 109] width 119 height 12
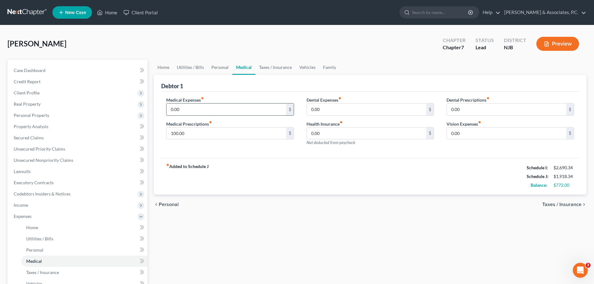
click at [201, 110] on input "0.00" at bounding box center [225, 109] width 119 height 12
click at [218, 111] on input "40.00" at bounding box center [225, 109] width 119 height 12
type input "4"
click at [363, 109] on input "0.00" at bounding box center [366, 109] width 119 height 12
click at [209, 108] on input "text" at bounding box center [225, 109] width 119 height 12
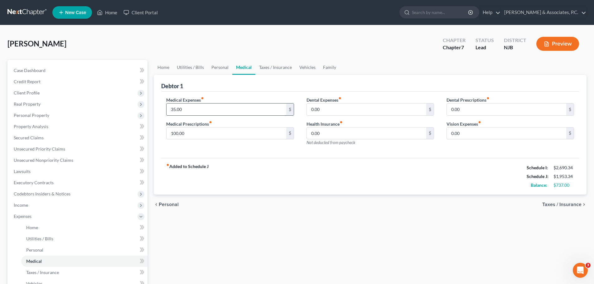
type input "35.00"
click at [341, 112] on input "0.00" at bounding box center [366, 109] width 119 height 12
type input "50.00"
click at [468, 109] on input "0.00" at bounding box center [505, 109] width 119 height 12
type input "50.00"
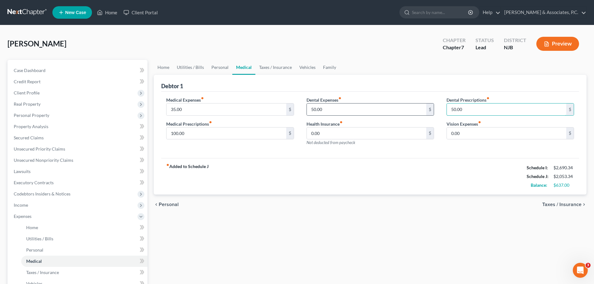
drag, startPoint x: 466, startPoint y: 112, endPoint x: 432, endPoint y: 113, distance: 34.6
click at [432, 113] on div "Medical Expenses fiber_manual_record 35.00 $ Medical Prescriptions fiber_manual…" at bounding box center [370, 124] width 420 height 54
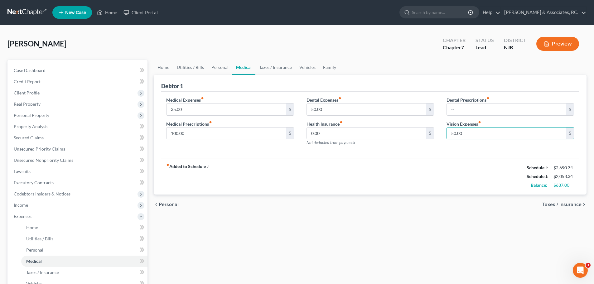
type input "50.00"
click at [559, 209] on div "chevron_left Personal Taxes / Insurance chevron_right" at bounding box center [370, 204] width 432 height 20
click at [557, 205] on span "Taxes / Insurance" at bounding box center [561, 204] width 39 height 5
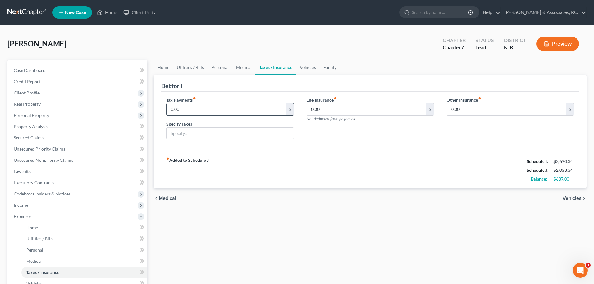
click at [220, 112] on input "0.00" at bounding box center [225, 109] width 119 height 12
click at [342, 108] on input "0.00" at bounding box center [366, 109] width 119 height 12
click at [243, 66] on link "Medical" at bounding box center [243, 67] width 23 height 15
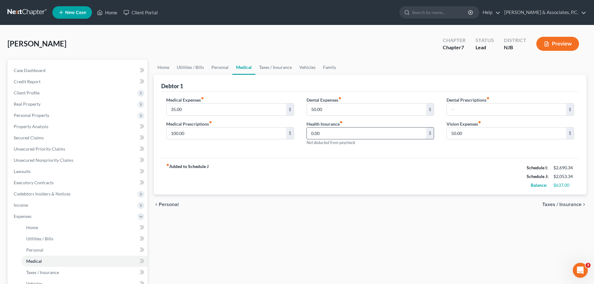
click at [339, 134] on input "0.00" at bounding box center [366, 133] width 119 height 12
click at [239, 159] on div "fiber_manual_record Added to Schedule J Schedule I: $2,690.34 Schedule J: $2,23…" at bounding box center [369, 176] width 417 height 36
type input "95.00"
click at [275, 68] on link "Taxes / Insurance" at bounding box center [275, 67] width 40 height 15
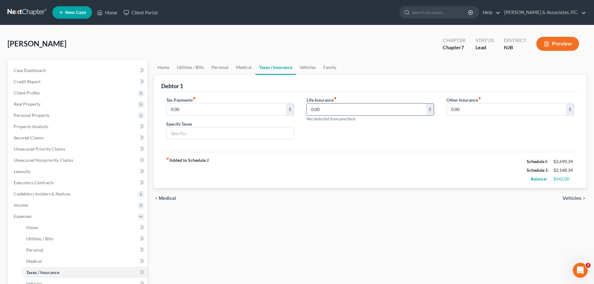
click at [331, 113] on input "0.00" at bounding box center [366, 109] width 119 height 12
click at [305, 68] on link "Vehicles" at bounding box center [308, 67] width 24 height 15
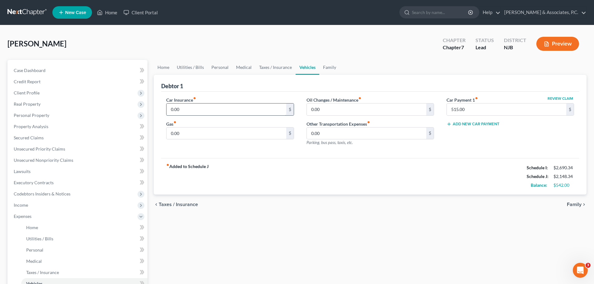
click at [209, 109] on input "0.00" at bounding box center [225, 109] width 119 height 12
type input "220.00"
click at [272, 70] on link "Taxes / Insurance" at bounding box center [275, 67] width 40 height 15
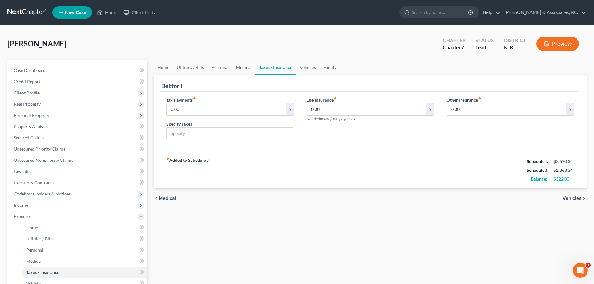
click at [243, 68] on link "Medical" at bounding box center [243, 67] width 23 height 15
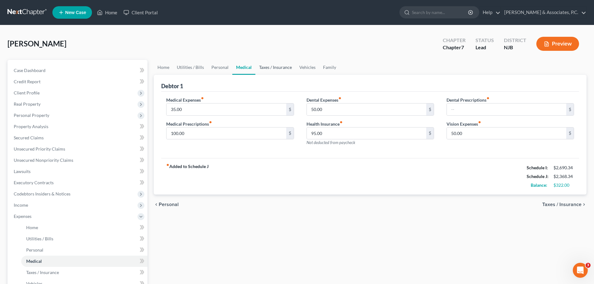
click at [278, 69] on link "Taxes / Insurance" at bounding box center [275, 67] width 40 height 15
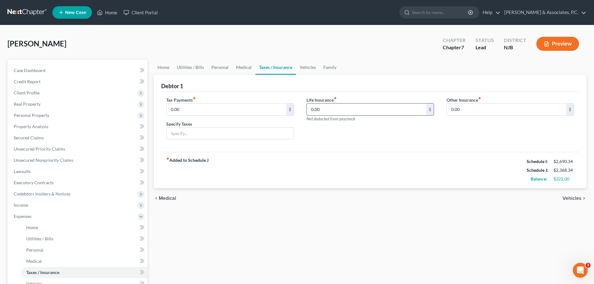
click at [333, 105] on input "0.00" at bounding box center [366, 109] width 119 height 12
click at [311, 67] on link "Vehicles" at bounding box center [308, 67] width 24 height 15
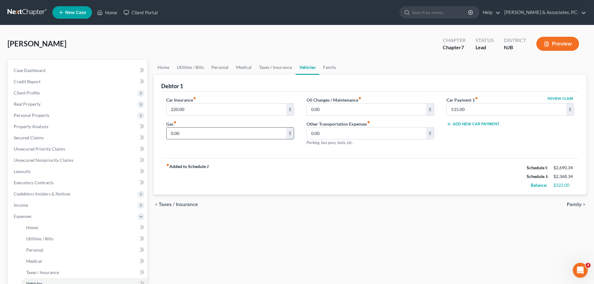
click at [192, 128] on input "0.00" at bounding box center [225, 133] width 119 height 12
type input "100.00"
click at [341, 111] on input "0.00" at bounding box center [366, 109] width 119 height 12
type input "84.00"
click at [362, 136] on input "0.00" at bounding box center [366, 133] width 119 height 12
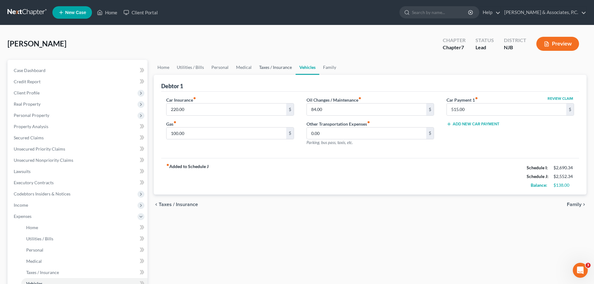
click at [278, 68] on link "Taxes / Insurance" at bounding box center [275, 67] width 40 height 15
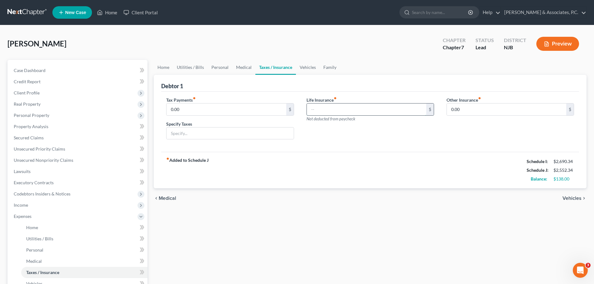
click at [342, 110] on input "text" at bounding box center [366, 109] width 119 height 12
click at [242, 69] on link "Medical" at bounding box center [243, 67] width 23 height 15
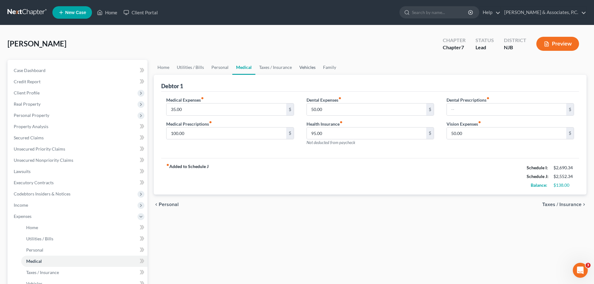
click at [302, 67] on link "Vehicles" at bounding box center [307, 67] width 24 height 15
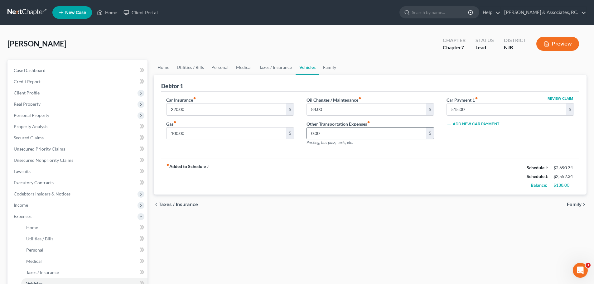
click at [339, 136] on input "0.00" at bounding box center [366, 133] width 119 height 12
type input "100.00"
click at [266, 68] on link "Taxes / Insurance" at bounding box center [275, 67] width 40 height 15
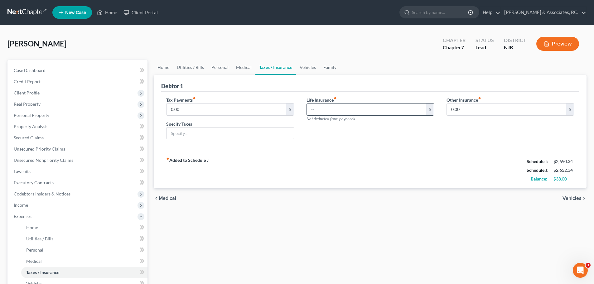
click at [327, 110] on input "text" at bounding box center [366, 109] width 119 height 12
type input "127.00"
click at [311, 68] on link "Vehicles" at bounding box center [308, 67] width 24 height 15
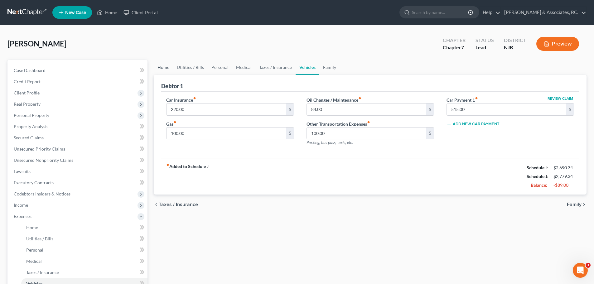
click at [161, 68] on link "Home" at bounding box center [163, 67] width 19 height 15
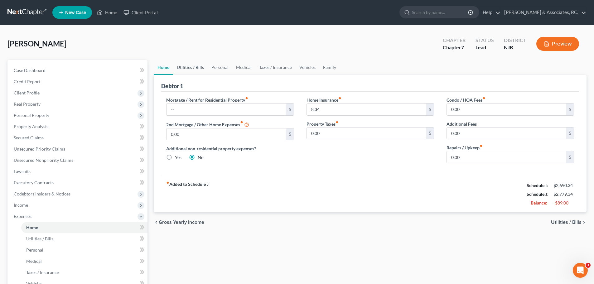
click at [192, 68] on link "Utilities / Bills" at bounding box center [190, 67] width 35 height 15
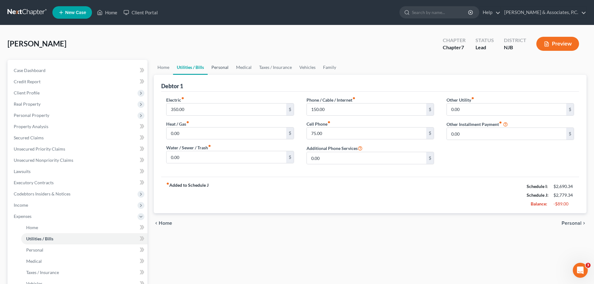
click at [224, 67] on link "Personal" at bounding box center [219, 67] width 25 height 15
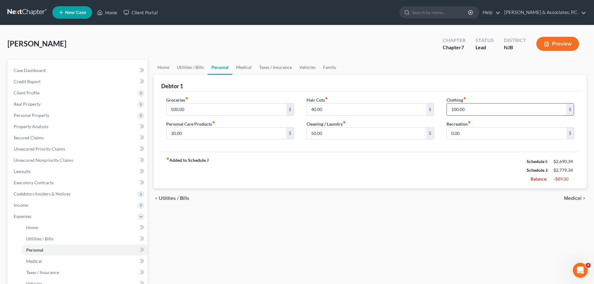
click at [478, 109] on input "100.00" at bounding box center [505, 109] width 119 height 12
type input "0.00"
drag, startPoint x: 238, startPoint y: 67, endPoint x: 244, endPoint y: 71, distance: 6.9
click at [238, 67] on link "Medical" at bounding box center [243, 67] width 23 height 15
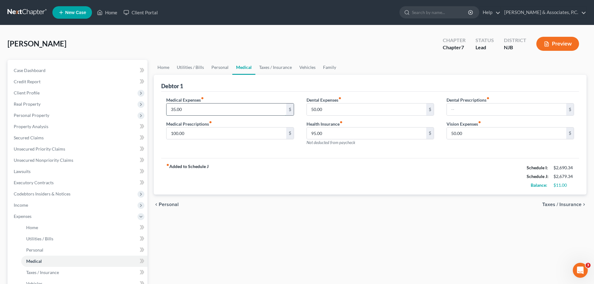
click at [190, 109] on input "35.00" at bounding box center [225, 109] width 119 height 12
type input "0.00"
drag, startPoint x: 225, startPoint y: 155, endPoint x: 231, endPoint y: 153, distance: 5.6
click at [226, 155] on div "Medical Expenses fiber_manual_record 0.00 $ Medical Prescriptions fiber_manual_…" at bounding box center [369, 125] width 417 height 67
drag, startPoint x: 344, startPoint y: 112, endPoint x: 349, endPoint y: 114, distance: 5.3
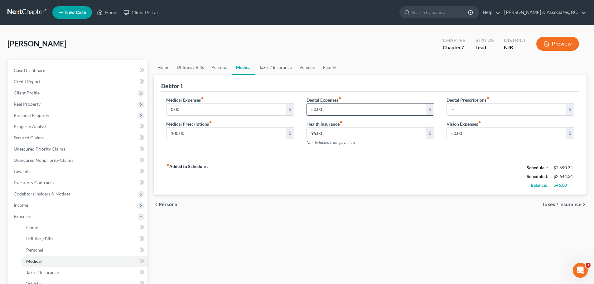
click at [344, 112] on input "50.00" at bounding box center [366, 109] width 119 height 12
drag, startPoint x: 271, startPoint y: 69, endPoint x: 281, endPoint y: 72, distance: 11.2
click at [271, 69] on link "Taxes / Insurance" at bounding box center [275, 67] width 40 height 15
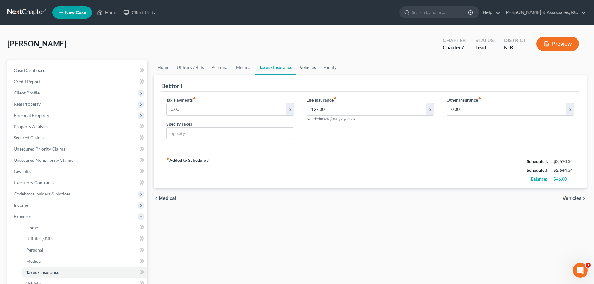
click at [312, 69] on link "Vehicles" at bounding box center [308, 67] width 24 height 15
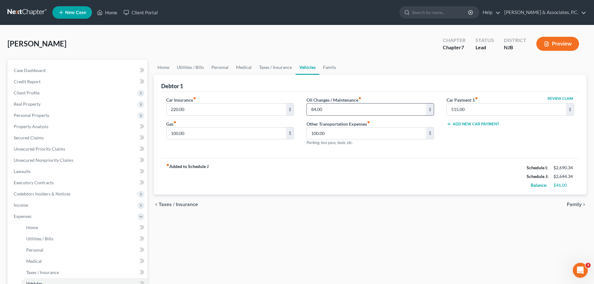
click at [339, 110] on input "84.00" at bounding box center [366, 109] width 119 height 12
click at [333, 66] on link "Family" at bounding box center [329, 67] width 21 height 15
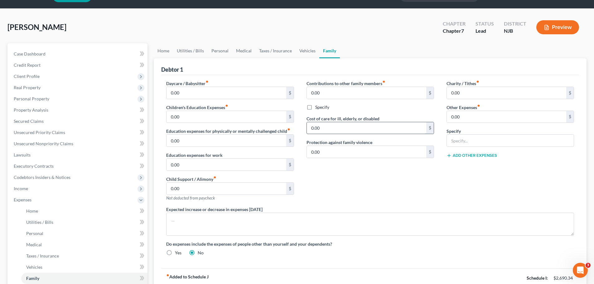
scroll to position [31, 0]
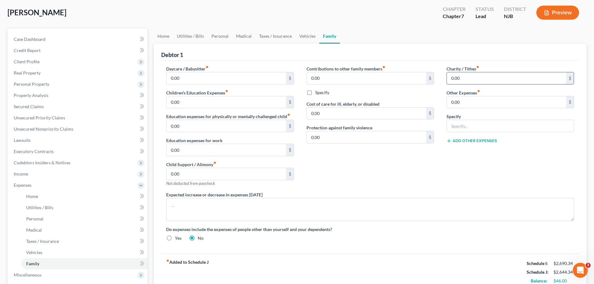
click at [468, 76] on input "0.00" at bounding box center [505, 78] width 119 height 12
click at [397, 179] on div "Contributions to other family members fiber_manual_record 0.00 $ Specify Cost o…" at bounding box center [370, 128] width 140 height 126
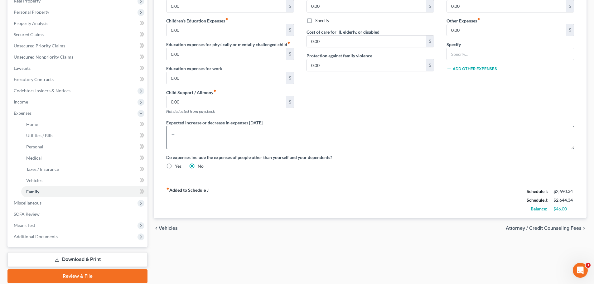
scroll to position [62, 0]
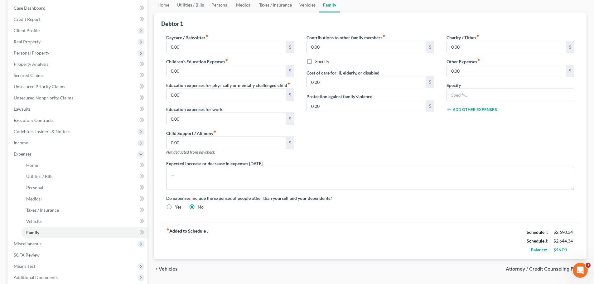
click at [436, 131] on div "Contributions to other family members fiber_manual_record 0.00 $ Specify Cost o…" at bounding box center [370, 97] width 140 height 126
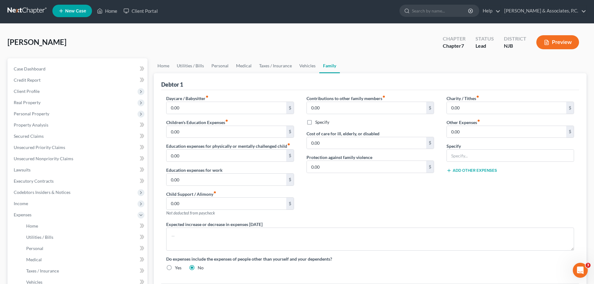
scroll to position [0, 0]
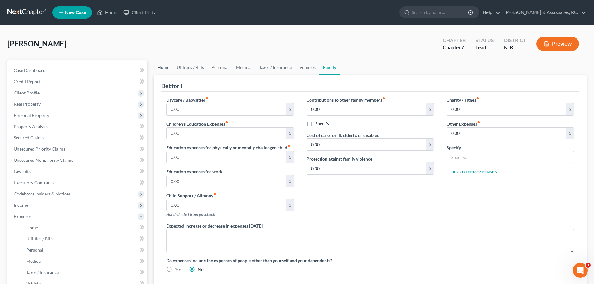
drag, startPoint x: 168, startPoint y: 68, endPoint x: 171, endPoint y: 67, distance: 3.4
click at [168, 67] on link "Home" at bounding box center [163, 67] width 19 height 15
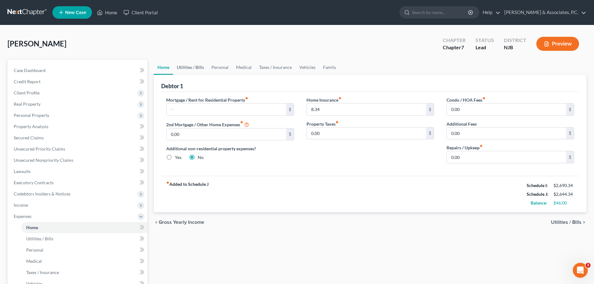
click at [182, 66] on link "Utilities / Bills" at bounding box center [190, 67] width 35 height 15
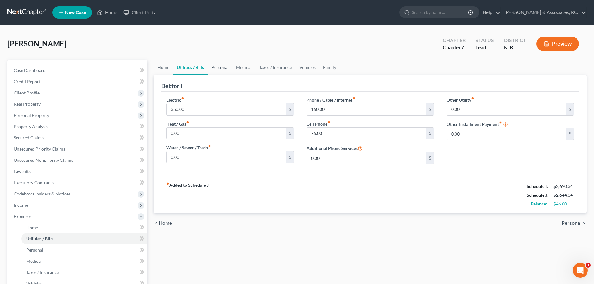
click at [218, 68] on link "Personal" at bounding box center [219, 67] width 25 height 15
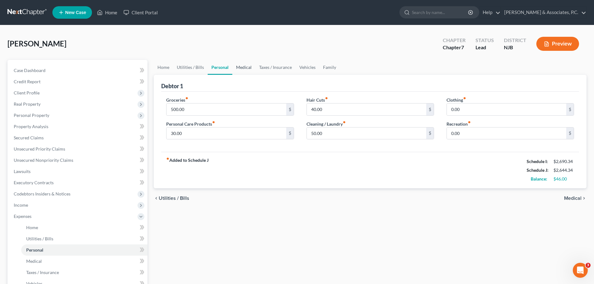
drag, startPoint x: 247, startPoint y: 68, endPoint x: 251, endPoint y: 70, distance: 4.6
click at [247, 68] on link "Medical" at bounding box center [243, 67] width 23 height 15
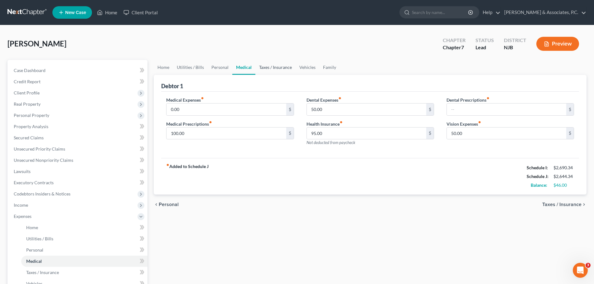
click at [266, 70] on link "Taxes / Insurance" at bounding box center [275, 67] width 40 height 15
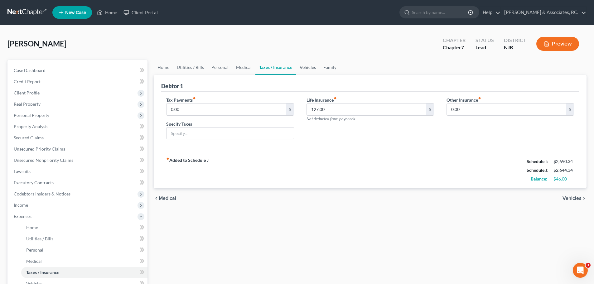
click at [299, 67] on link "Vehicles" at bounding box center [308, 67] width 24 height 15
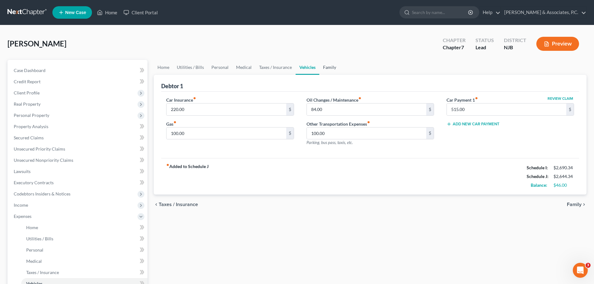
click at [334, 68] on link "Family" at bounding box center [329, 67] width 21 height 15
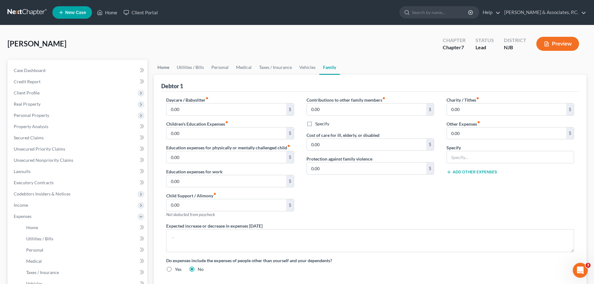
click at [163, 68] on link "Home" at bounding box center [163, 67] width 19 height 15
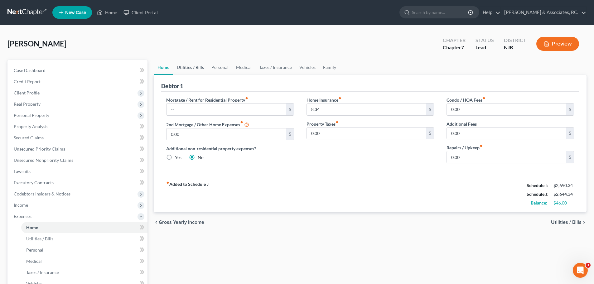
click at [193, 69] on link "Utilities / Bills" at bounding box center [190, 67] width 35 height 15
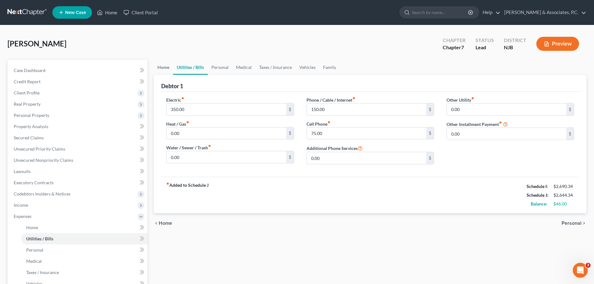
click at [162, 69] on link "Home" at bounding box center [163, 67] width 19 height 15
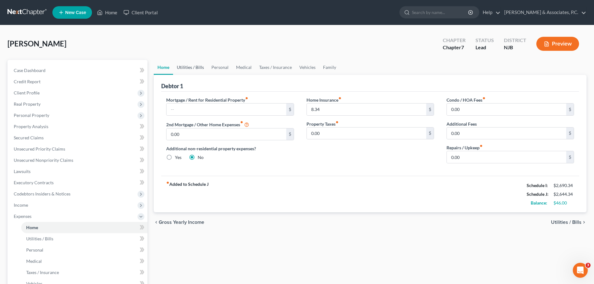
click at [190, 70] on link "Utilities / Bills" at bounding box center [190, 67] width 35 height 15
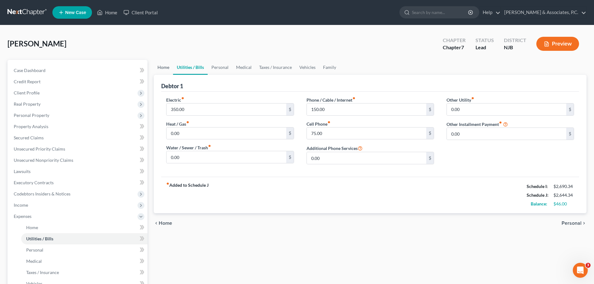
drag, startPoint x: 161, startPoint y: 68, endPoint x: 188, endPoint y: 76, distance: 27.6
click at [162, 68] on link "Home" at bounding box center [163, 67] width 19 height 15
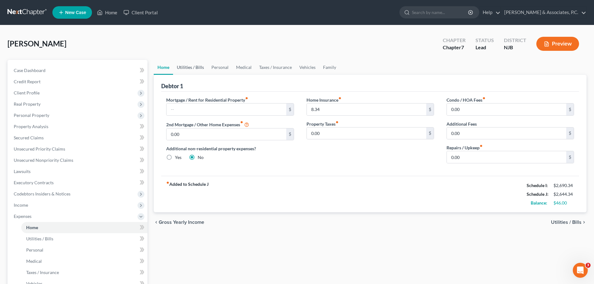
click at [196, 67] on link "Utilities / Bills" at bounding box center [190, 67] width 35 height 15
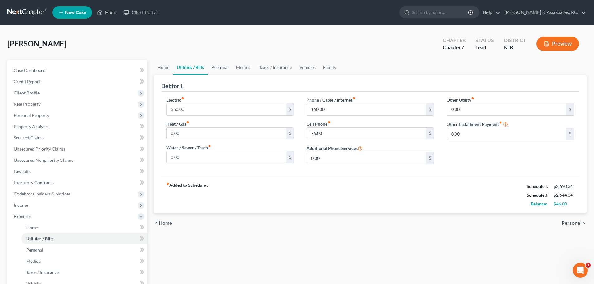
click at [225, 67] on link "Personal" at bounding box center [219, 67] width 25 height 15
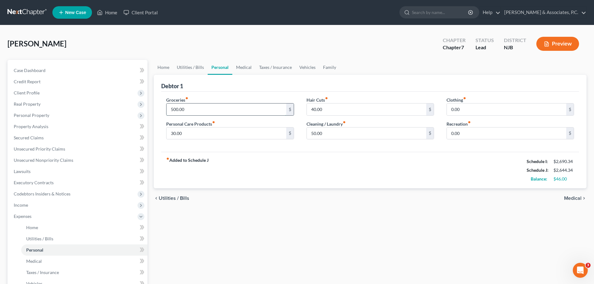
click at [233, 109] on input "500.00" at bounding box center [225, 109] width 119 height 12
click at [221, 135] on input "30.00" at bounding box center [225, 133] width 119 height 12
click at [275, 170] on div "fiber_manual_record Added to Schedule J Schedule I: $2,690.34 Schedule J: $2,64…" at bounding box center [369, 170] width 417 height 36
click at [333, 134] on input "50.00" at bounding box center [366, 133] width 119 height 12
click at [242, 67] on link "Medical" at bounding box center [243, 67] width 23 height 15
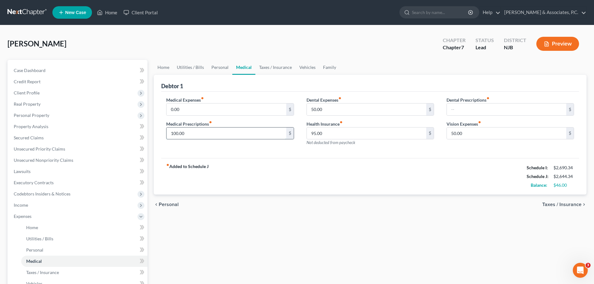
click at [210, 133] on input "100.00" at bounding box center [225, 133] width 119 height 12
click at [340, 108] on input "50.00" at bounding box center [366, 109] width 119 height 12
click at [349, 131] on input "95.00" at bounding box center [366, 133] width 119 height 12
click at [466, 136] on input "50.00" at bounding box center [505, 133] width 119 height 12
click at [273, 67] on link "Taxes / Insurance" at bounding box center [275, 67] width 40 height 15
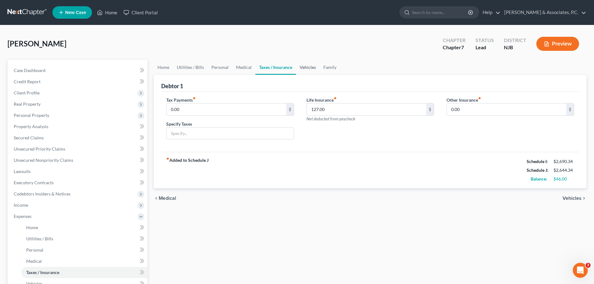
click at [309, 67] on link "Vehicles" at bounding box center [308, 67] width 24 height 15
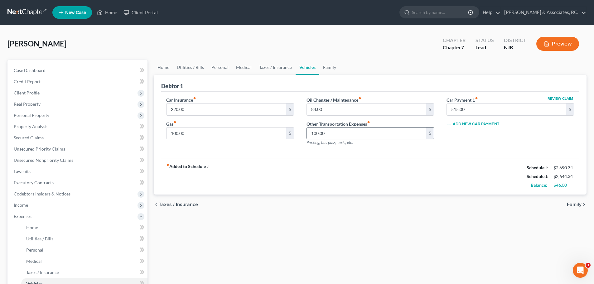
click at [337, 135] on input "100.00" at bounding box center [366, 133] width 119 height 12
click at [357, 160] on div "fiber_manual_record Added to Schedule J Schedule I: $2,690.34 Schedule J: $2,64…" at bounding box center [369, 176] width 417 height 36
click at [333, 71] on link "Family" at bounding box center [329, 67] width 21 height 15
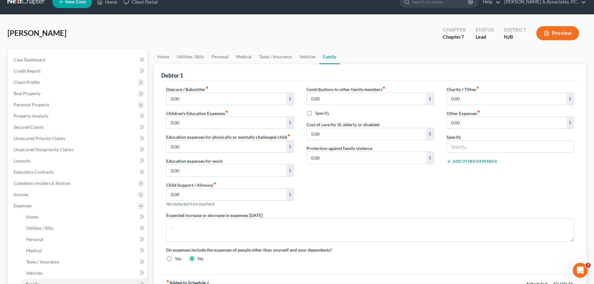
scroll to position [1, 0]
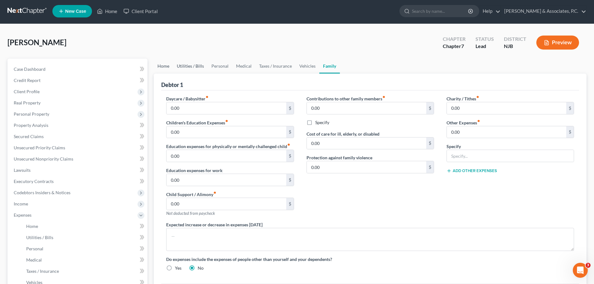
drag, startPoint x: 167, startPoint y: 66, endPoint x: 193, endPoint y: 69, distance: 25.7
click at [167, 66] on link "Home" at bounding box center [163, 66] width 19 height 15
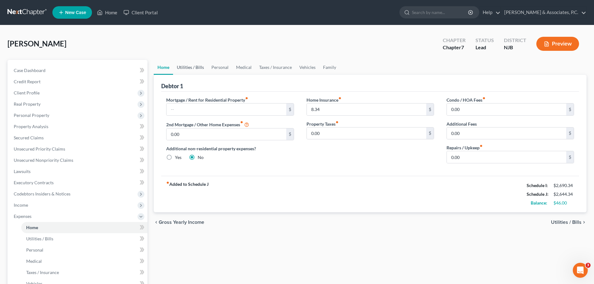
drag, startPoint x: 194, startPoint y: 68, endPoint x: 207, endPoint y: 72, distance: 12.7
click at [194, 68] on link "Utilities / Bills" at bounding box center [190, 67] width 35 height 15
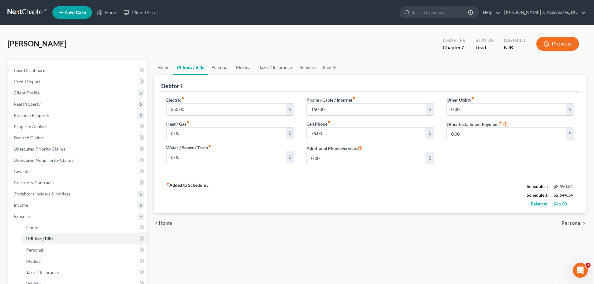
click at [217, 66] on link "Personal" at bounding box center [219, 67] width 25 height 15
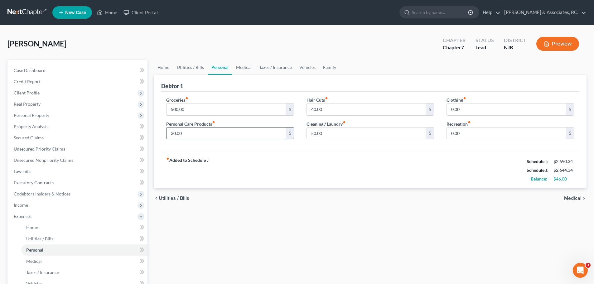
click at [212, 132] on input "30.00" at bounding box center [225, 133] width 119 height 12
type input "0.00"
click at [463, 108] on input "0.00" at bounding box center [505, 109] width 119 height 12
click at [339, 108] on input "40.00" at bounding box center [366, 109] width 119 height 12
click at [245, 69] on link "Medical" at bounding box center [243, 67] width 23 height 15
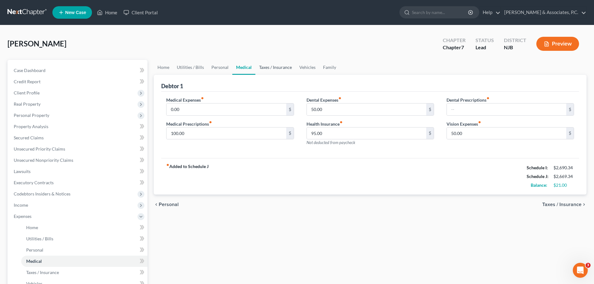
click at [268, 69] on link "Taxes / Insurance" at bounding box center [275, 67] width 40 height 15
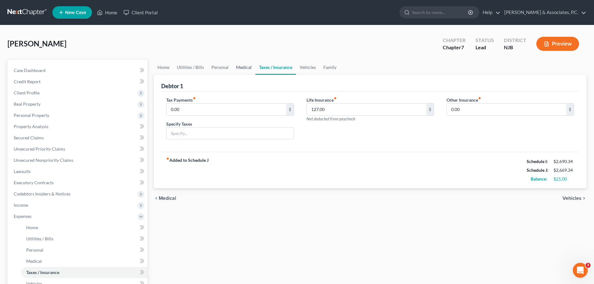
click at [245, 66] on link "Medical" at bounding box center [243, 67] width 23 height 15
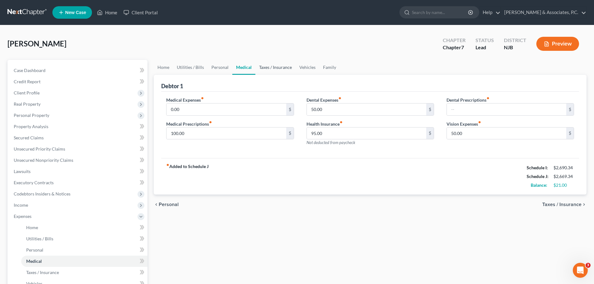
click at [274, 67] on link "Taxes / Insurance" at bounding box center [275, 67] width 40 height 15
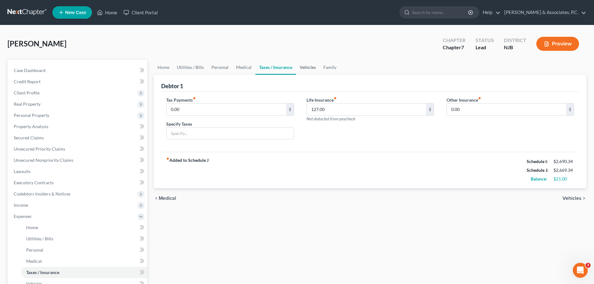
click at [309, 68] on link "Vehicles" at bounding box center [308, 67] width 24 height 15
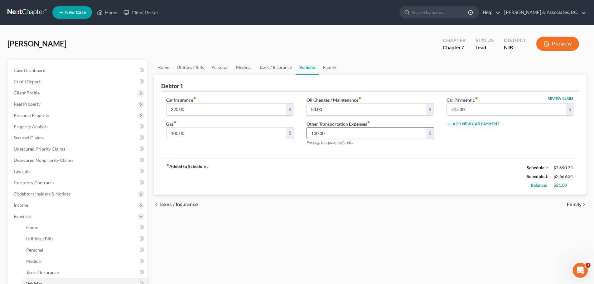
click at [337, 135] on input "100.00" at bounding box center [366, 133] width 119 height 12
click at [329, 68] on link "Family" at bounding box center [329, 67] width 21 height 15
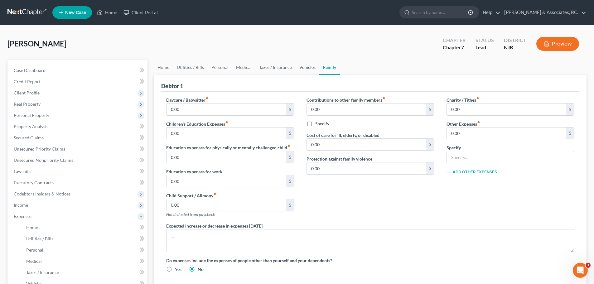
click at [308, 68] on link "Vehicles" at bounding box center [307, 67] width 24 height 15
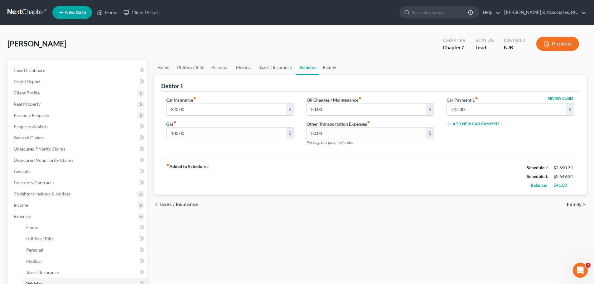
drag, startPoint x: 329, startPoint y: 66, endPoint x: 344, endPoint y: 68, distance: 15.4
click at [329, 66] on link "Family" at bounding box center [329, 67] width 21 height 15
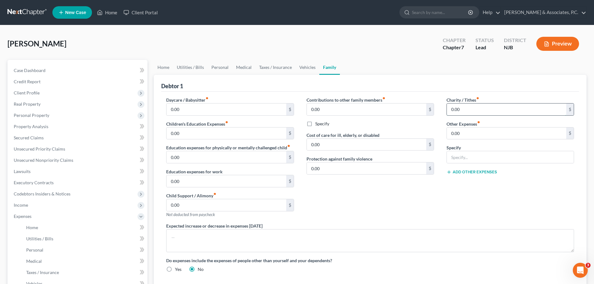
click at [470, 108] on input "0.00" at bounding box center [505, 109] width 119 height 12
click at [304, 68] on link "Vehicles" at bounding box center [307, 67] width 24 height 15
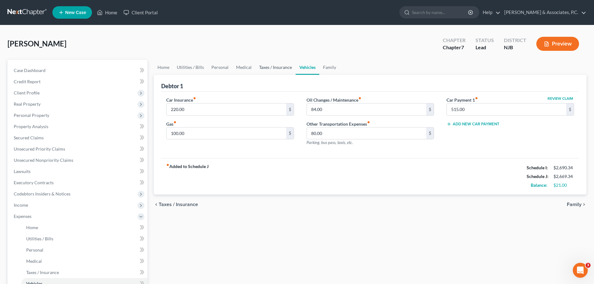
click at [277, 67] on link "Taxes / Insurance" at bounding box center [275, 67] width 40 height 15
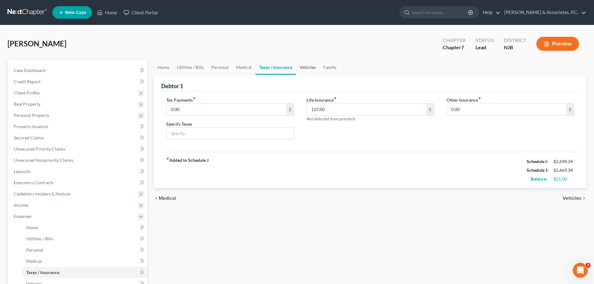
click at [306, 71] on link "Vehicles" at bounding box center [308, 67] width 24 height 15
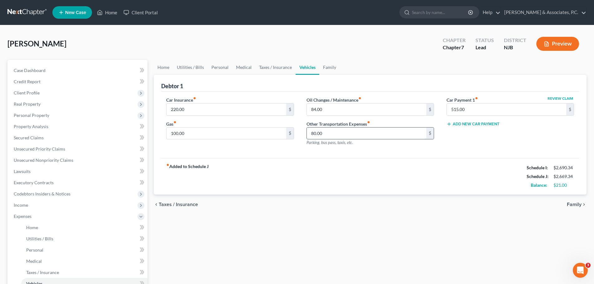
click at [331, 135] on input "80.00" at bounding box center [366, 133] width 119 height 12
click at [277, 67] on link "Taxes / Insurance" at bounding box center [275, 67] width 40 height 15
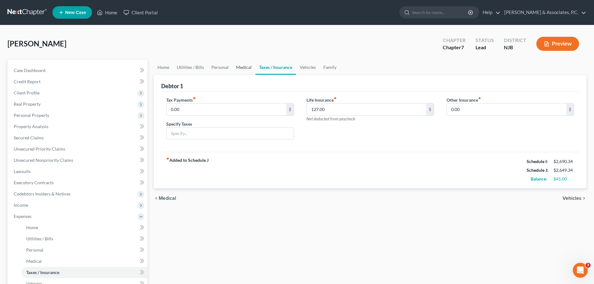
click at [241, 66] on link "Medical" at bounding box center [243, 67] width 23 height 15
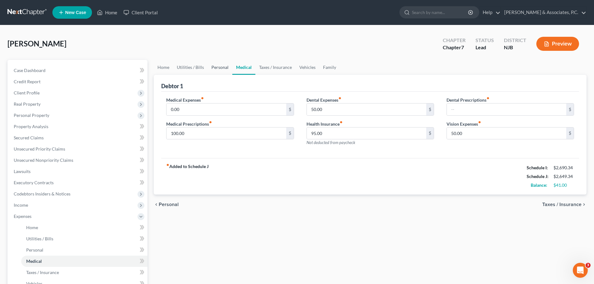
click at [229, 67] on link "Personal" at bounding box center [219, 67] width 25 height 15
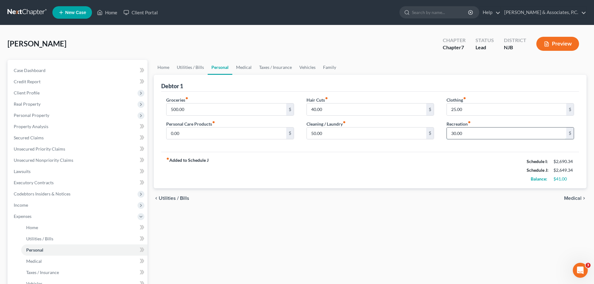
click at [479, 134] on input "30.00" at bounding box center [505, 133] width 119 height 12
click at [342, 173] on div "fiber_manual_record Added to Schedule J Schedule I: $2,690.34 Schedule J: $2,65…" at bounding box center [369, 170] width 417 height 36
click at [201, 109] on input "500.00" at bounding box center [225, 109] width 119 height 12
drag, startPoint x: 222, startPoint y: 131, endPoint x: 245, endPoint y: 126, distance: 23.2
click at [223, 131] on input "0.00" at bounding box center [225, 133] width 119 height 12
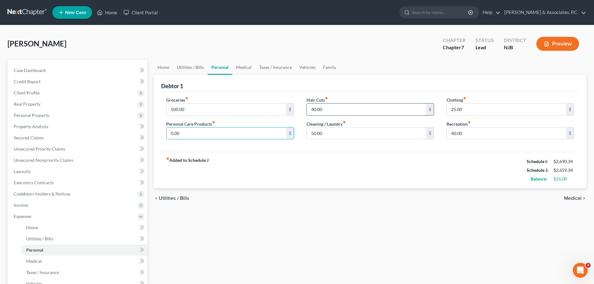
click at [331, 109] on input "40.00" at bounding box center [366, 109] width 119 height 12
click at [229, 134] on input "0.00" at bounding box center [225, 133] width 119 height 12
click at [300, 68] on link "Vehicles" at bounding box center [307, 67] width 24 height 15
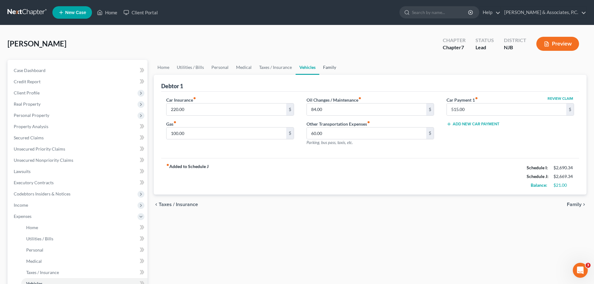
click at [327, 69] on link "Family" at bounding box center [329, 67] width 21 height 15
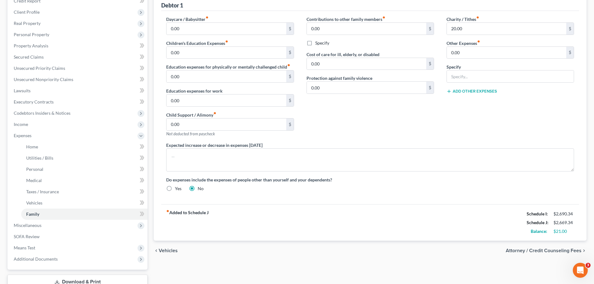
scroll to position [126, 0]
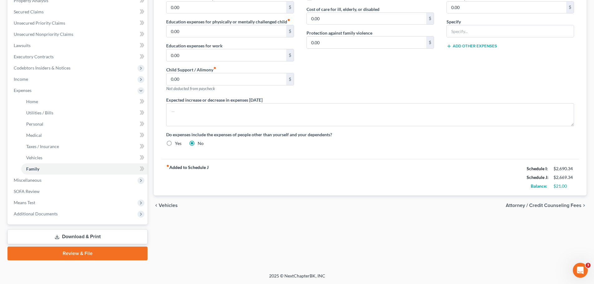
click at [538, 205] on span "Attorney / Credit Counseling Fees" at bounding box center [543, 205] width 76 height 5
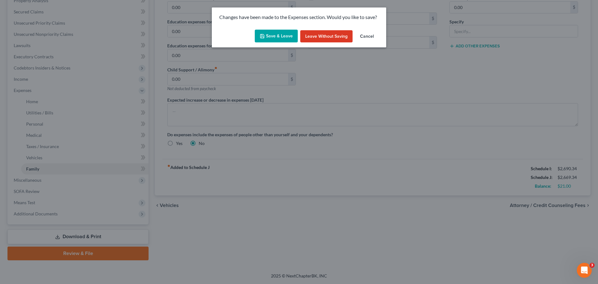
click at [275, 38] on button "Save & Leave" at bounding box center [276, 36] width 43 height 13
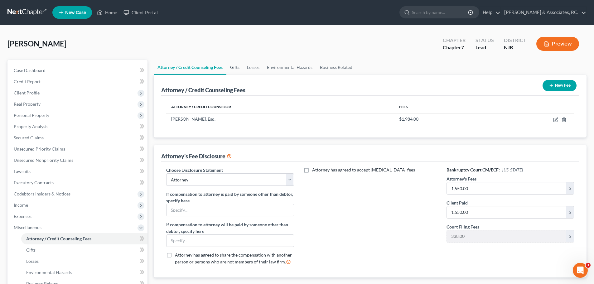
click at [233, 68] on link "Gifts" at bounding box center [234, 67] width 17 height 15
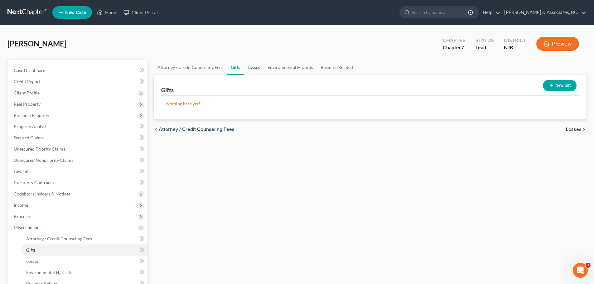
click at [261, 65] on link "Losses" at bounding box center [254, 67] width 20 height 15
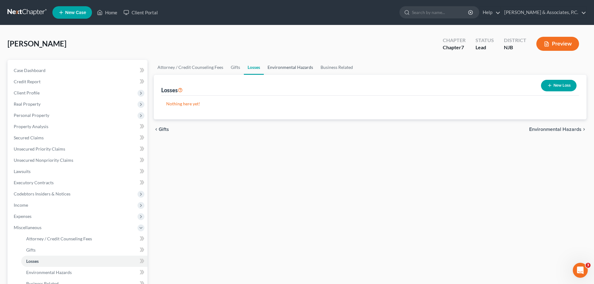
click at [284, 67] on link "Environmental Hazards" at bounding box center [290, 67] width 53 height 15
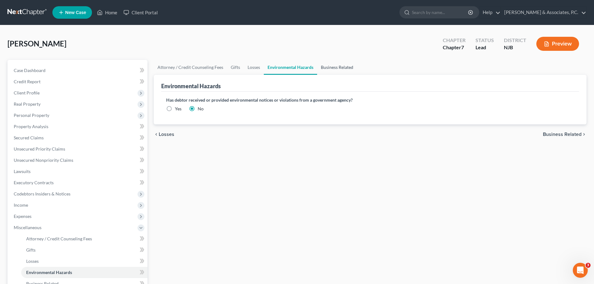
click at [328, 68] on link "Business Related" at bounding box center [337, 67] width 40 height 15
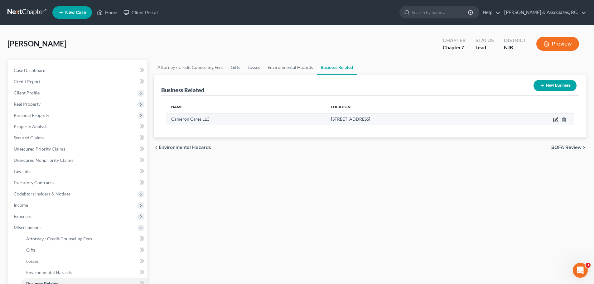
click at [557, 119] on icon "button" at bounding box center [555, 119] width 5 height 5
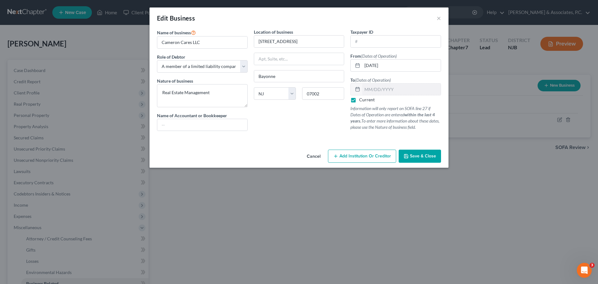
click at [424, 159] on span "Save & Close" at bounding box center [423, 155] width 26 height 5
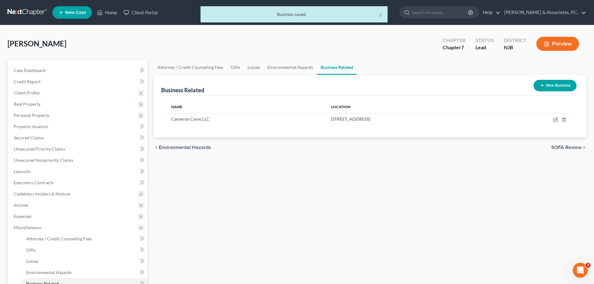
click at [560, 146] on span "SOFA Review" at bounding box center [566, 147] width 30 height 5
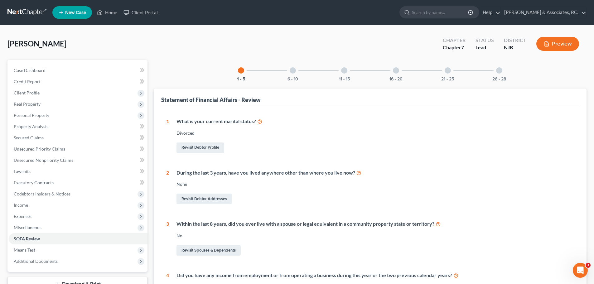
click at [295, 72] on div "6 - 10" at bounding box center [292, 70] width 21 height 21
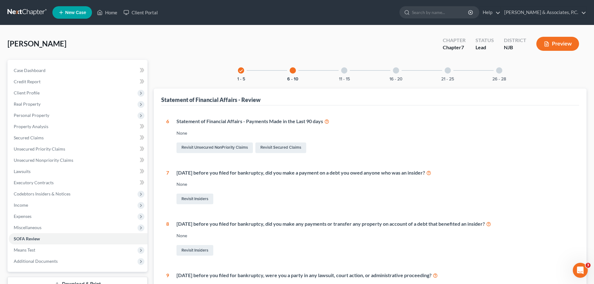
click at [344, 74] on div "11 - 15" at bounding box center [343, 70] width 21 height 21
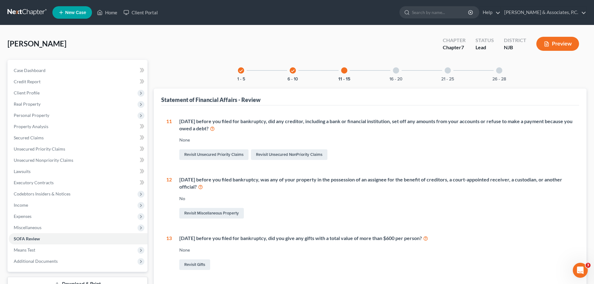
drag, startPoint x: 395, startPoint y: 74, endPoint x: 389, endPoint y: 95, distance: 21.9
click at [395, 74] on div "16 - 20" at bounding box center [395, 70] width 21 height 21
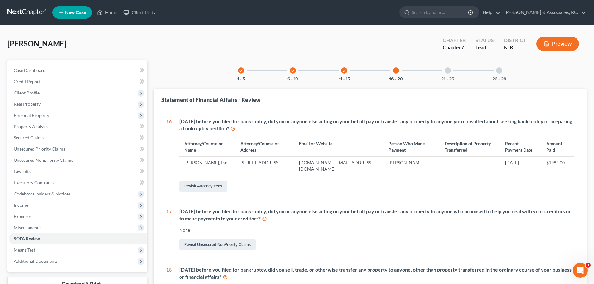
click at [451, 70] on div "21 - 25" at bounding box center [447, 70] width 21 height 21
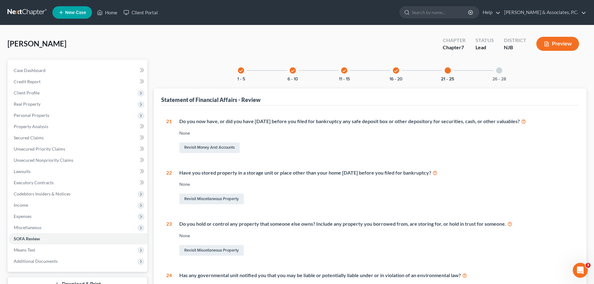
drag, startPoint x: 503, startPoint y: 72, endPoint x: 425, endPoint y: 100, distance: 82.7
click at [503, 72] on div "26 - 28" at bounding box center [498, 70] width 21 height 21
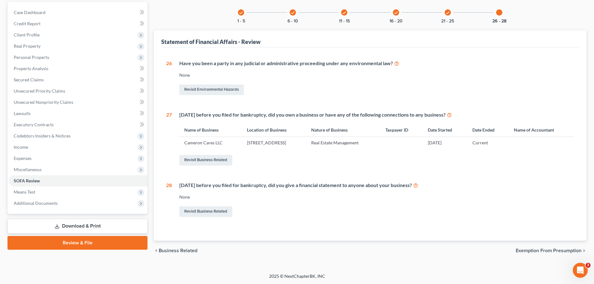
scroll to position [58, 0]
click at [551, 251] on span "Exemption from Presumption" at bounding box center [548, 250] width 66 height 5
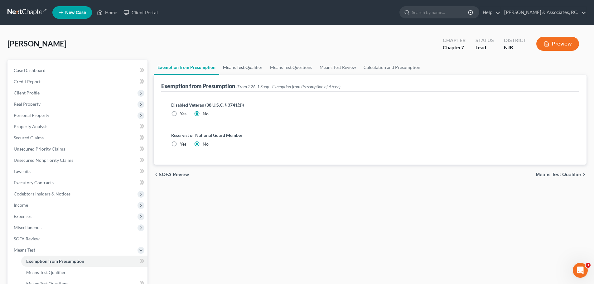
click at [242, 68] on link "Means Test Qualifier" at bounding box center [242, 67] width 47 height 15
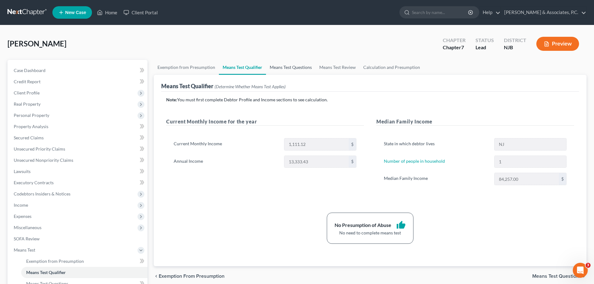
click at [291, 68] on link "Means Test Questions" at bounding box center [291, 67] width 50 height 15
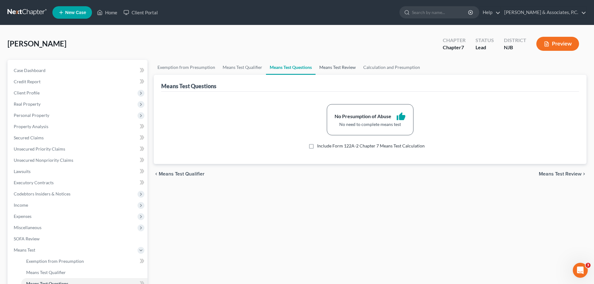
click at [340, 64] on link "Means Test Review" at bounding box center [337, 67] width 44 height 15
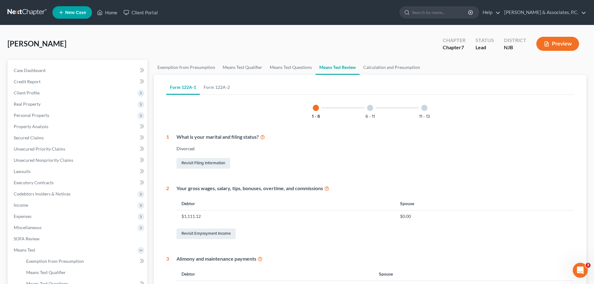
click at [370, 110] on div at bounding box center [370, 108] width 6 height 6
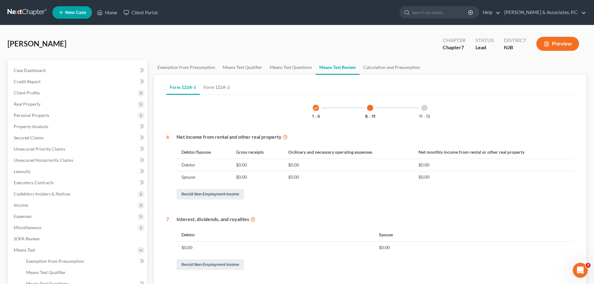
click at [424, 109] on div at bounding box center [424, 108] width 6 height 6
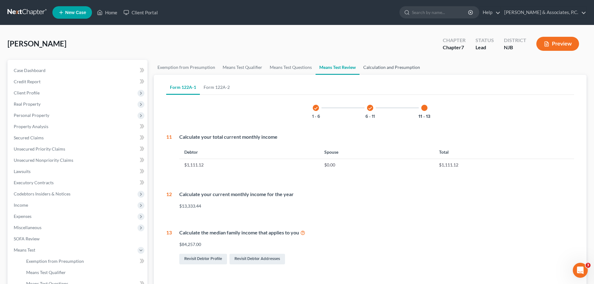
click at [398, 69] on link "Calculation and Presumption" at bounding box center [391, 67] width 64 height 15
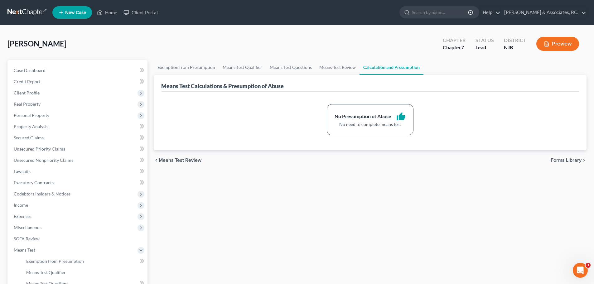
click at [571, 160] on span "Forms Library" at bounding box center [565, 160] width 31 height 5
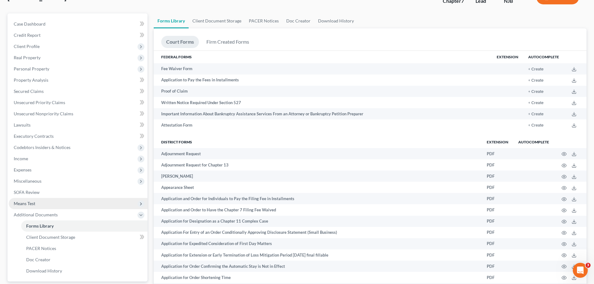
scroll to position [125, 0]
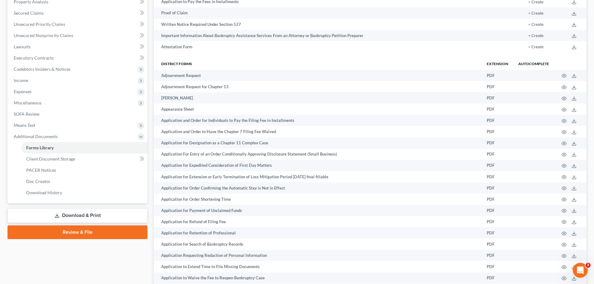
drag, startPoint x: 81, startPoint y: 212, endPoint x: 221, endPoint y: 196, distance: 140.8
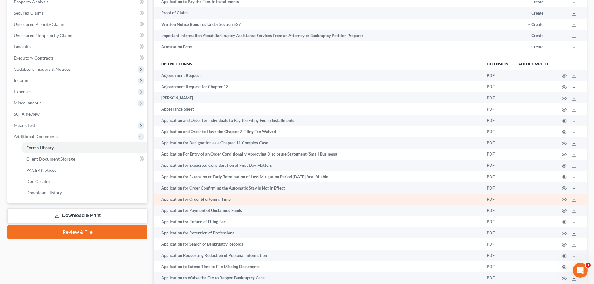
click at [81, 212] on link "Download & Print" at bounding box center [77, 215] width 140 height 15
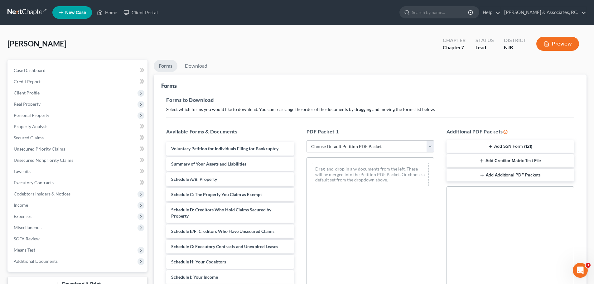
drag, startPoint x: 431, startPoint y: 147, endPoint x: 420, endPoint y: 150, distance: 10.5
click at [431, 147] on select "Choose Default Petition PDF Packet Complete Bankruptcy Petition (all forms and …" at bounding box center [369, 146] width 127 height 12
click at [37, 138] on span "Secured Claims" at bounding box center [29, 137] width 30 height 5
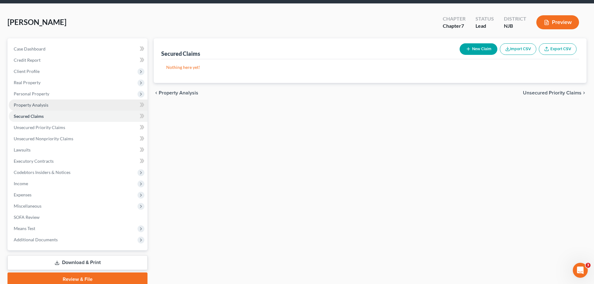
scroll to position [47, 0]
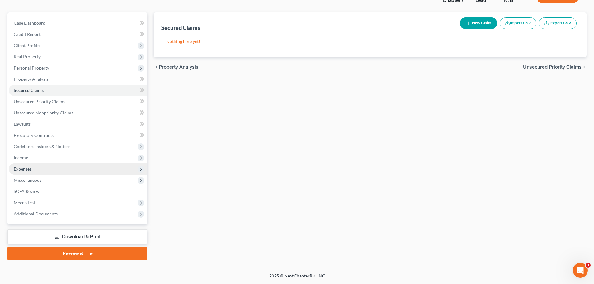
drag, startPoint x: 26, startPoint y: 167, endPoint x: 36, endPoint y: 183, distance: 18.5
click at [25, 167] on span "Expenses" at bounding box center [23, 168] width 18 height 5
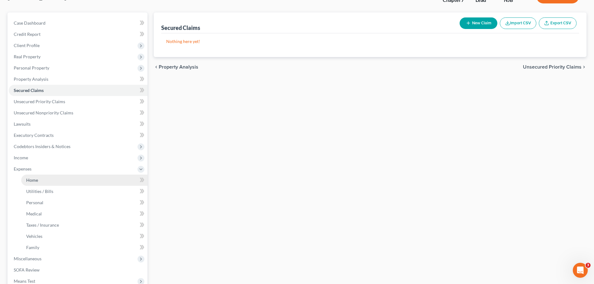
click at [40, 178] on link "Home" at bounding box center [84, 179] width 126 height 11
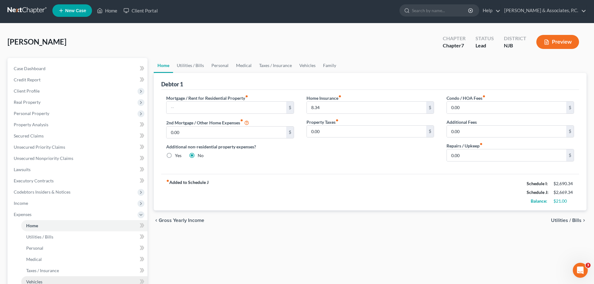
scroll to position [125, 0]
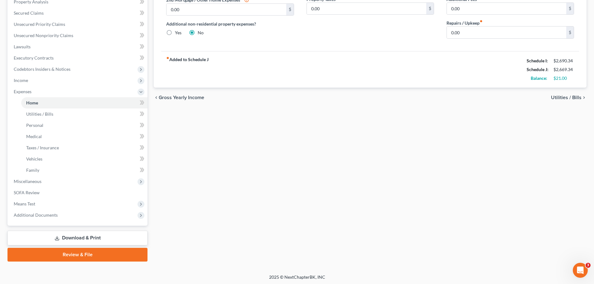
click at [68, 239] on link "Download & Print" at bounding box center [77, 238] width 140 height 15
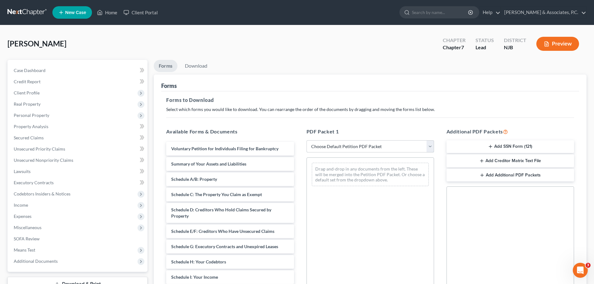
drag, startPoint x: 430, startPoint y: 149, endPoint x: 421, endPoint y: 152, distance: 9.7
click at [430, 149] on select "Choose Default Petition PDF Packet Complete Bankruptcy Petition (all forms and …" at bounding box center [369, 146] width 127 height 12
click at [306, 140] on select "Choose Default Petition PDF Packet Complete Bankruptcy Petition (all forms and …" at bounding box center [369, 146] width 127 height 12
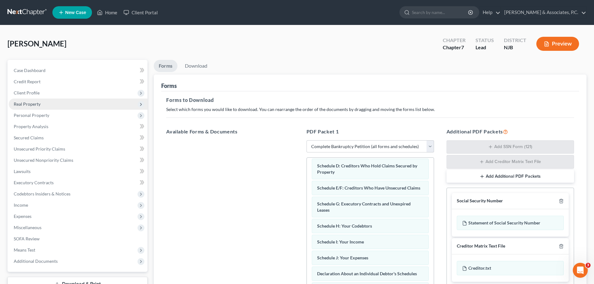
drag, startPoint x: 30, startPoint y: 93, endPoint x: 47, endPoint y: 103, distance: 19.4
click at [30, 93] on span "Client Profile" at bounding box center [27, 92] width 26 height 5
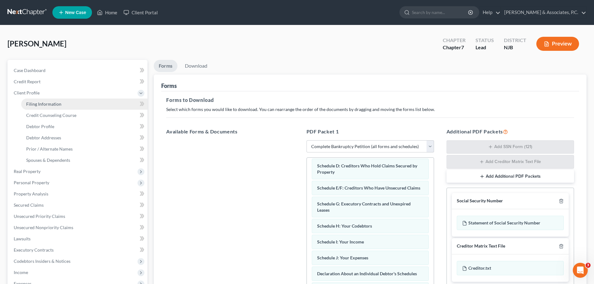
click at [38, 107] on link "Filing Information" at bounding box center [84, 103] width 126 height 11
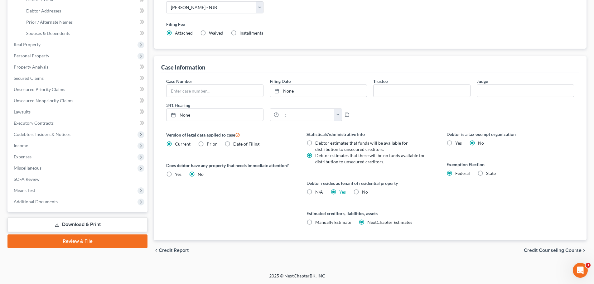
click at [81, 221] on link "Download & Print" at bounding box center [77, 224] width 140 height 15
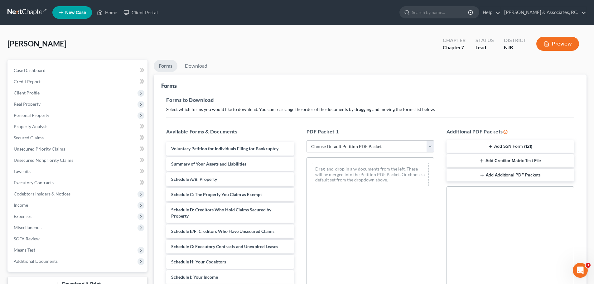
click at [389, 145] on select "Choose Default Petition PDF Packet Complete Bankruptcy Petition (all forms and …" at bounding box center [369, 146] width 127 height 12
click at [306, 140] on select "Choose Default Petition PDF Packet Complete Bankruptcy Petition (all forms and …" at bounding box center [369, 146] width 127 height 12
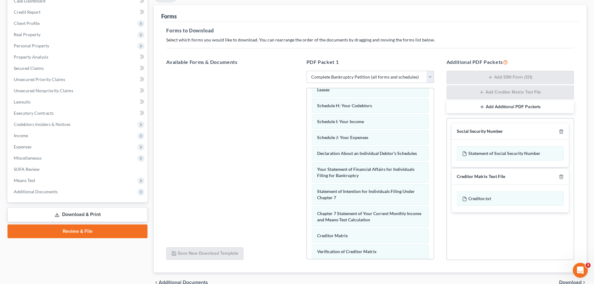
scroll to position [102, 0]
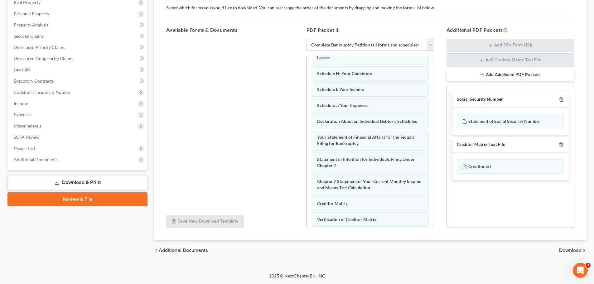
click at [562, 248] on span "Download" at bounding box center [570, 250] width 22 height 5
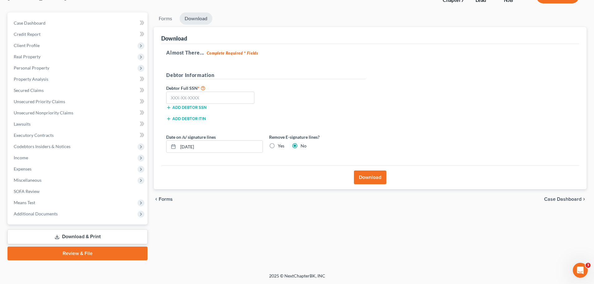
scroll to position [47, 0]
click at [225, 97] on input "text" at bounding box center [210, 98] width 88 height 12
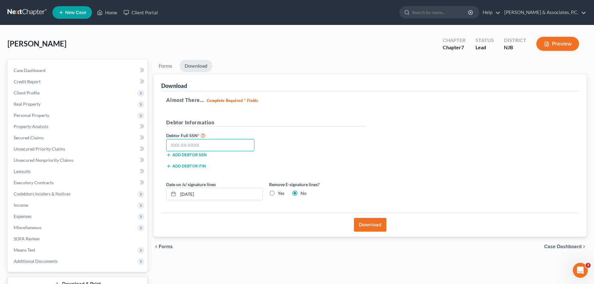
click at [222, 145] on input "text" at bounding box center [210, 145] width 88 height 12
click at [278, 192] on label "Yes" at bounding box center [281, 193] width 7 height 6
click at [280, 192] on input "Yes" at bounding box center [282, 192] width 4 height 4
click at [374, 227] on button "Download" at bounding box center [370, 225] width 32 height 14
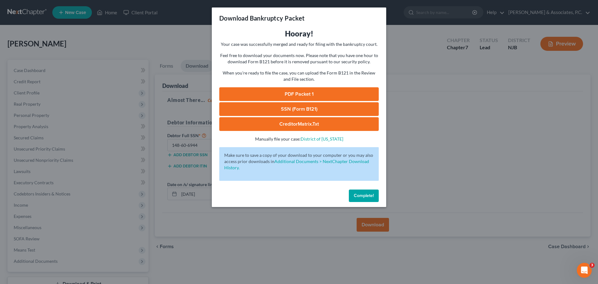
click at [322, 123] on link "CreditorMatrix.txt" at bounding box center [299, 124] width 160 height 14
click at [357, 17] on div "Download Bankruptcy Packet" at bounding box center [299, 17] width 174 height 21
drag, startPoint x: 319, startPoint y: 127, endPoint x: 322, endPoint y: 125, distance: 3.8
click at [319, 127] on link "CreditorMatrix.txt" at bounding box center [299, 124] width 160 height 14
click at [281, 106] on link "SSN (Form B121)" at bounding box center [299, 109] width 160 height 14
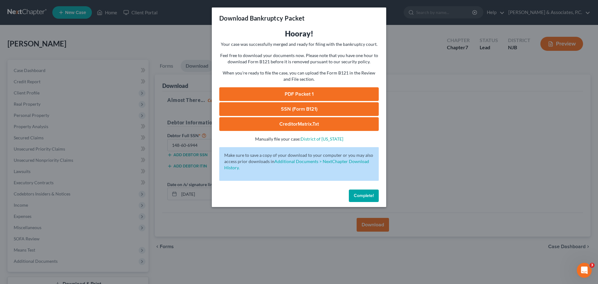
click at [295, 94] on link "PDF Packet 1" at bounding box center [299, 94] width 160 height 14
click at [360, 194] on span "Complete!" at bounding box center [364, 195] width 20 height 5
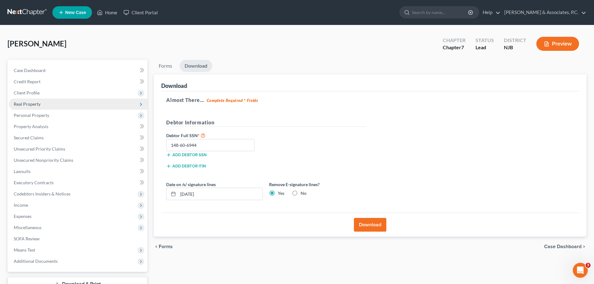
click at [34, 92] on span "Client Profile" at bounding box center [27, 92] width 26 height 5
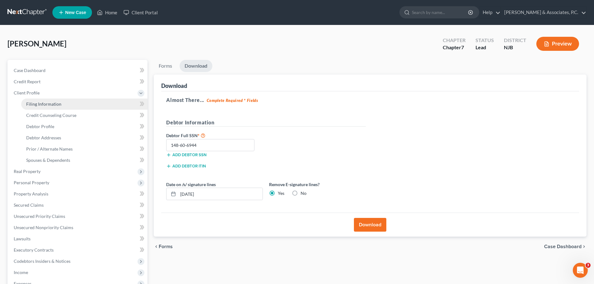
click at [47, 102] on span "Filing Information" at bounding box center [43, 103] width 35 height 5
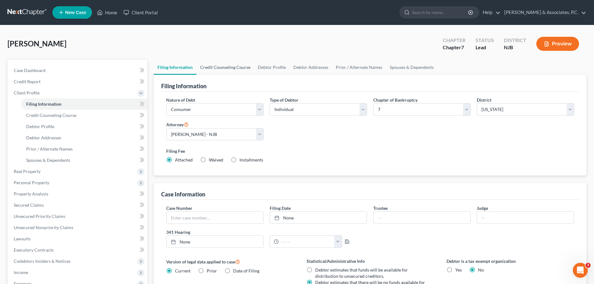
click at [233, 68] on link "Credit Counseling Course" at bounding box center [225, 67] width 58 height 15
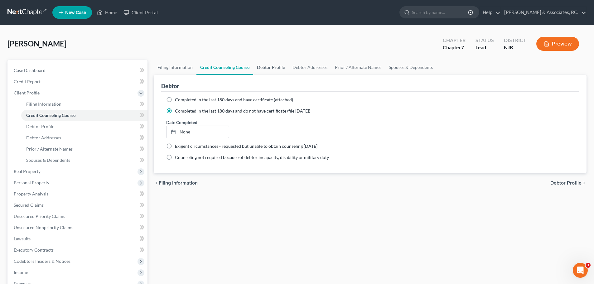
click at [276, 68] on link "Debtor Profile" at bounding box center [271, 67] width 36 height 15
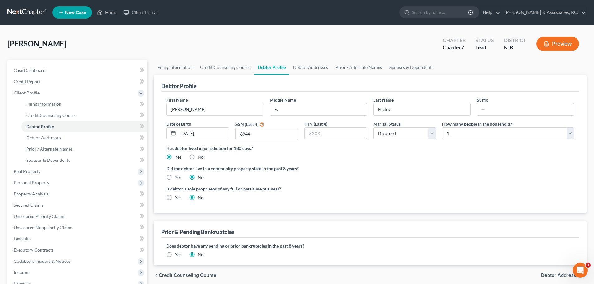
click at [254, 60] on link "Debtor Profile" at bounding box center [271, 67] width 35 height 15
drag, startPoint x: 219, startPoint y: 33, endPoint x: 241, endPoint y: 107, distance: 76.7
click at [219, 33] on div "Eccles, Mary Upgraded Chapter Chapter 7 Status Lead District NJB Preview" at bounding box center [296, 46] width 579 height 27
